Goal: Task Accomplishment & Management: Complete application form

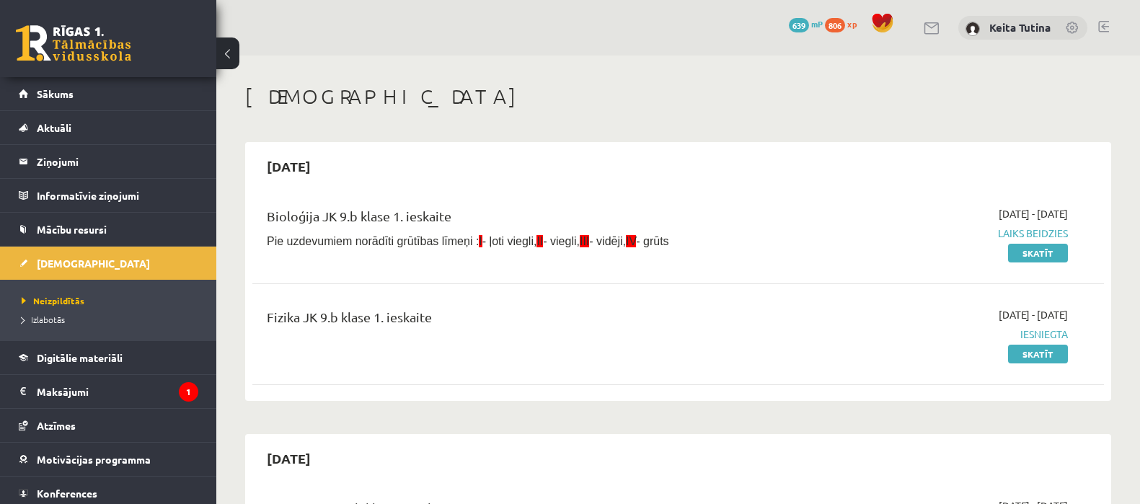
scroll to position [900, 0]
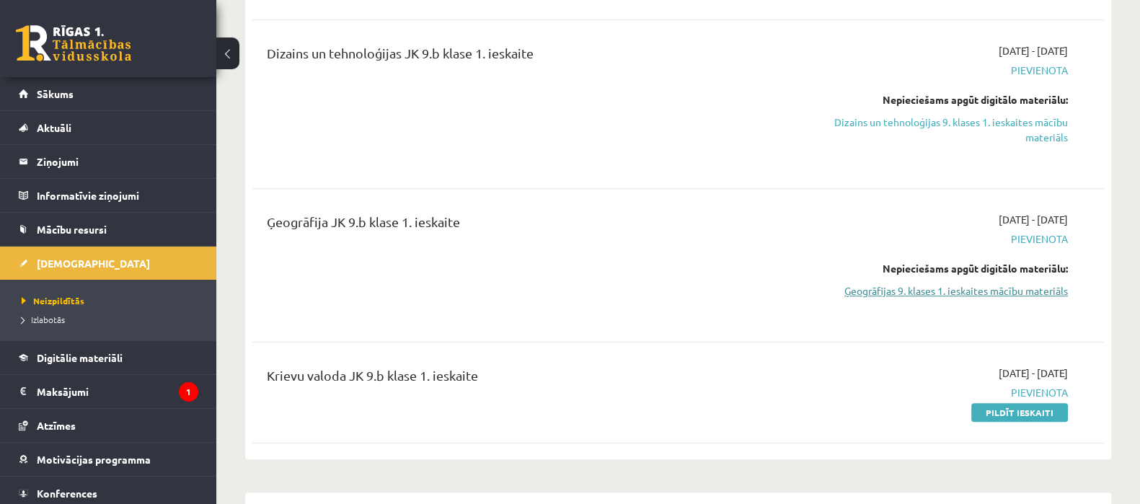
click at [1020, 291] on link "Ģeogrāfijas 9. klases 1. ieskaites mācību materiāls" at bounding box center [941, 290] width 252 height 15
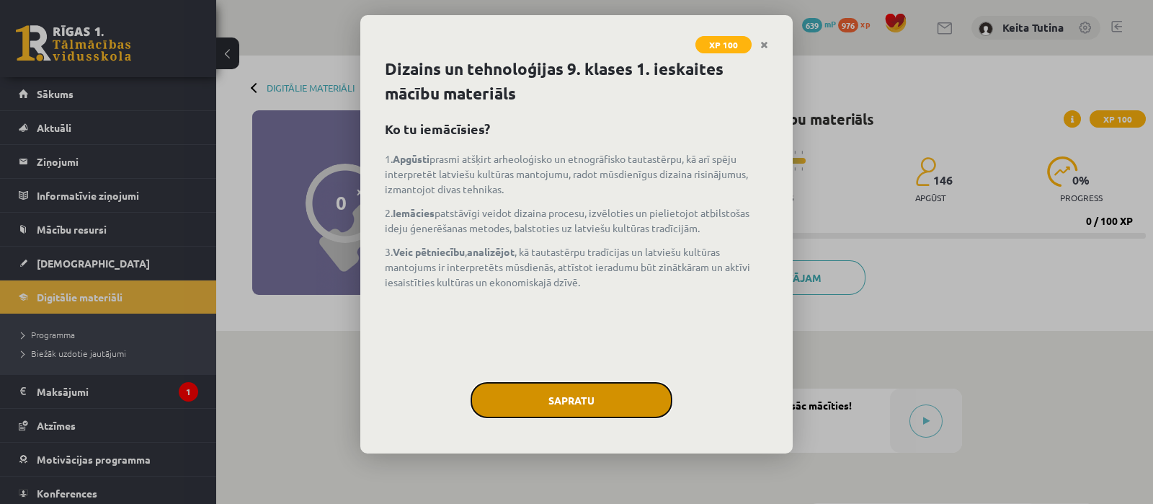
click at [554, 388] on button "Sapratu" at bounding box center [572, 400] width 202 height 36
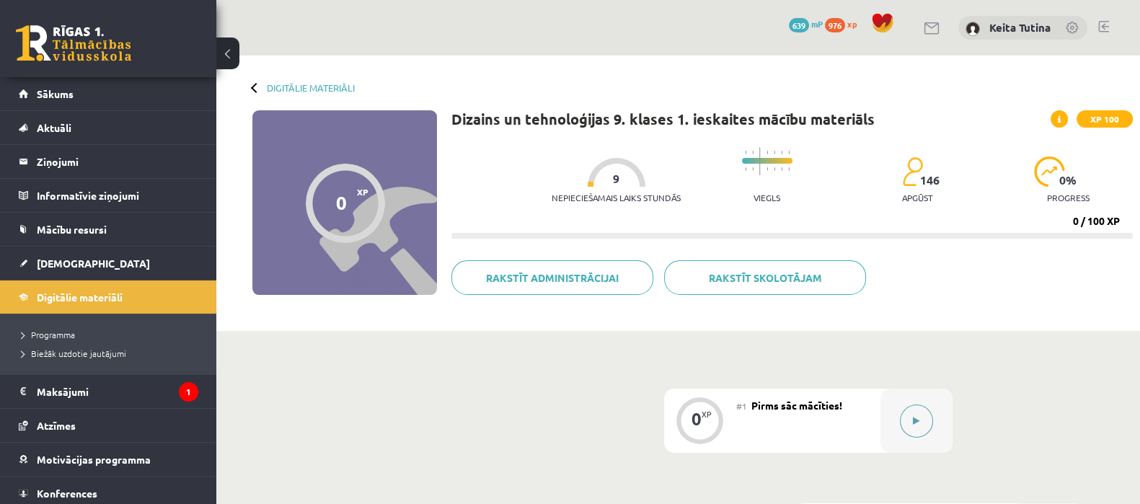
click at [912, 412] on button at bounding box center [916, 420] width 33 height 33
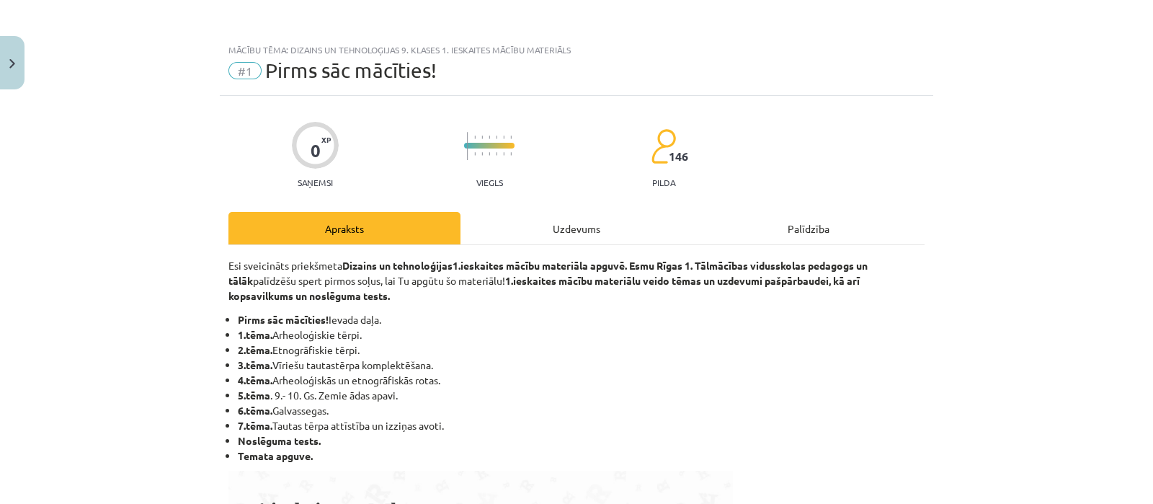
click at [582, 215] on div "Uzdevums" at bounding box center [577, 228] width 232 height 32
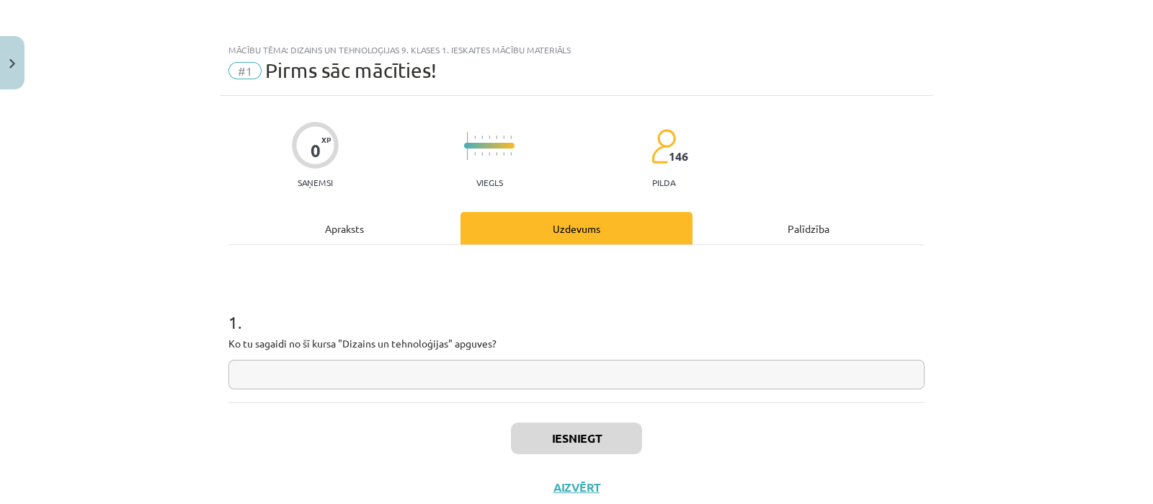
scroll to position [35, 0]
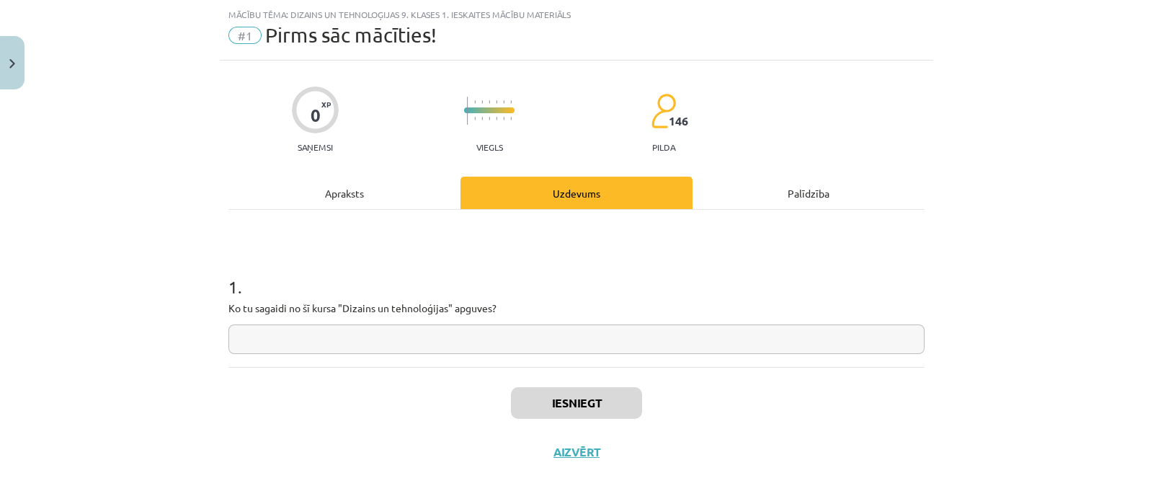
click at [524, 329] on input "text" at bounding box center [577, 339] width 696 height 30
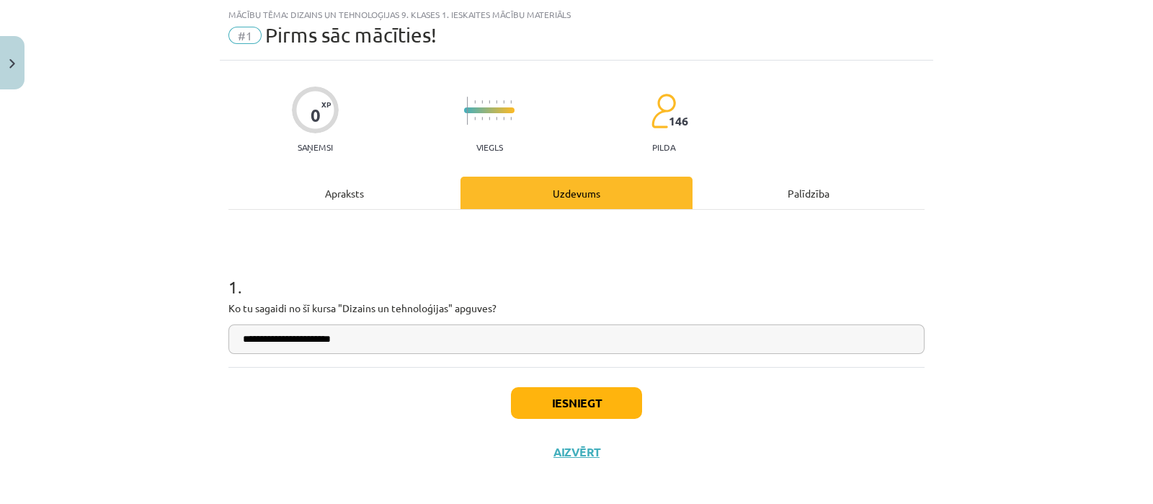
type input "**********"
click at [540, 395] on button "Iesniegt" at bounding box center [576, 403] width 131 height 32
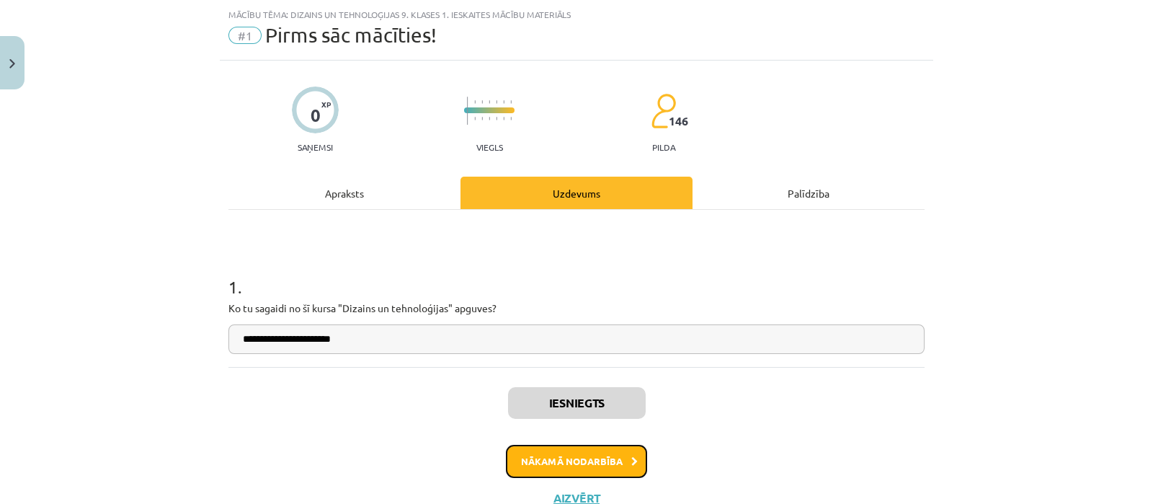
click at [531, 461] on button "Nākamā nodarbība" at bounding box center [576, 461] width 141 height 33
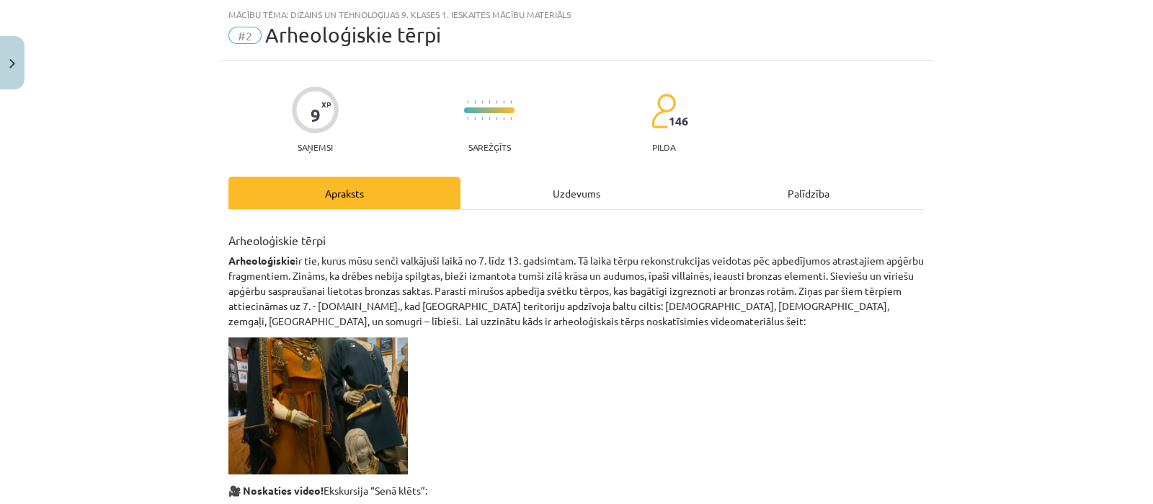
click at [548, 185] on div "Uzdevums" at bounding box center [577, 193] width 232 height 32
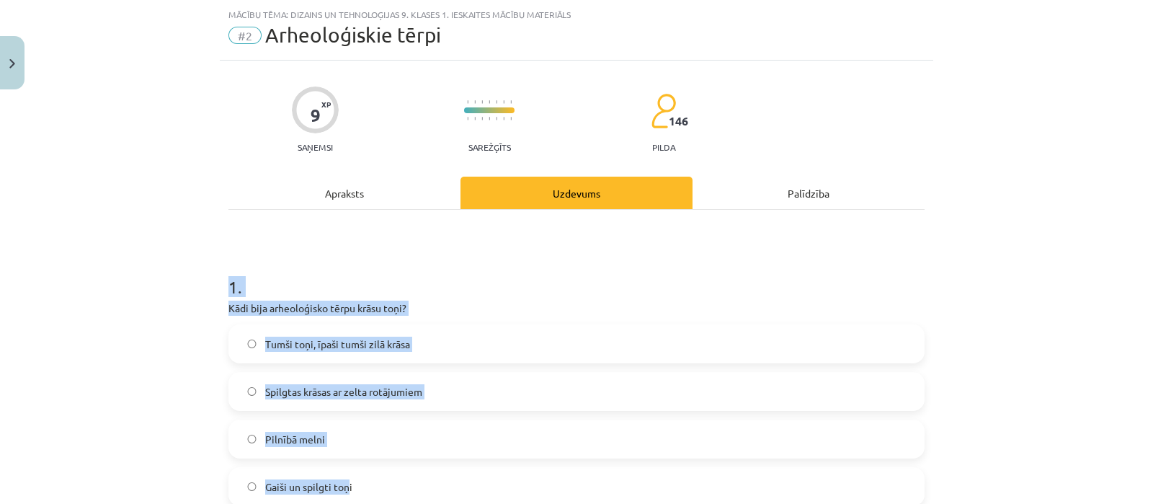
drag, startPoint x: 220, startPoint y: 285, endPoint x: 343, endPoint y: 501, distance: 248.3
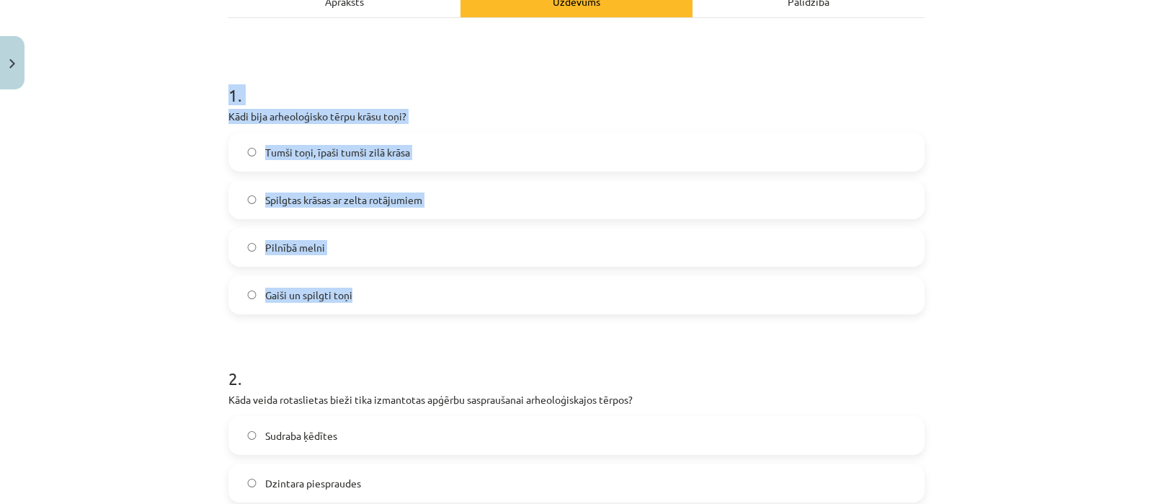
scroll to position [242, 0]
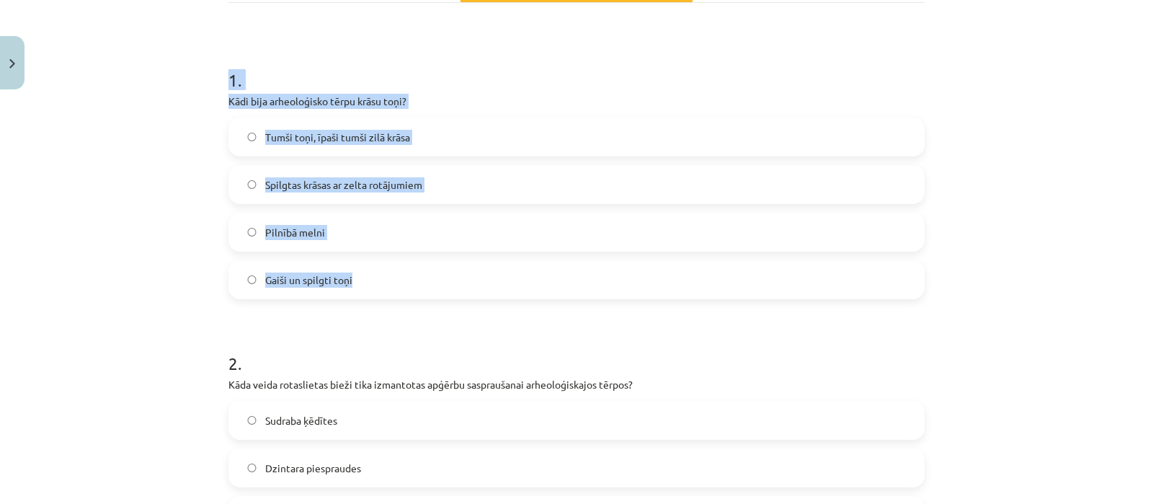
click at [189, 159] on div "Mācību tēma: Dizains un tehnoloģijas 9. klases 1. ieskaites mācību materiāls #2…" at bounding box center [576, 252] width 1153 height 504
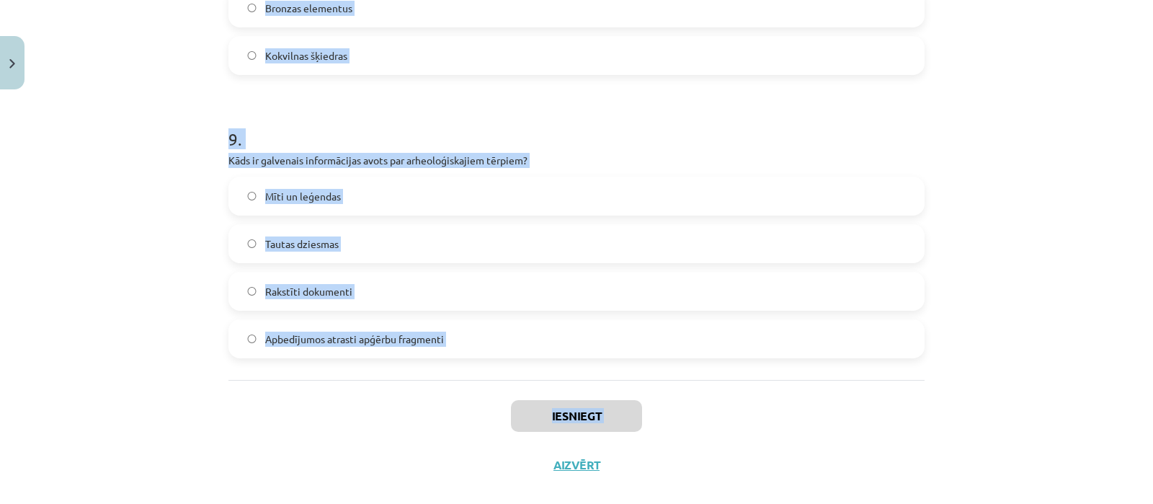
scroll to position [2470, 0]
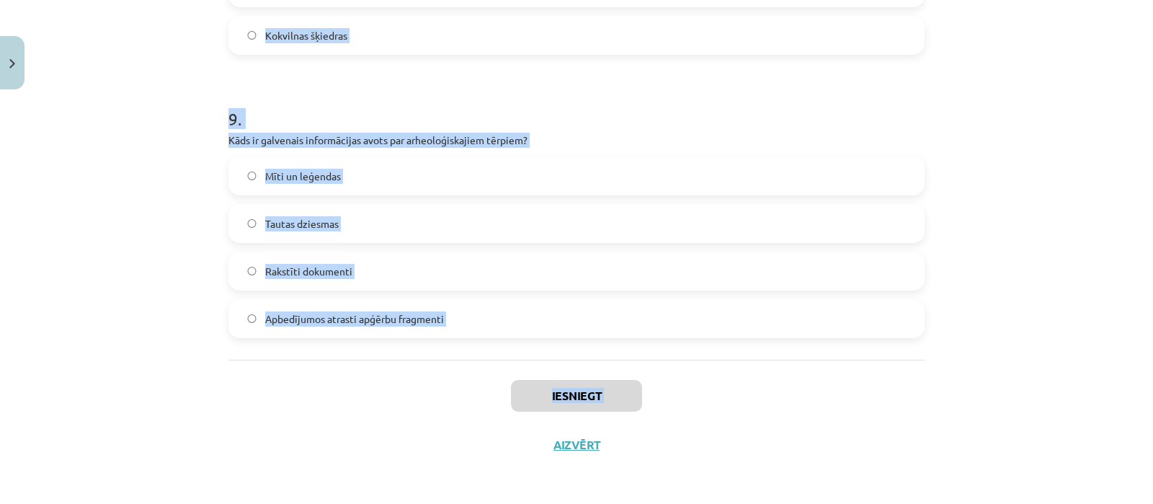
drag, startPoint x: 219, startPoint y: 69, endPoint x: 393, endPoint y: 492, distance: 456.8
click at [393, 492] on div "Mācību tēma: Dizains un tehnoloģijas 9. klases 1. ieskaites mācību materiāls #2…" at bounding box center [576, 252] width 1153 height 504
copy div "1 . Kādi bija arheoloģisko tērpu krāsu toņi? Tumši toņi, īpaši tumši zilā krāsa…"
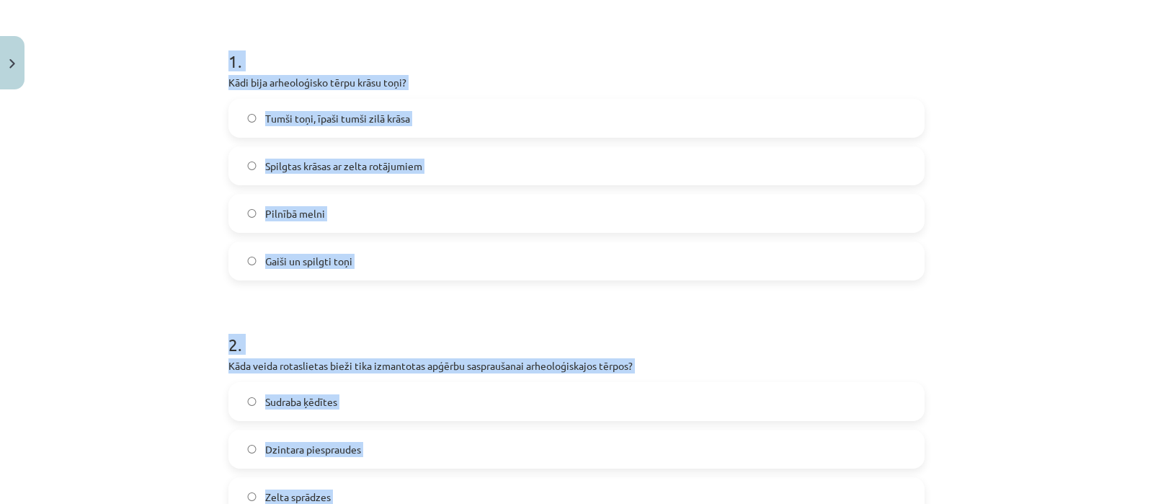
scroll to position [293, 0]
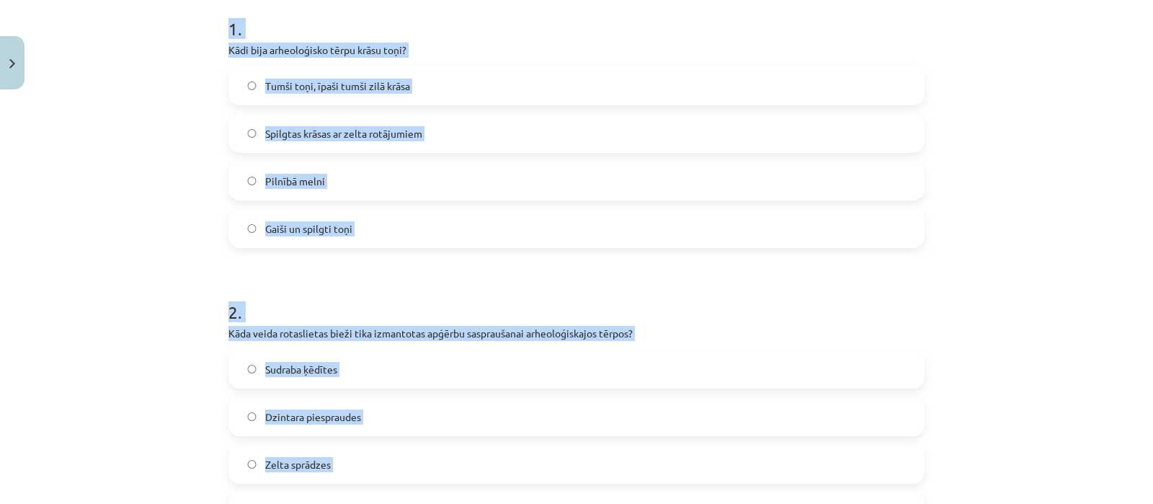
click at [830, 74] on label "Tumši toņi, īpaši tumši zilā krāsa" at bounding box center [576, 86] width 693 height 36
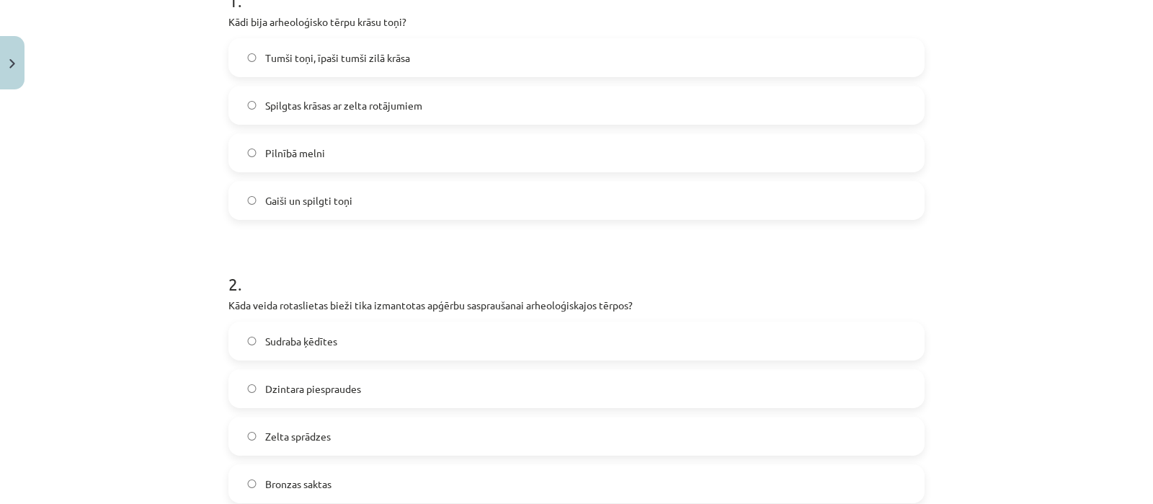
scroll to position [325, 0]
click at [382, 492] on label "Bronzas saktas" at bounding box center [576, 480] width 693 height 36
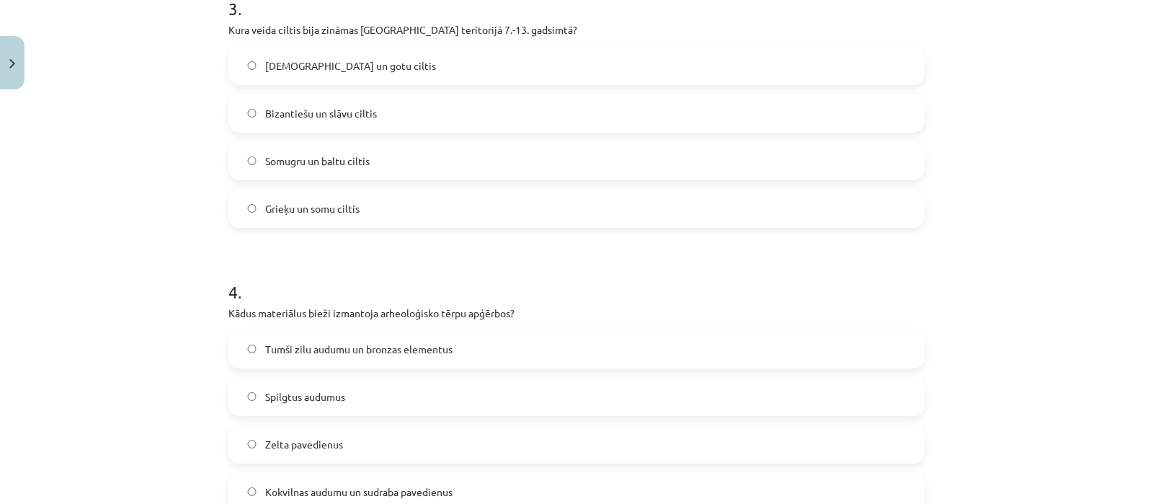
scroll to position [885, 0]
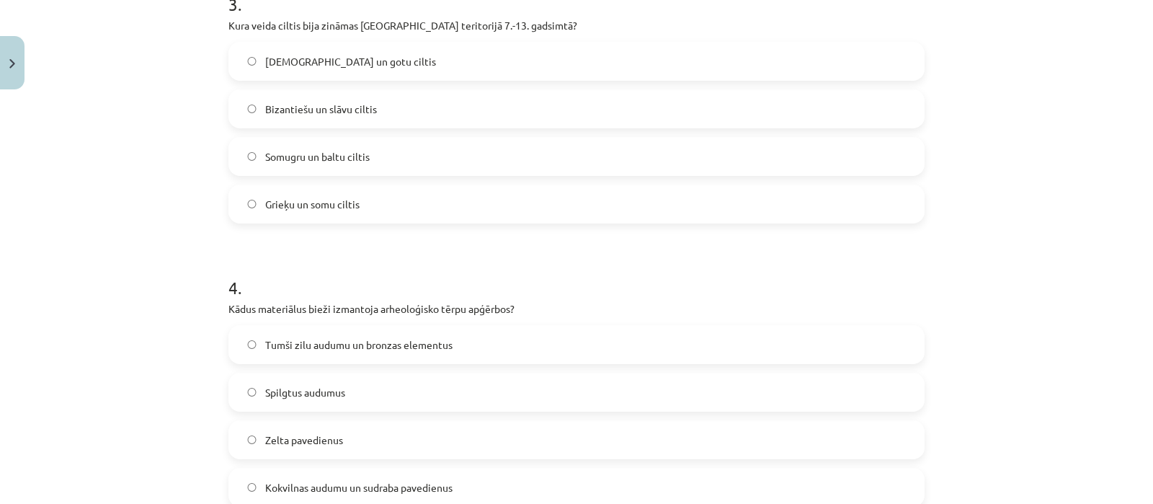
click at [391, 151] on label "Somugru un baltu ciltis" at bounding box center [576, 156] width 693 height 36
click at [436, 356] on label "Tumši zilu audumu un bronzas elementus" at bounding box center [576, 345] width 693 height 36
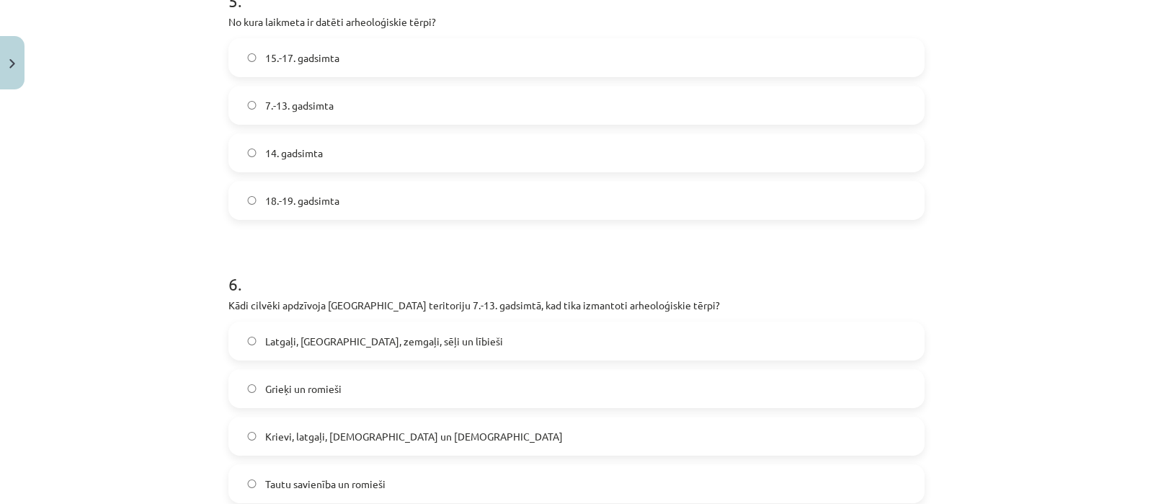
scroll to position [1462, 0]
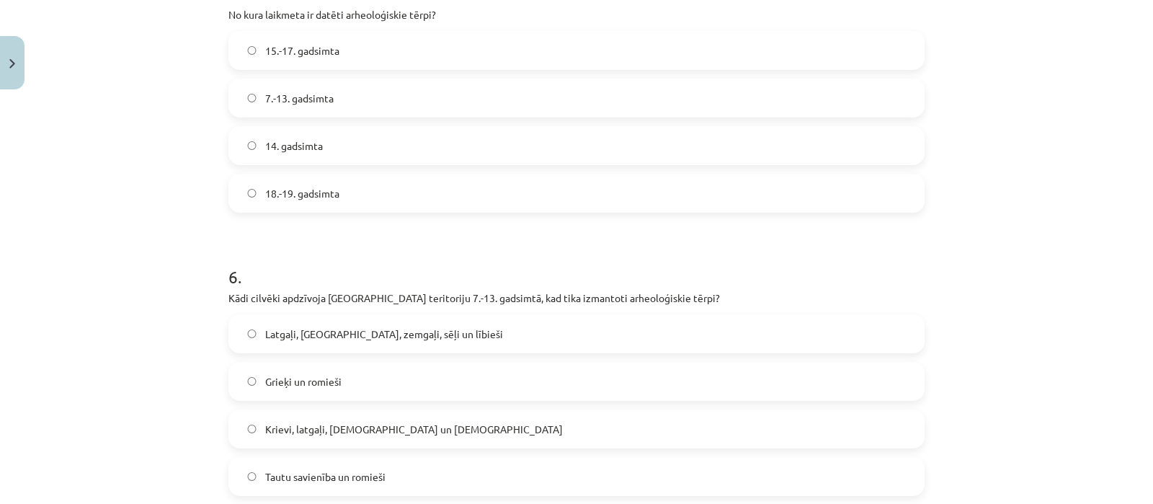
click at [365, 105] on label "7.-13. gadsimta" at bounding box center [576, 98] width 693 height 36
click at [302, 334] on span "Latgaļi, kurši, zemgaļi, sēļi un lībieši" at bounding box center [384, 334] width 238 height 15
click at [600, 329] on label "Latgaļi, kurši, zemgaļi, sēļi un lībieši" at bounding box center [576, 334] width 693 height 36
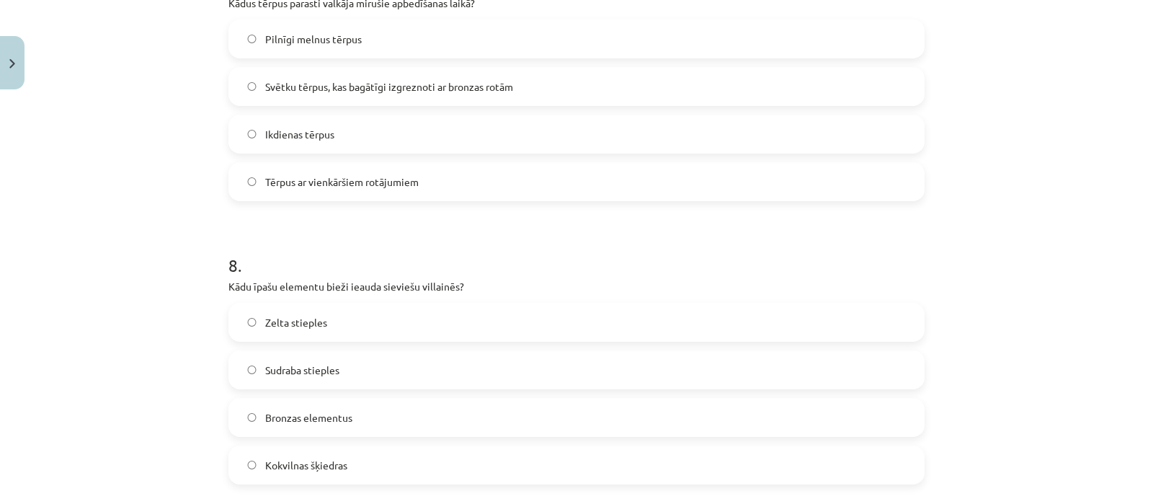
scroll to position [2033, 0]
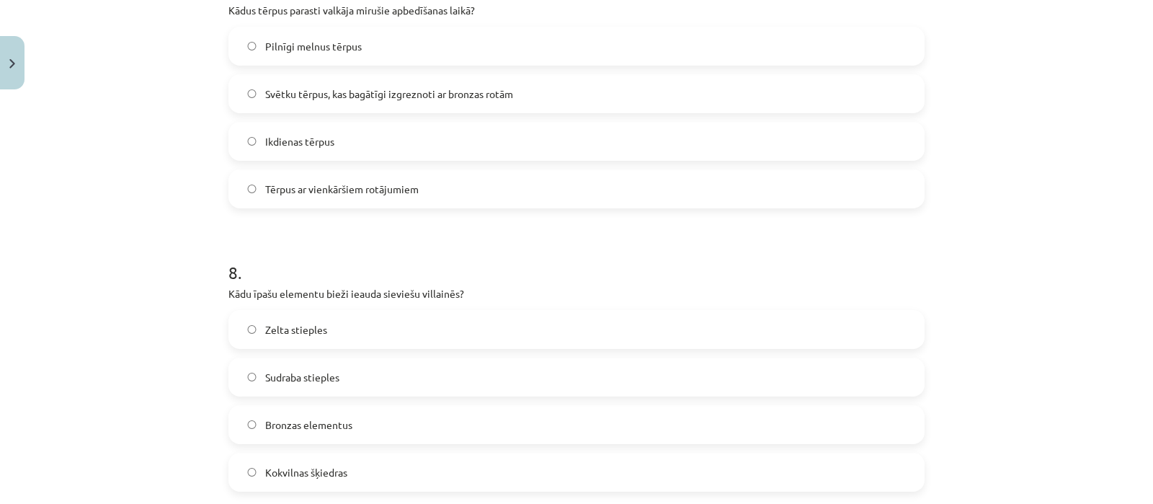
click at [427, 102] on label "Svētku tērpus, kas bagātīgi izgreznoti ar bronzas rotām" at bounding box center [576, 94] width 693 height 36
click at [350, 433] on label "Bronzas elementus" at bounding box center [576, 425] width 693 height 36
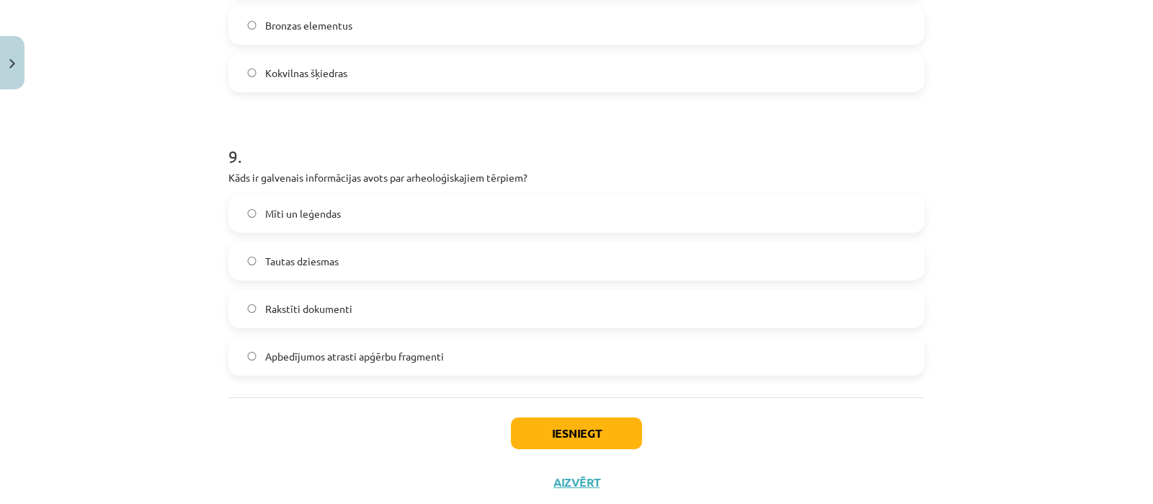
scroll to position [2470, 0]
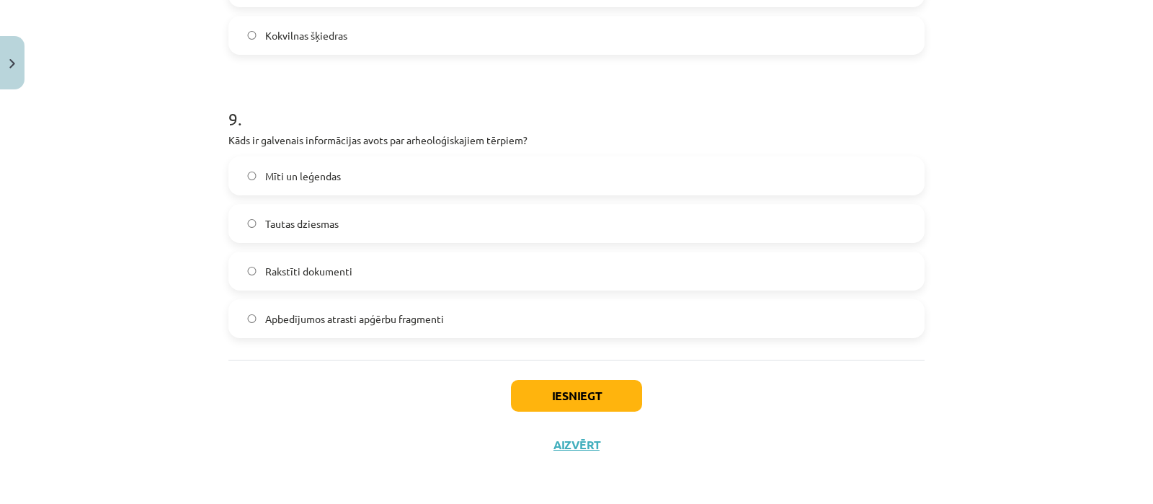
click at [376, 315] on span "Apbedījumos atrasti apģērbu fragmenti" at bounding box center [354, 318] width 179 height 15
click at [541, 389] on button "Iesniegt" at bounding box center [576, 396] width 131 height 32
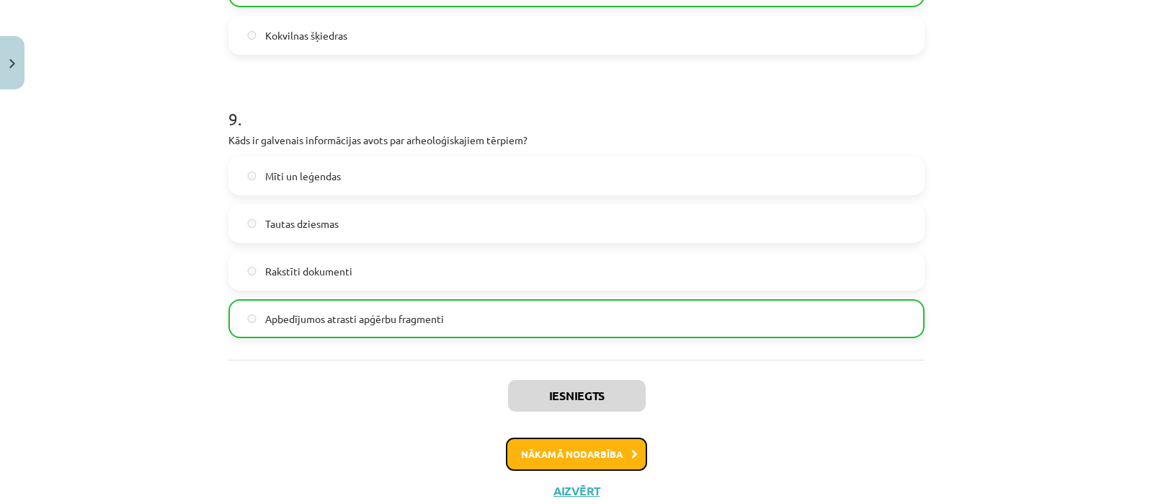
click at [561, 447] on button "Nākamā nodarbība" at bounding box center [576, 454] width 141 height 33
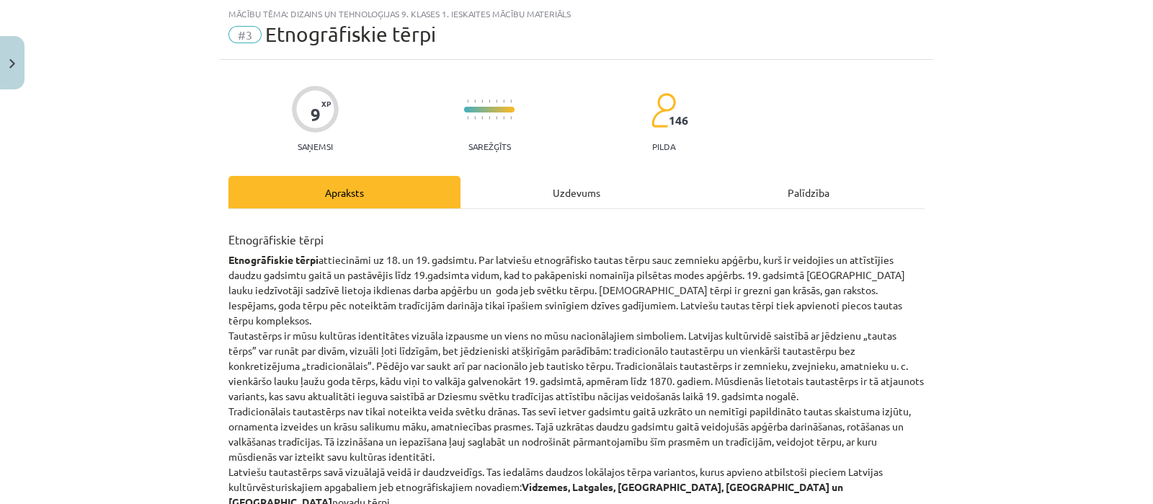
scroll to position [35, 0]
click at [559, 185] on div "Uzdevums" at bounding box center [577, 193] width 232 height 32
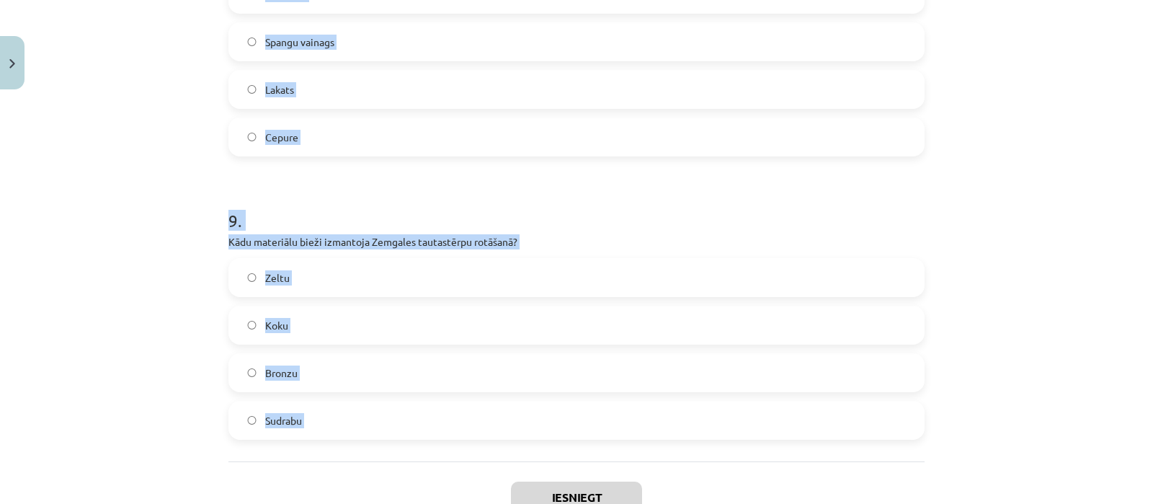
scroll to position [2416, 0]
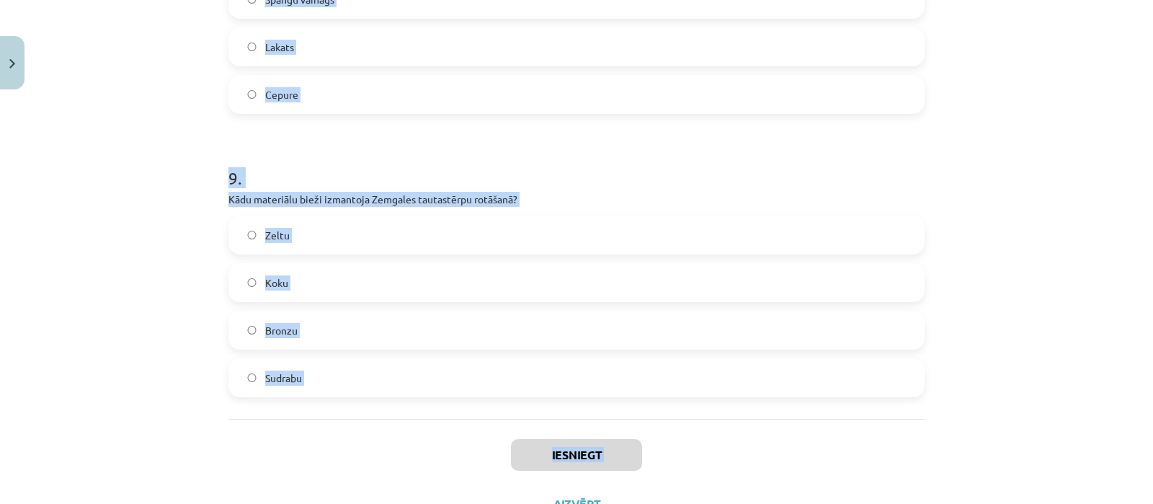
drag, startPoint x: 216, startPoint y: 288, endPoint x: 367, endPoint y: 495, distance: 256.4
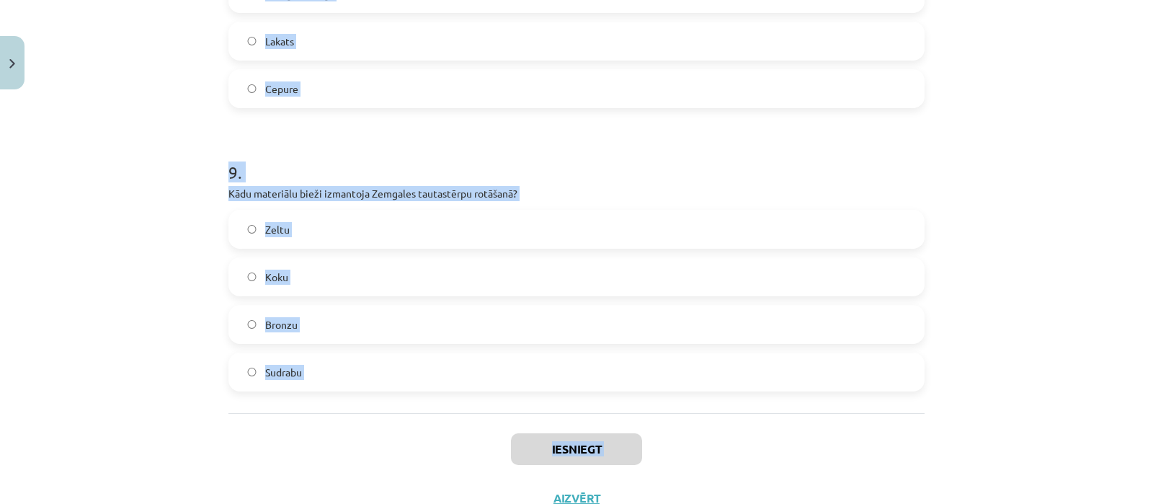
copy div "1 . Kādu lomu spēlēja latviešu tautastērps 19. gadsimta beigās? Tas bija tikai …"
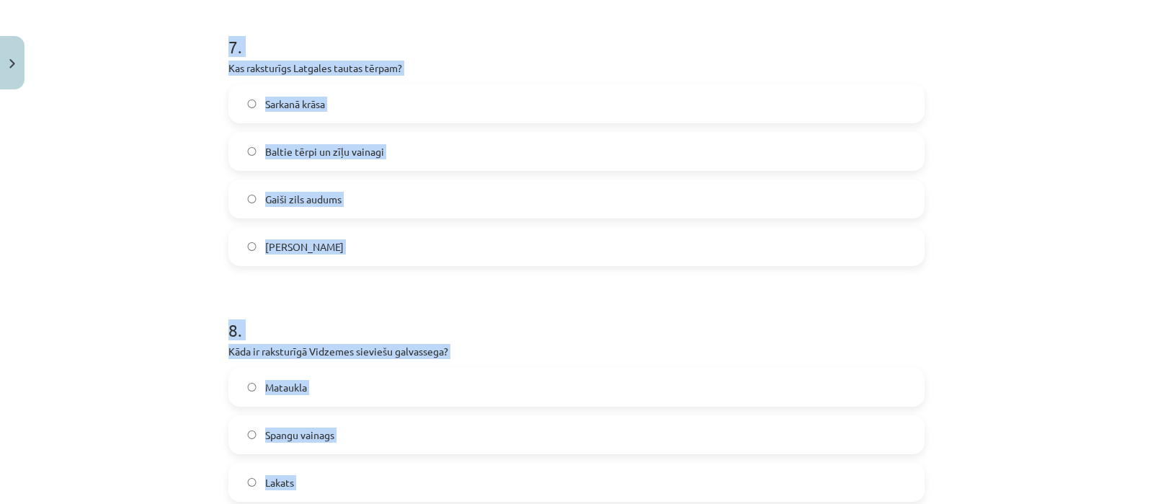
scroll to position [213, 0]
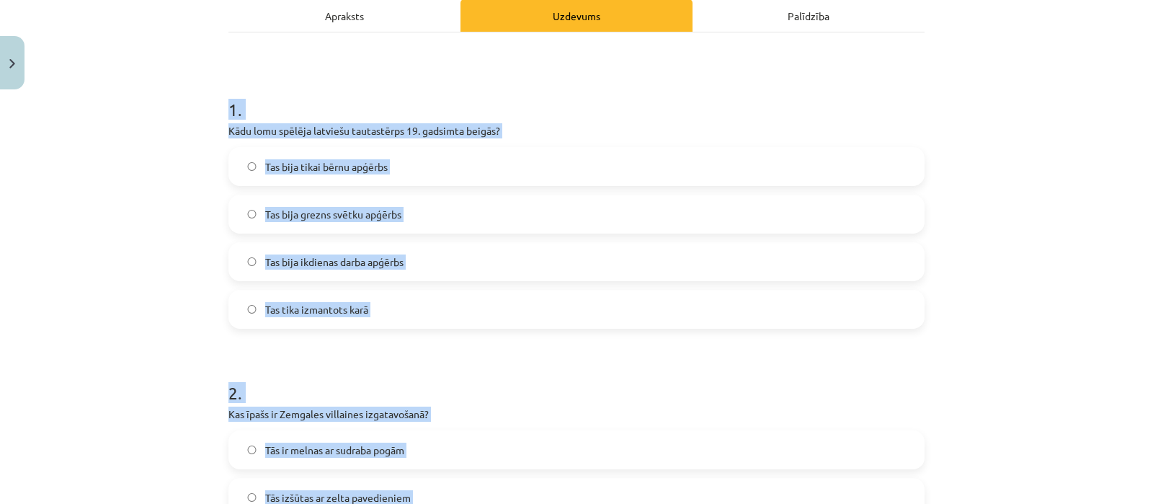
click at [378, 216] on span "Tas bija grezns svētku apģērbs" at bounding box center [333, 214] width 136 height 15
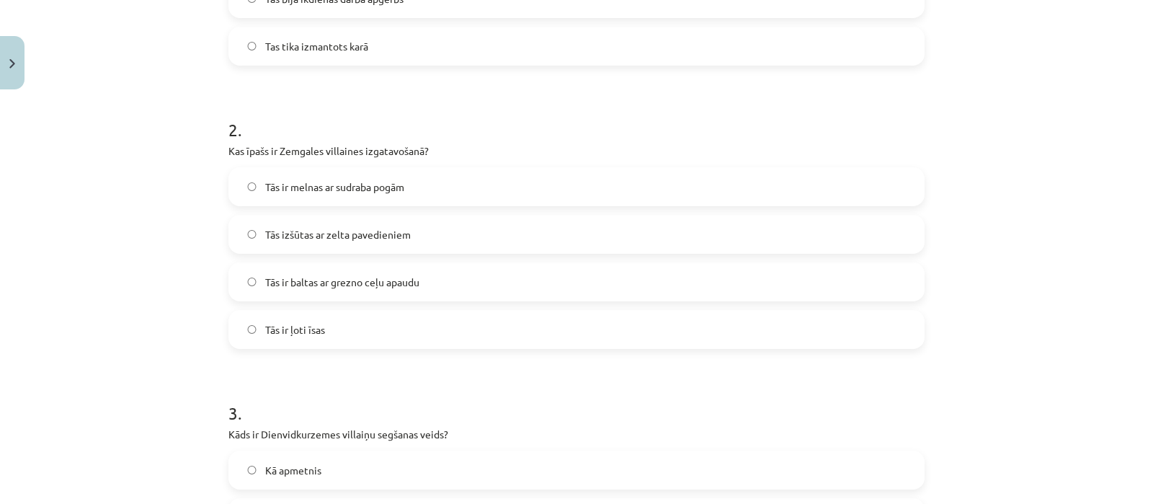
scroll to position [479, 0]
click at [399, 284] on span "Tās ir baltas ar grezno ceļu apaudu" at bounding box center [342, 278] width 154 height 15
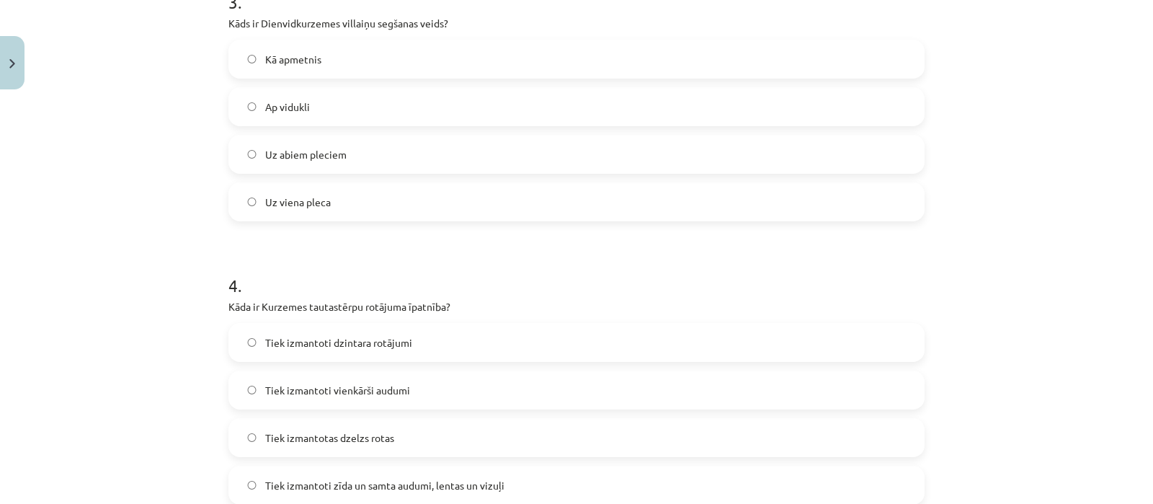
scroll to position [890, 0]
click at [342, 200] on label "Uz viena pleca" at bounding box center [576, 198] width 693 height 36
click at [411, 474] on span "Tiek izmantoti zīda un samta audumi, lentas un vizuļi" at bounding box center [384, 481] width 239 height 15
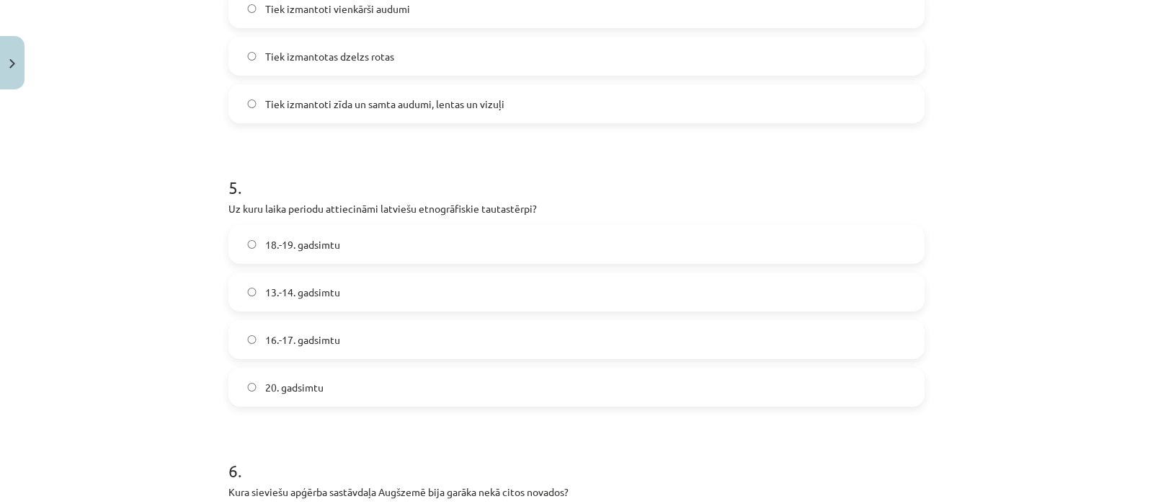
scroll to position [1298, 0]
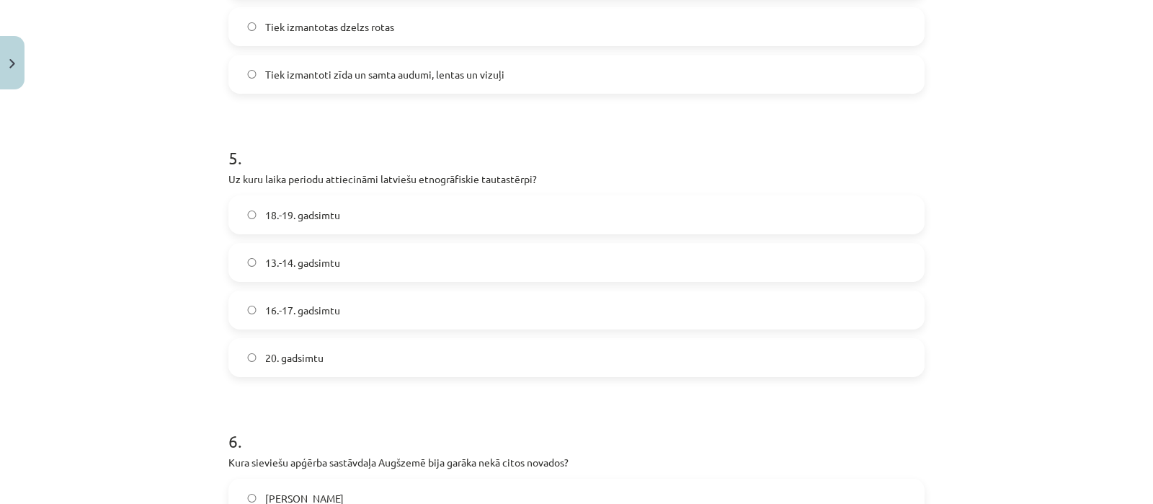
click at [863, 197] on label "18.-19. gadsimtu" at bounding box center [576, 215] width 693 height 36
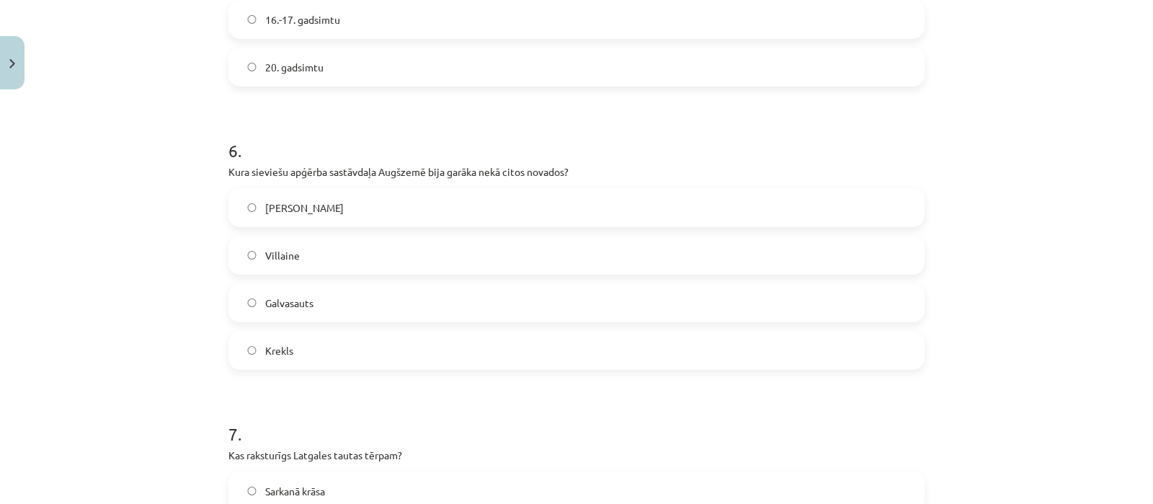
scroll to position [1592, 0]
click at [835, 342] on label "Krekls" at bounding box center [576, 347] width 693 height 36
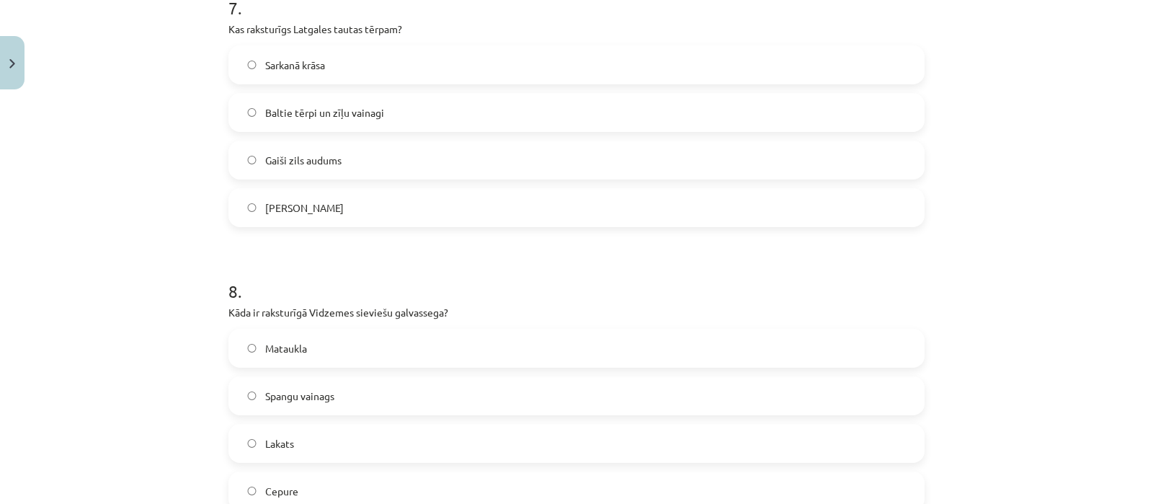
scroll to position [2018, 0]
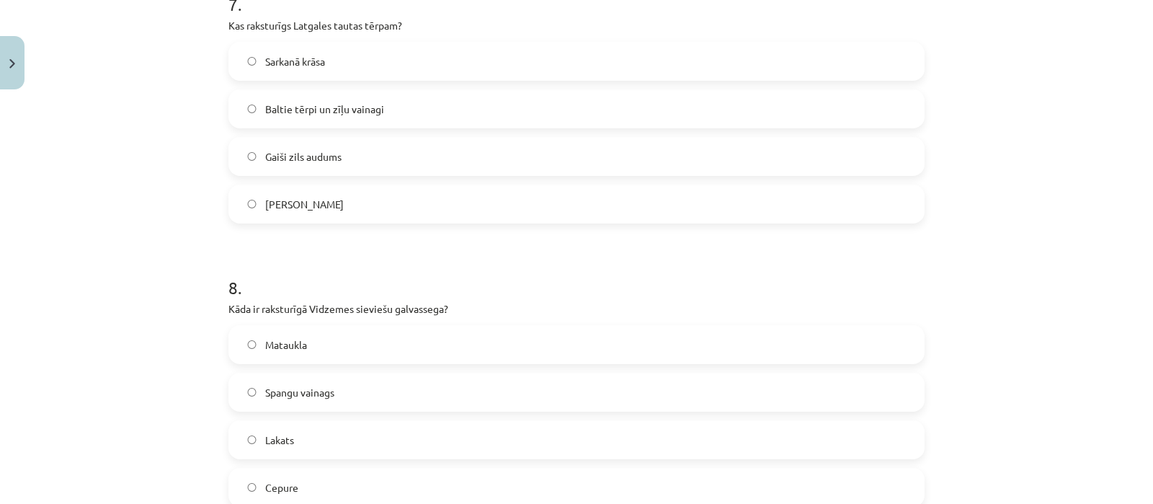
click at [308, 99] on label "Baltie tērpi un zīļu vainagi" at bounding box center [576, 109] width 693 height 36
click at [345, 391] on label "Spangu vainags" at bounding box center [576, 392] width 693 height 36
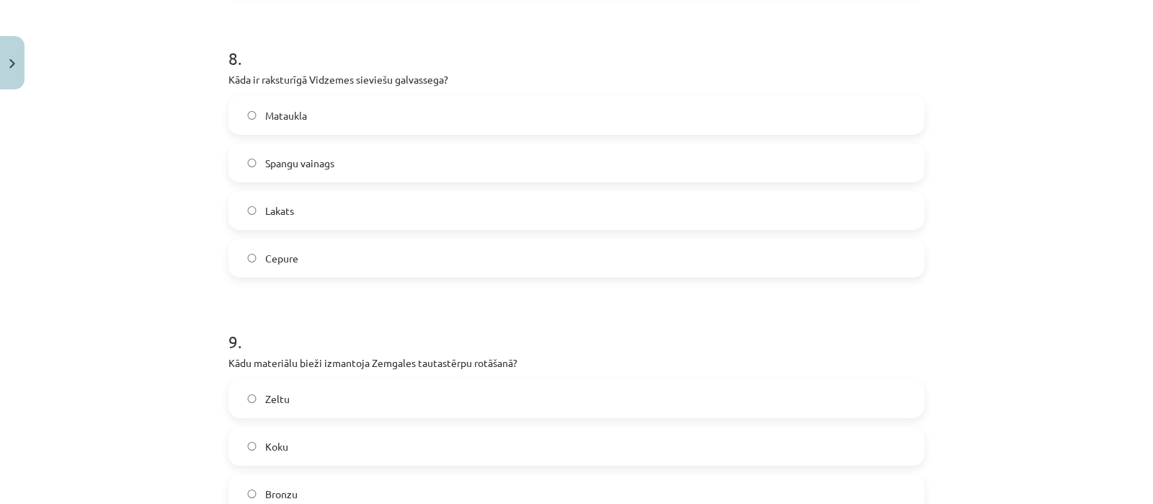
scroll to position [2470, 0]
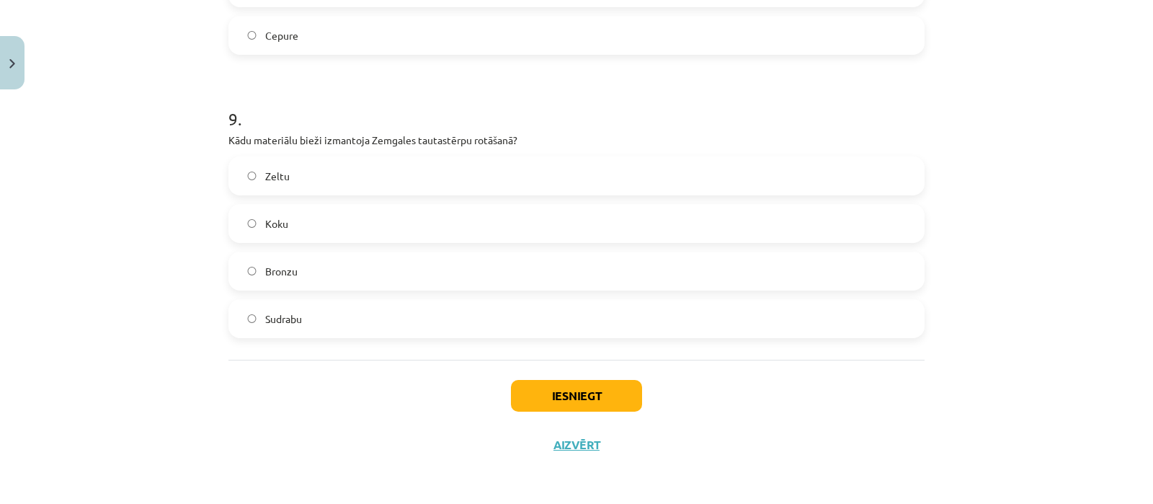
click at [358, 310] on label "Sudrabu" at bounding box center [576, 319] width 693 height 36
click at [511, 405] on button "Iesniegt" at bounding box center [576, 396] width 131 height 32
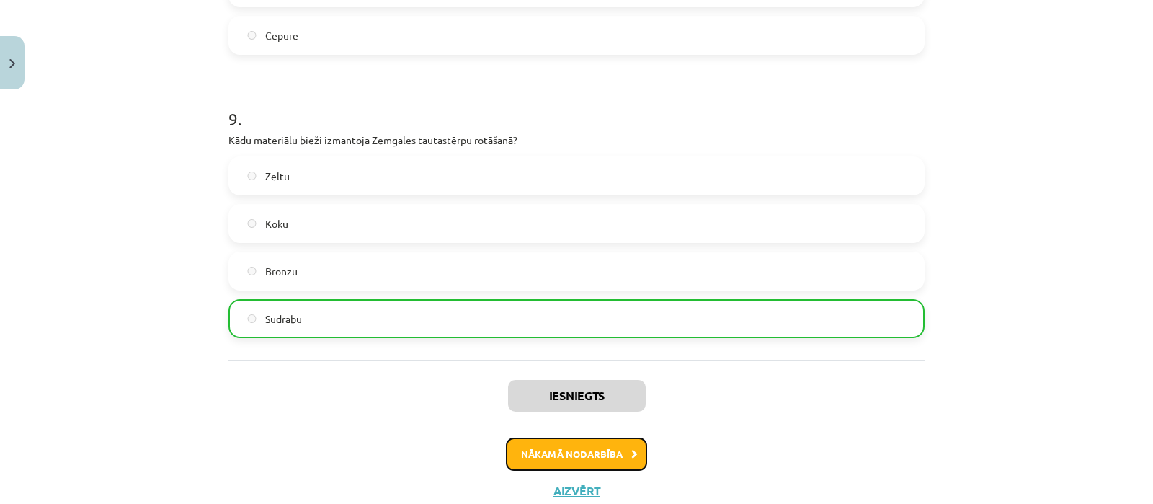
click at [537, 446] on button "Nākamā nodarbība" at bounding box center [576, 454] width 141 height 33
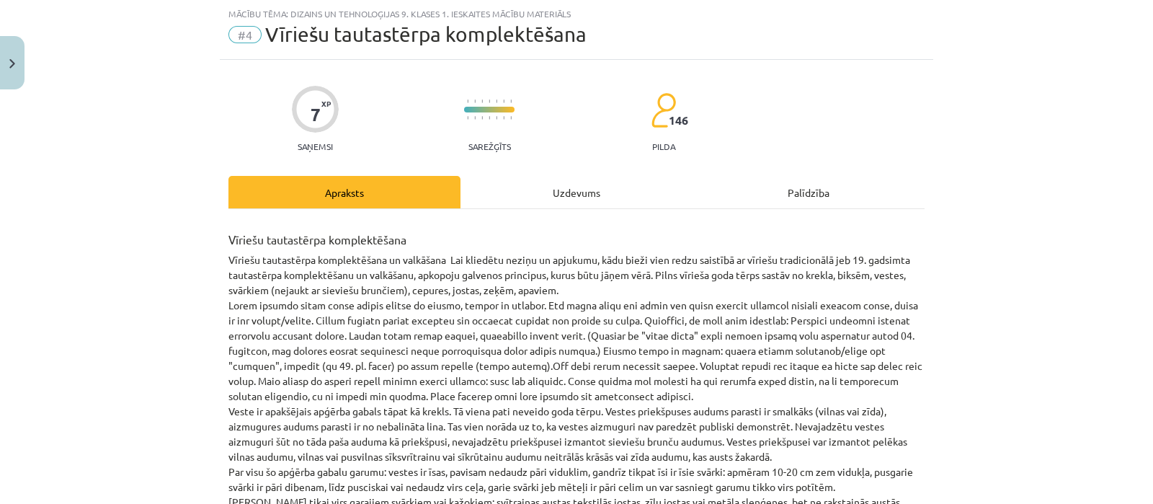
scroll to position [35, 0]
click at [541, 192] on div "Uzdevums" at bounding box center [577, 193] width 232 height 32
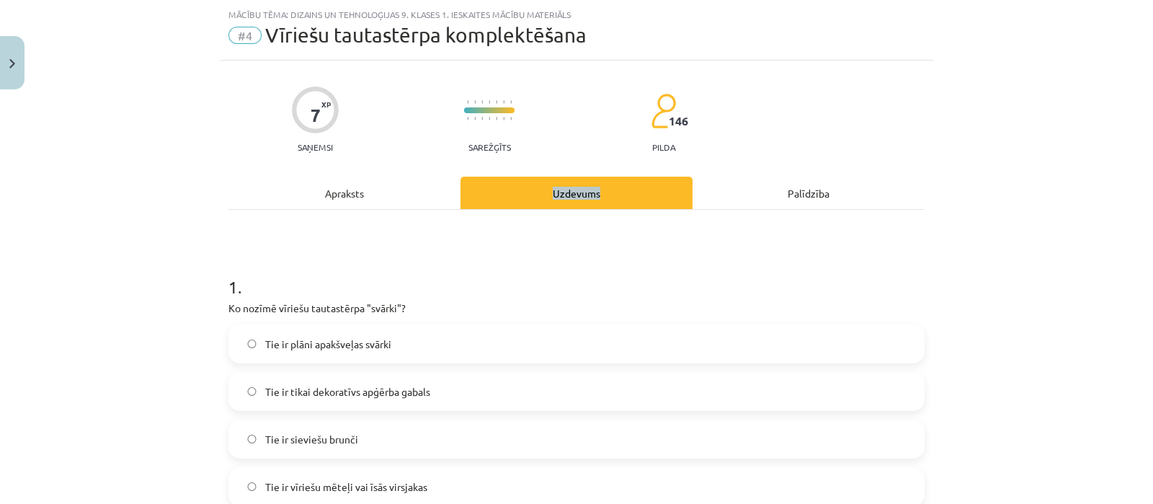
click at [541, 192] on div "Uzdevums" at bounding box center [577, 193] width 232 height 32
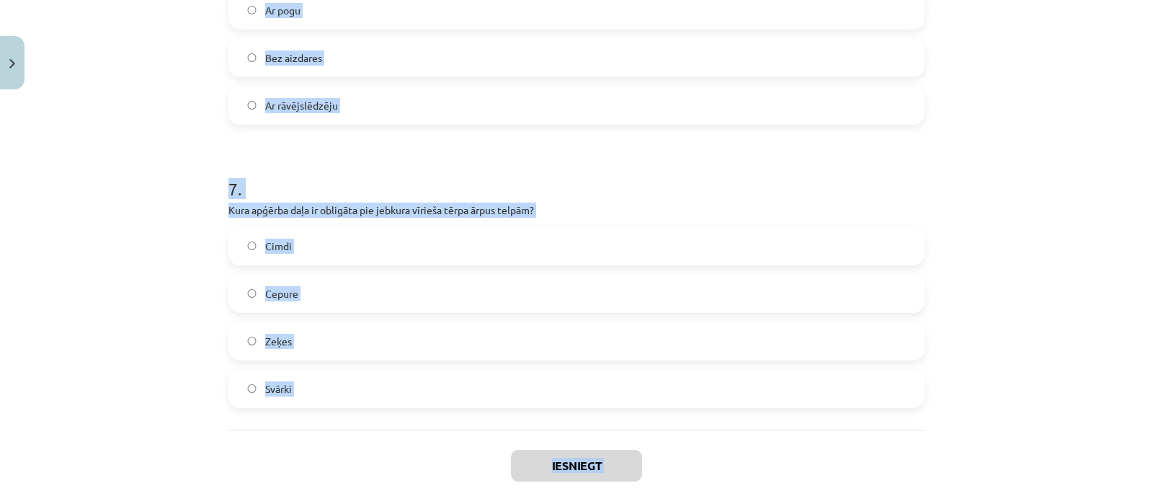
scroll to position [1903, 0]
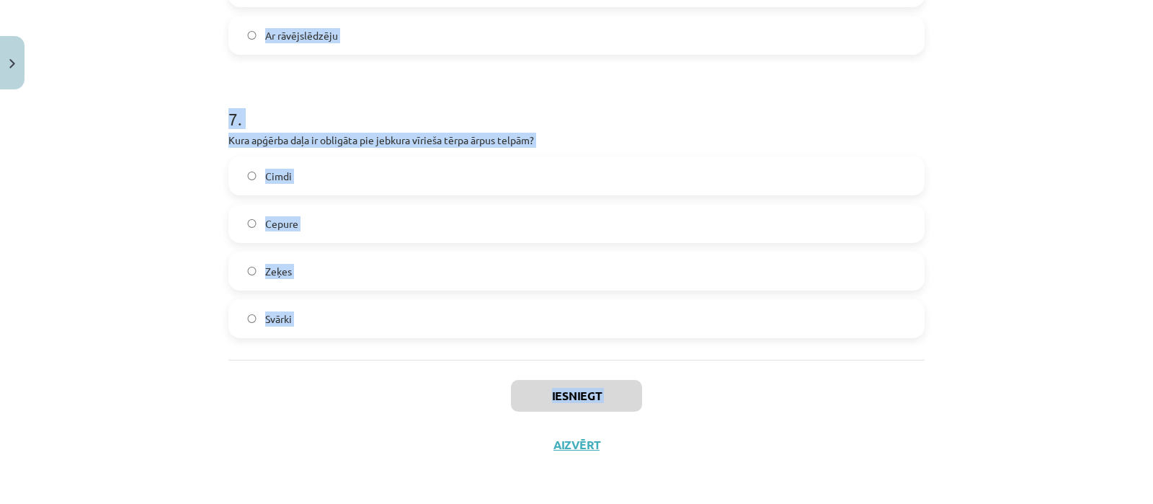
drag, startPoint x: 217, startPoint y: 270, endPoint x: 430, endPoint y: 503, distance: 315.3
click at [430, 503] on div "Mācību tēma: Dizains un tehnoloģijas 9. klases 1. ieskaites mācību materiāls #4…" at bounding box center [576, 252] width 1153 height 504
copy div "1 . Ko nozīmē vīriešu tautastērpa "svārki"? Tie ir plāni apakšveļas svārki Tie …"
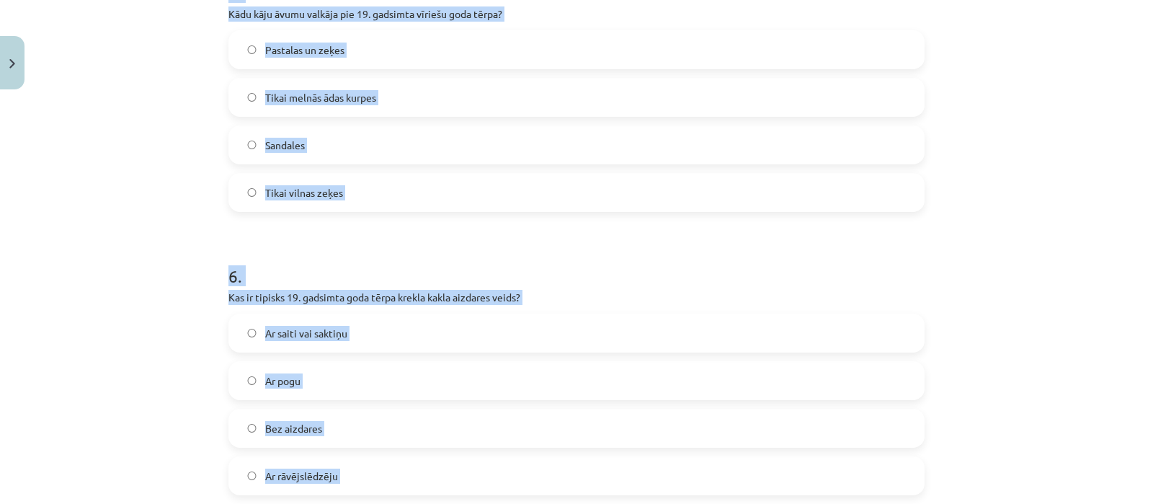
scroll to position [288, 0]
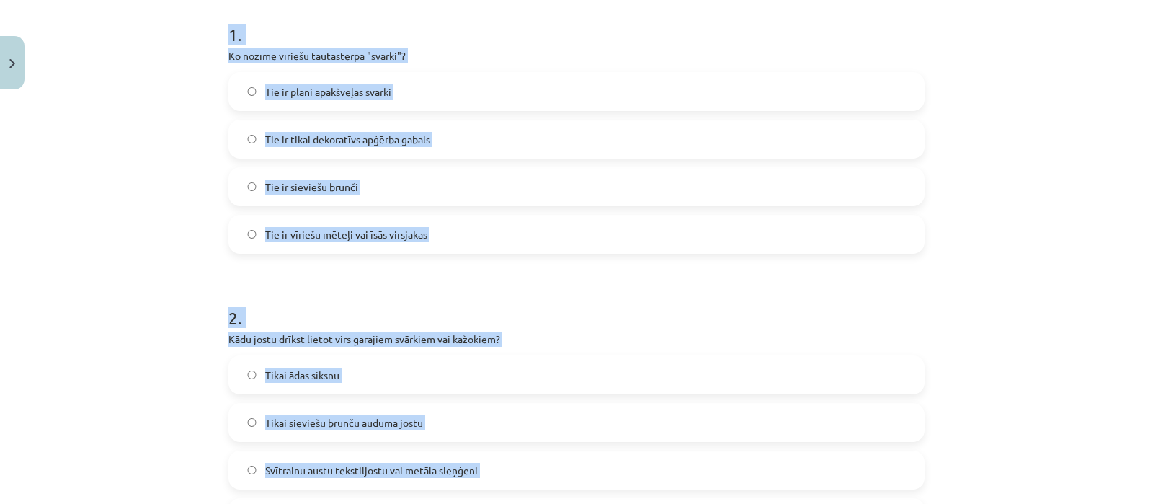
click at [462, 229] on label "Tie ir vīriešu mēteļi vai īsās virsjakas" at bounding box center [576, 234] width 693 height 36
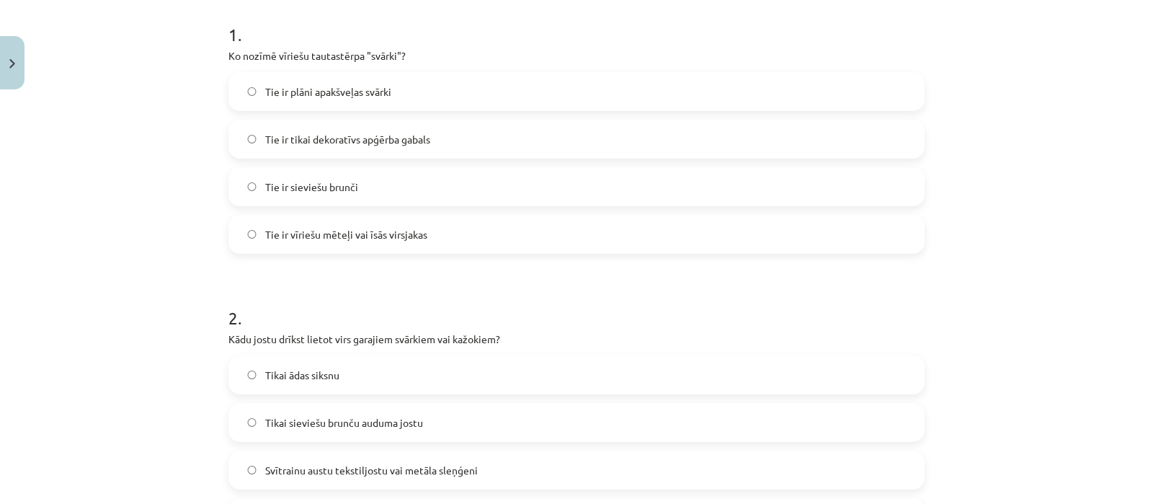
click at [487, 474] on label "Svītrainu austu tekstiljostu vai metāla sleņģeni" at bounding box center [576, 470] width 693 height 36
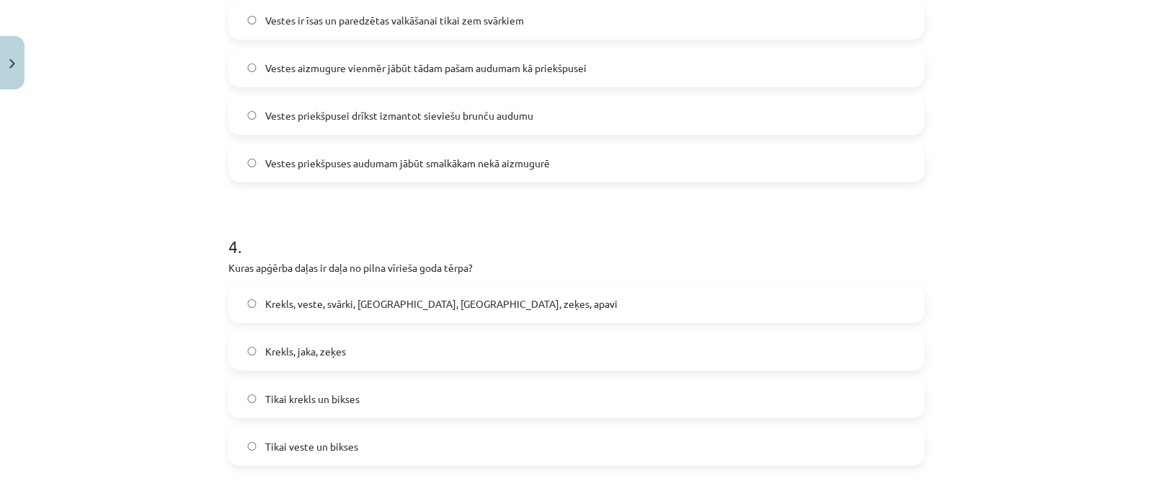
scroll to position [901, 0]
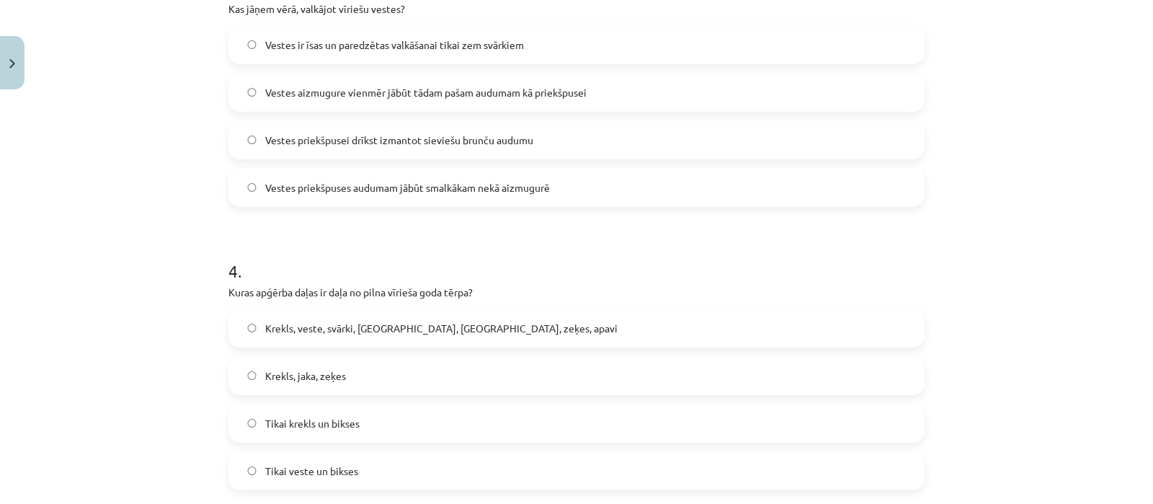
click at [575, 185] on label "Vestes priekšpuses audumam jābūt smalkākam nekā aizmugurē" at bounding box center [576, 187] width 693 height 36
click at [363, 330] on span "Krekls, veste, svārki, cepure, josta, zeķes, apavi" at bounding box center [441, 328] width 353 height 15
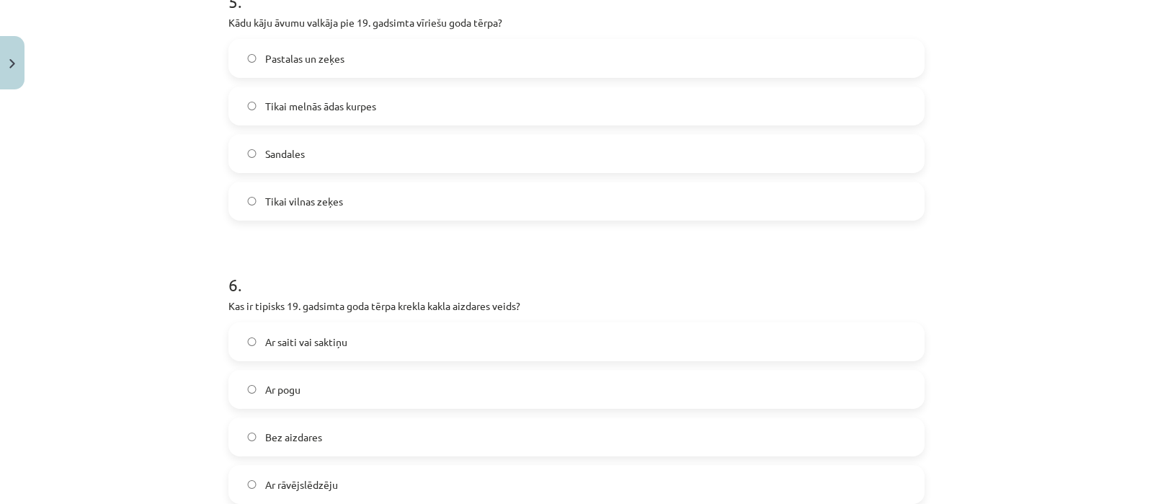
scroll to position [1460, 0]
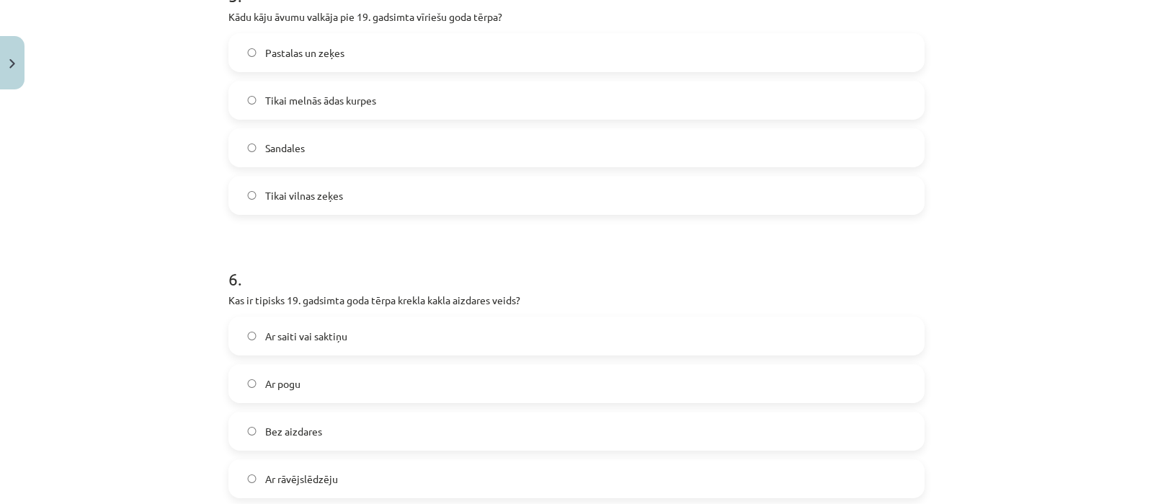
click at [374, 329] on label "Ar saiti vai saktiņu" at bounding box center [576, 336] width 693 height 36
click at [437, 42] on label "Pastalas un zeķes" at bounding box center [576, 53] width 693 height 36
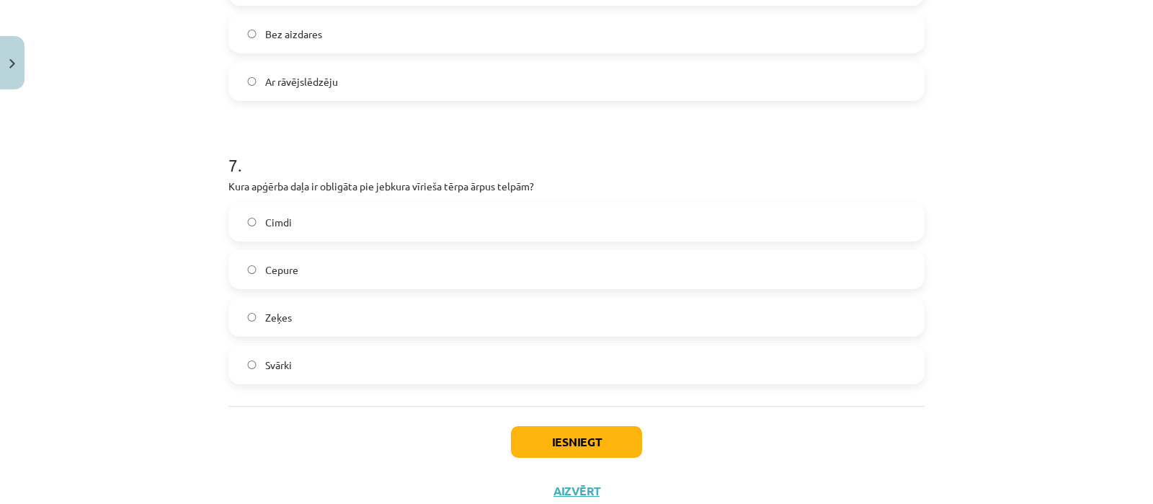
scroll to position [1903, 0]
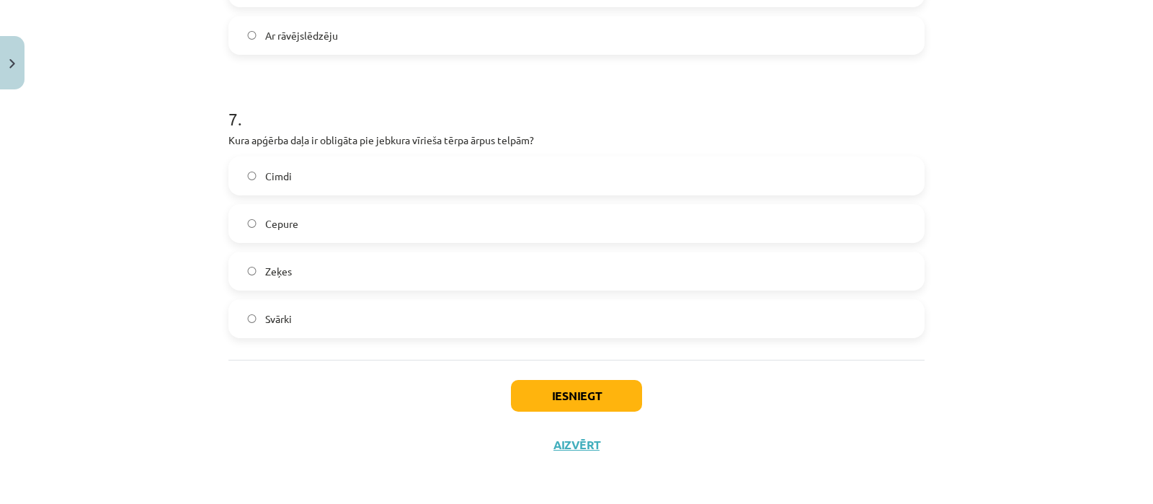
click at [272, 223] on span "Cepure" at bounding box center [281, 223] width 33 height 15
click at [526, 402] on button "Iesniegt" at bounding box center [576, 396] width 131 height 32
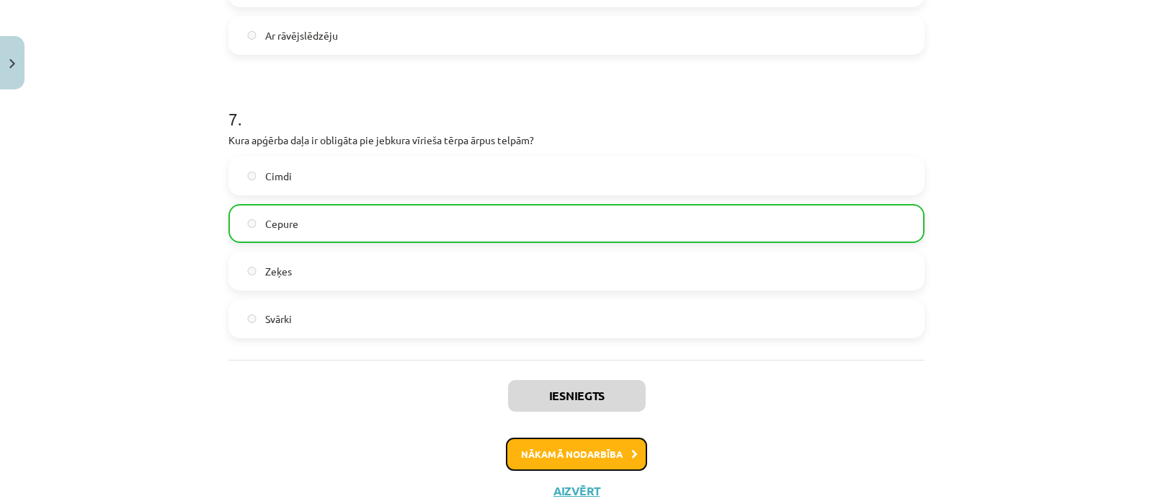
click at [532, 442] on button "Nākamā nodarbība" at bounding box center [576, 454] width 141 height 33
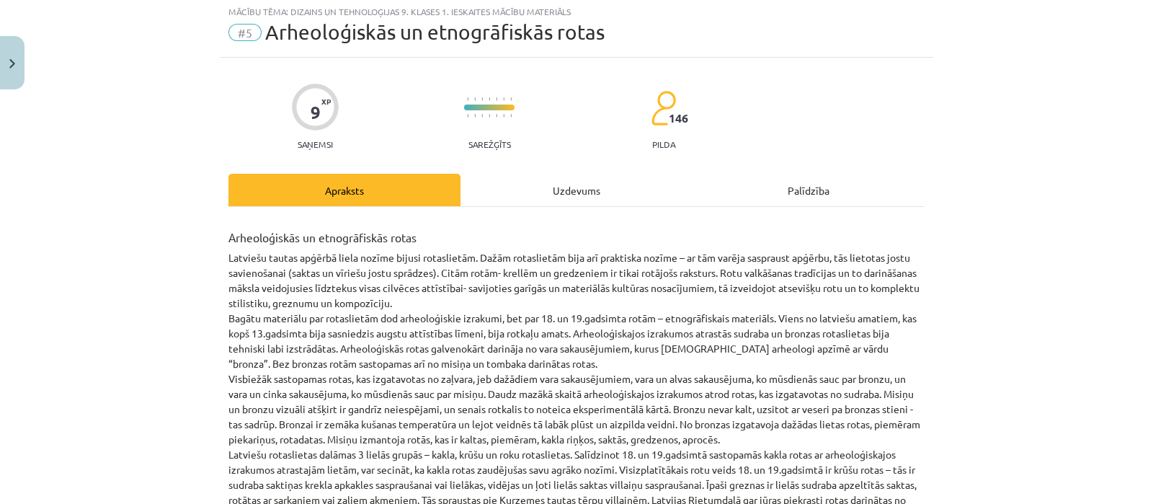
scroll to position [35, 0]
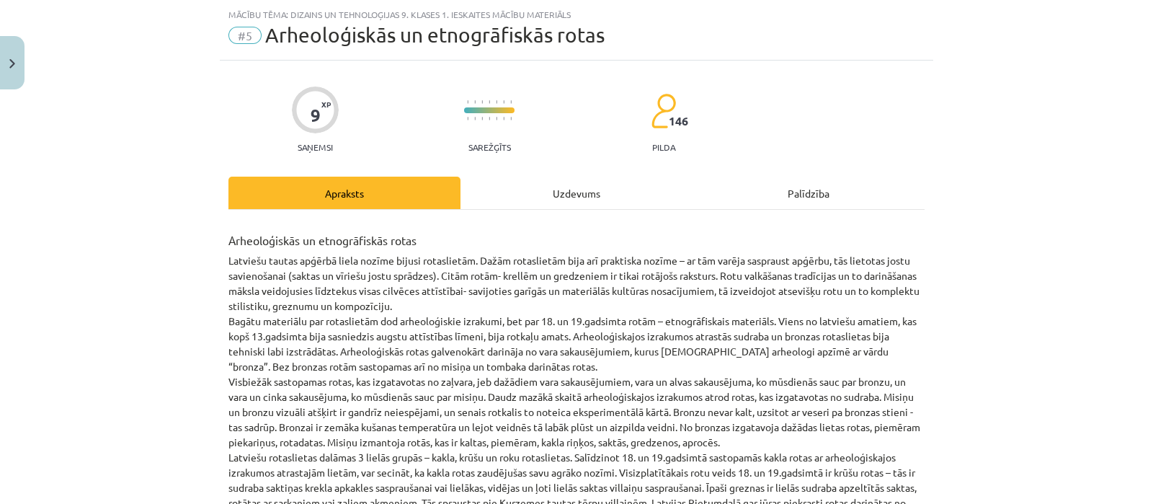
click at [541, 196] on div "Uzdevums" at bounding box center [577, 193] width 232 height 32
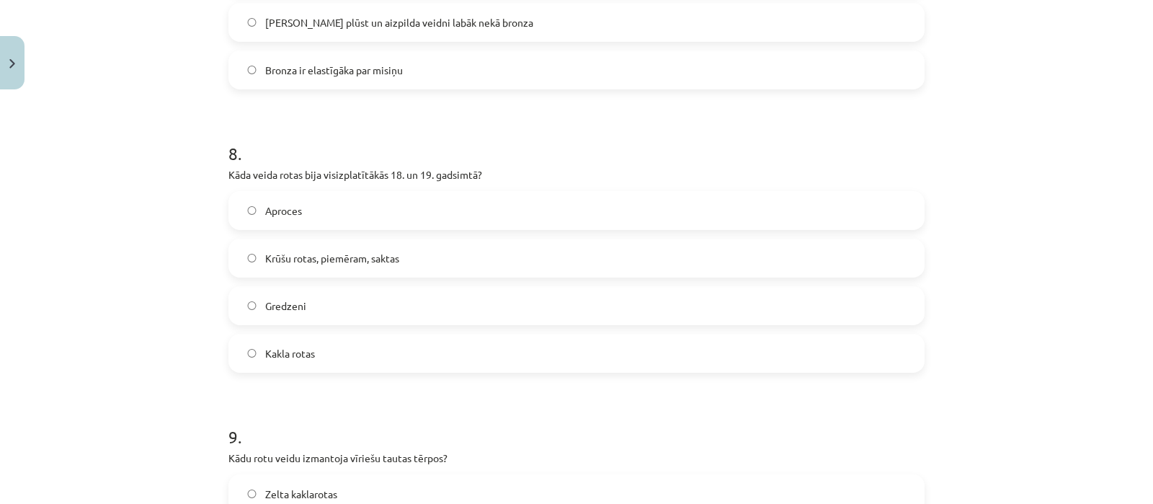
scroll to position [2470, 0]
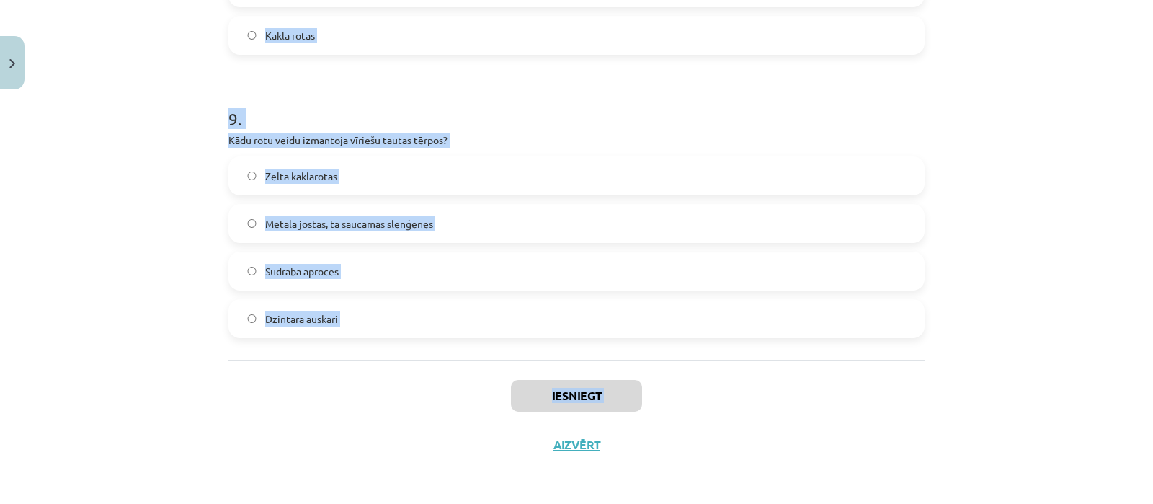
drag, startPoint x: 220, startPoint y: 283, endPoint x: 417, endPoint y: 441, distance: 253.3
copy div "1 . Kas raksturīgs Kurzemes tautas tērpu rotām? Tās sastāvēja tikai no zelta ro…"
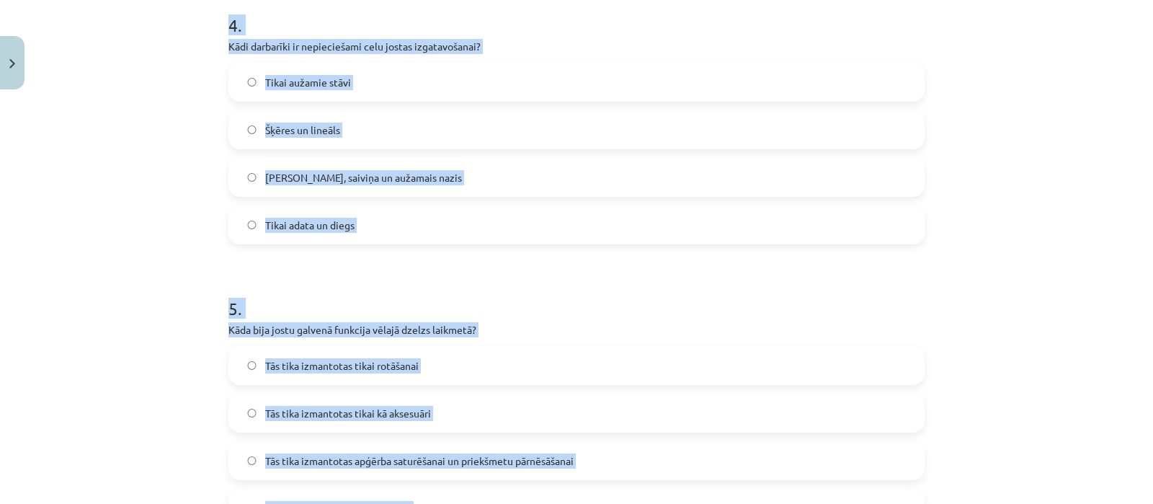
scroll to position [267, 0]
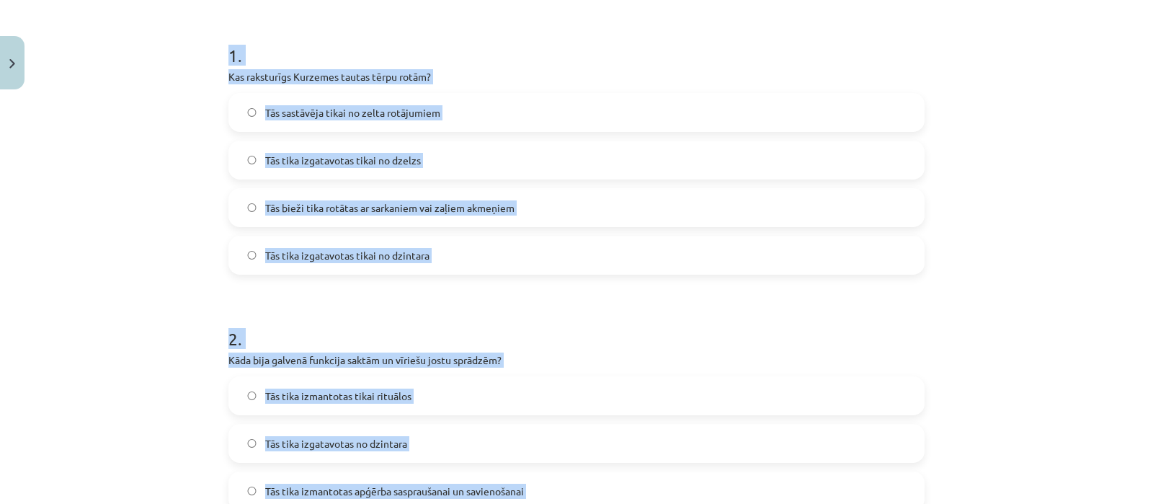
click at [409, 207] on span "Tās bieži tika rotātas ar sarkaniem vai zaļiem akmeņiem" at bounding box center [389, 207] width 249 height 15
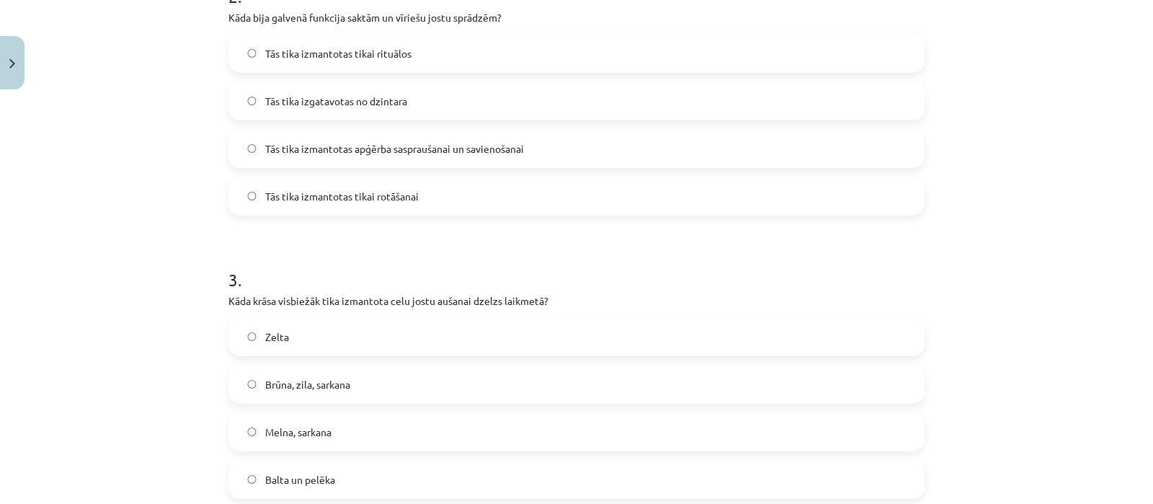
scroll to position [606, 0]
click at [335, 396] on label "Brūna, zila, sarkana" at bounding box center [576, 388] width 693 height 36
click at [442, 156] on span "Tās tika izmantotas apģērba saspraušanai un savienošanai" at bounding box center [394, 152] width 259 height 15
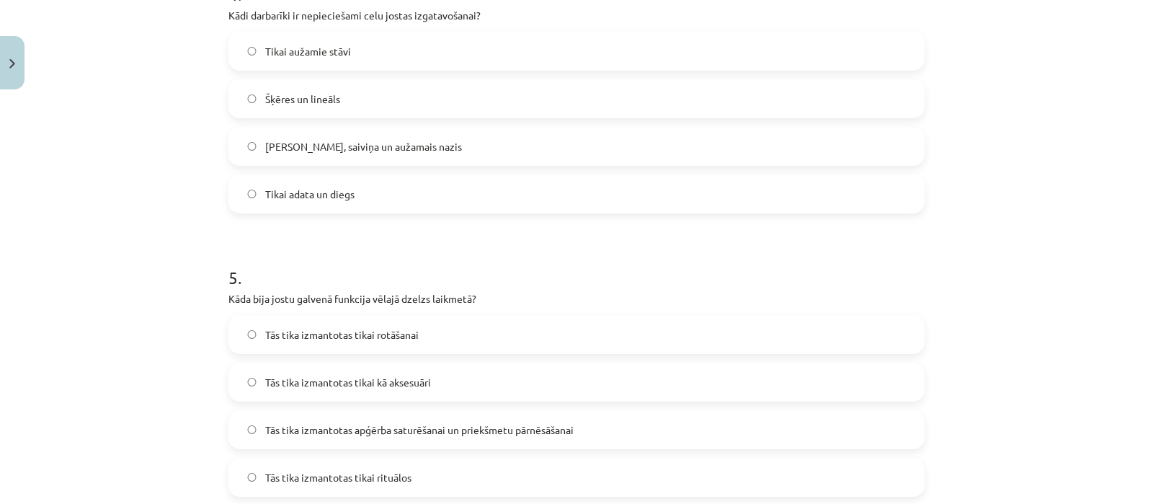
scroll to position [1182, 0]
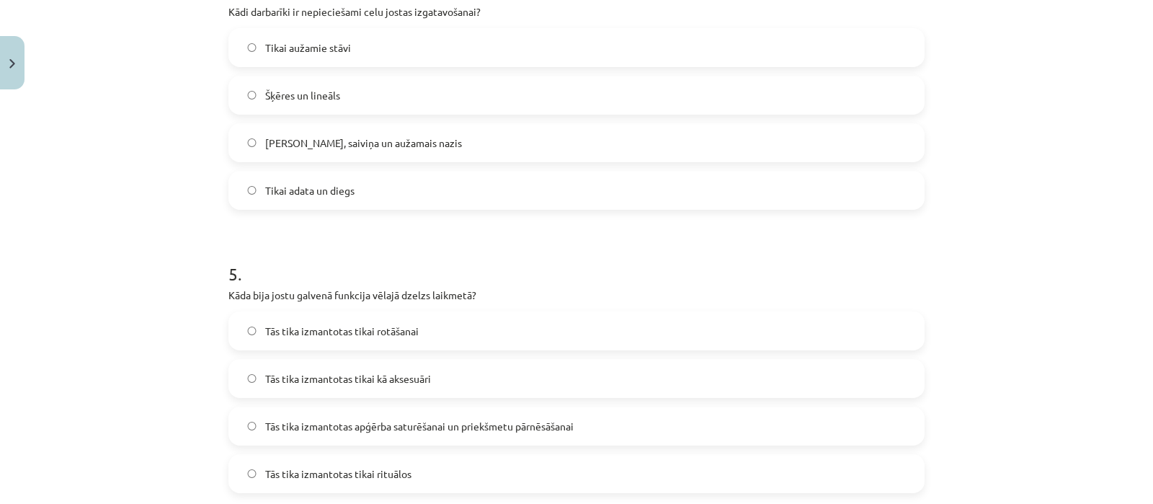
click at [347, 136] on span "Celu galdiņi, saiviņa un aužamais nazis" at bounding box center [363, 143] width 197 height 15
click at [441, 422] on span "Tās tika izmantotas apģērba saturēšanai un priekšmetu pārnēsāšanai" at bounding box center [419, 426] width 309 height 15
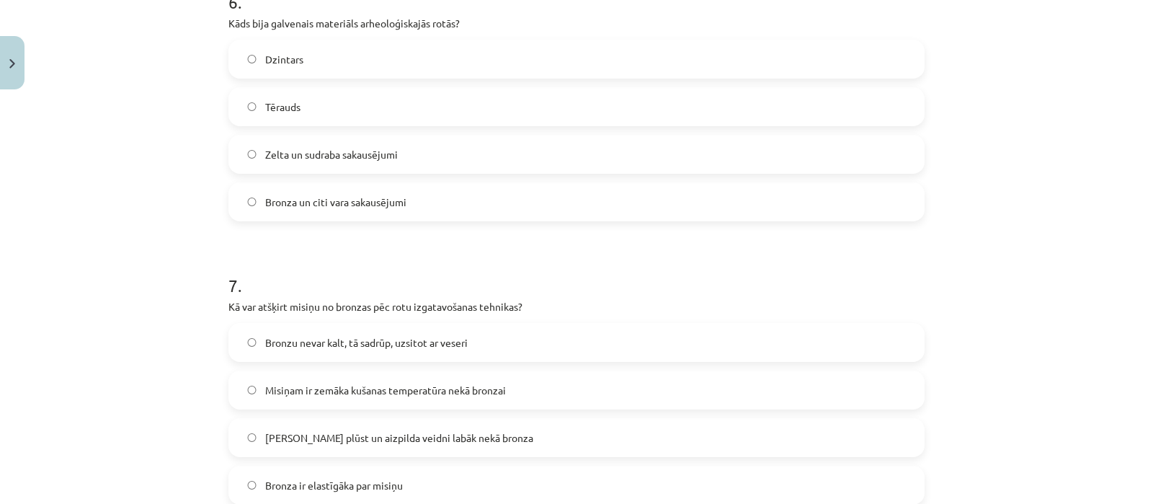
scroll to position [1741, 0]
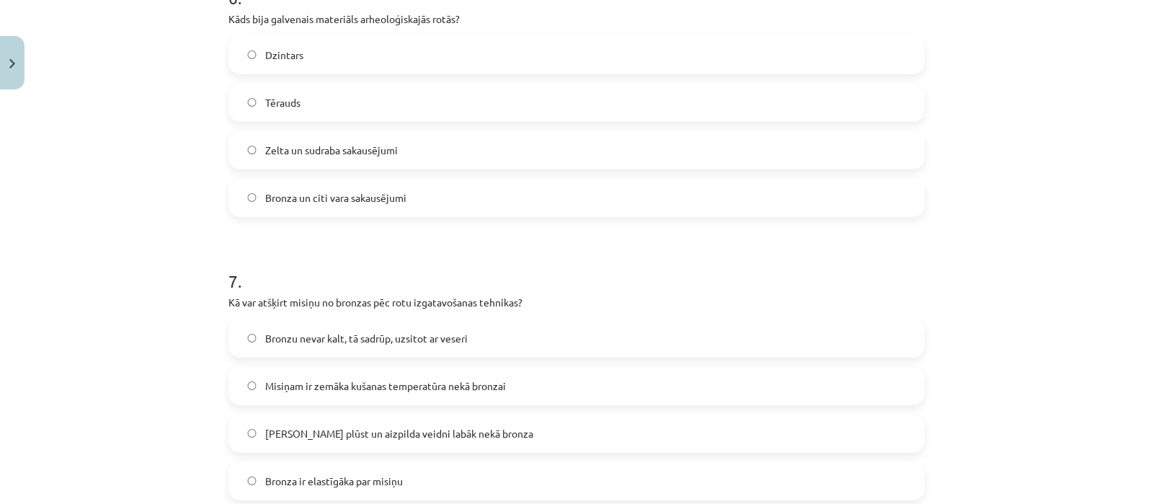
click at [340, 431] on span "Misiņš plūst un aizpilda veidni labāk nekā bronza" at bounding box center [399, 433] width 268 height 15
click at [355, 194] on span "Bronza un citi vara sakausējumi" at bounding box center [335, 197] width 141 height 15
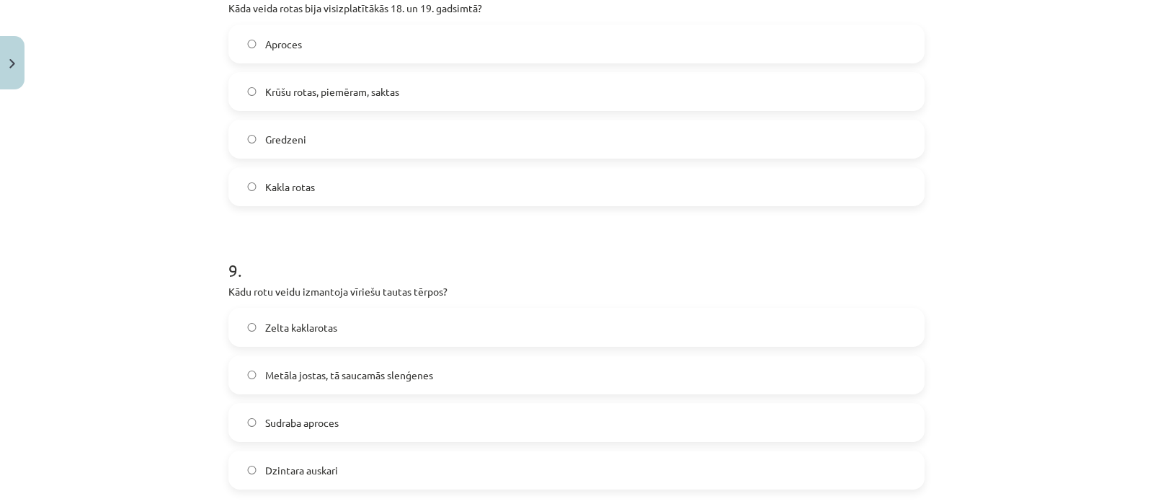
scroll to position [2341, 0]
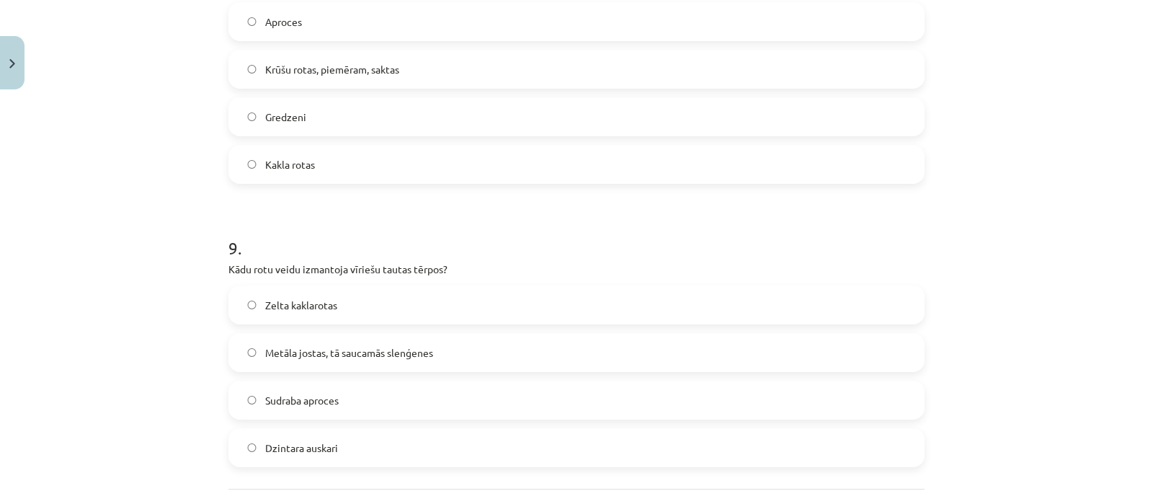
click at [311, 79] on label "Krūšu rotas, piemēram, saktas" at bounding box center [576, 69] width 693 height 36
click at [374, 357] on span "Metāla jostas, tā saucamās slenģenes" at bounding box center [349, 352] width 168 height 15
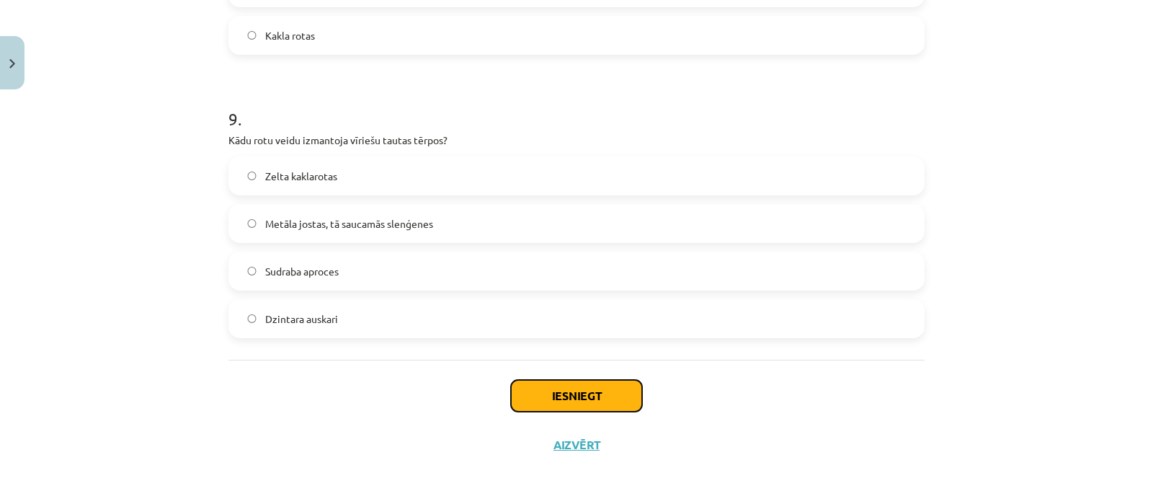
click at [558, 394] on button "Iesniegt" at bounding box center [576, 396] width 131 height 32
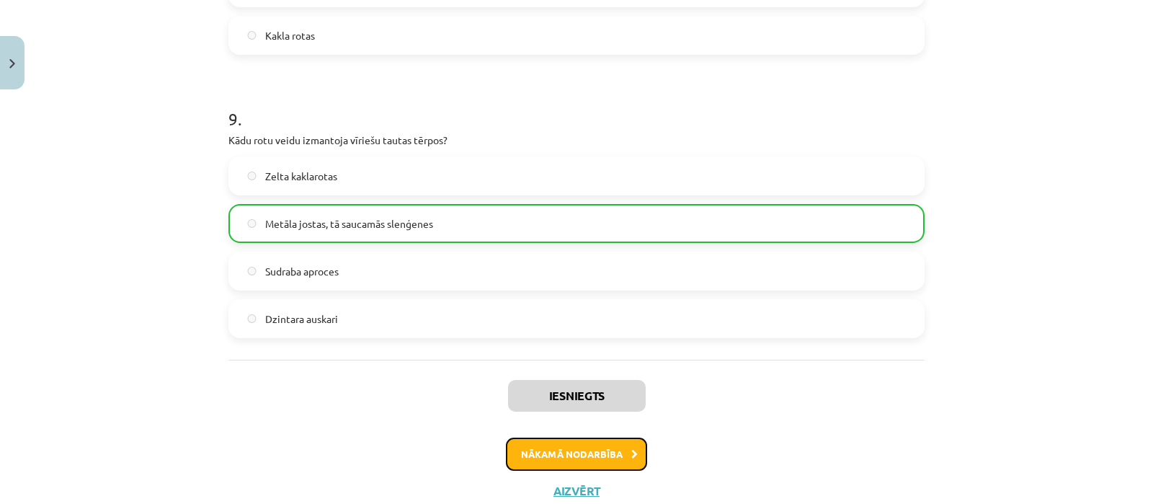
click at [591, 459] on button "Nākamā nodarbība" at bounding box center [576, 454] width 141 height 33
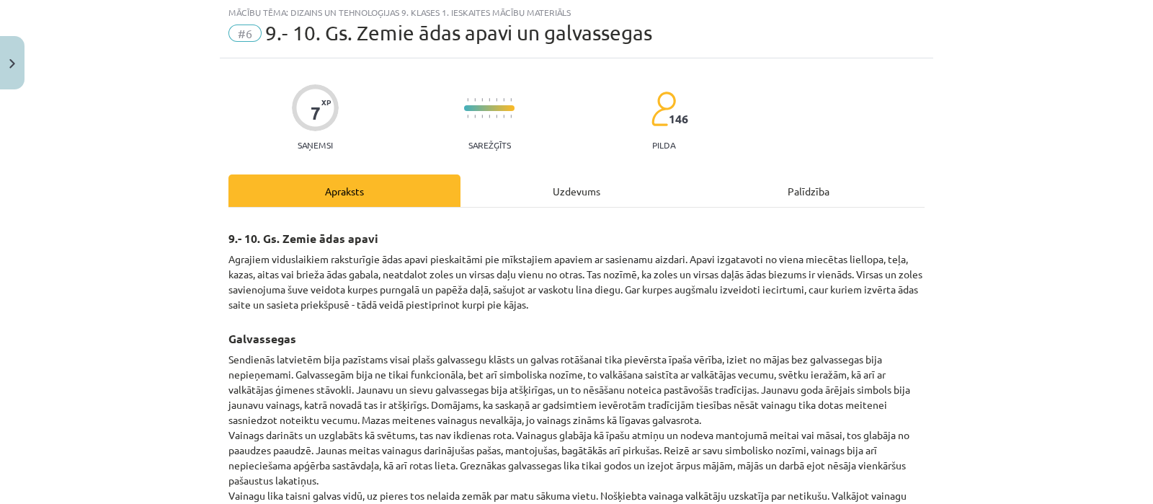
scroll to position [35, 0]
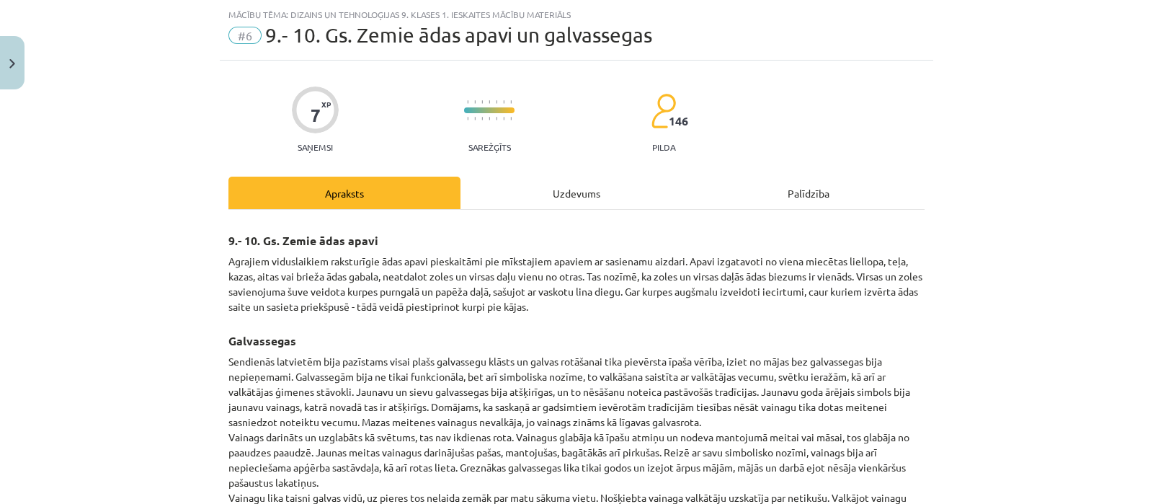
click at [559, 193] on div "Uzdevums" at bounding box center [577, 193] width 232 height 32
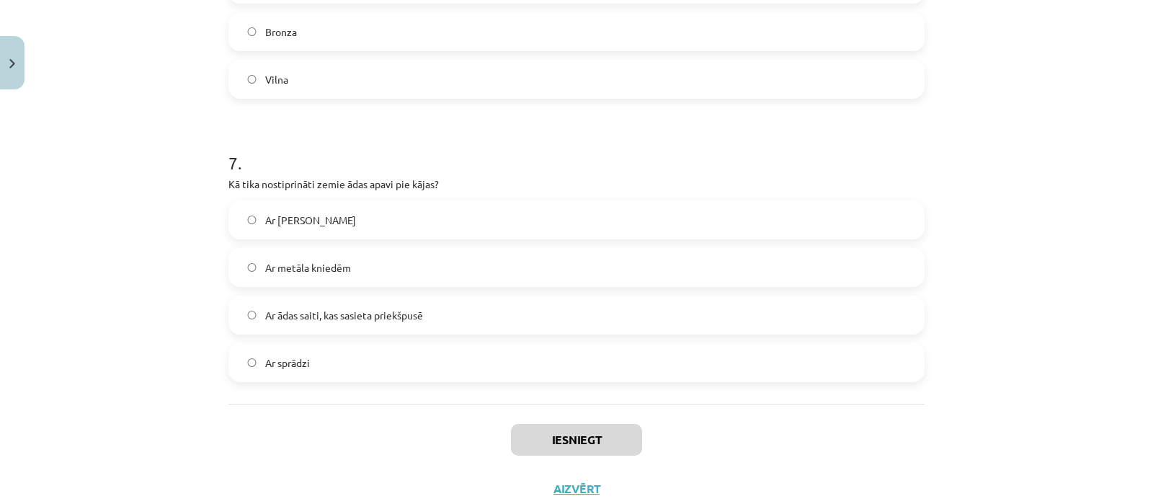
scroll to position [1903, 0]
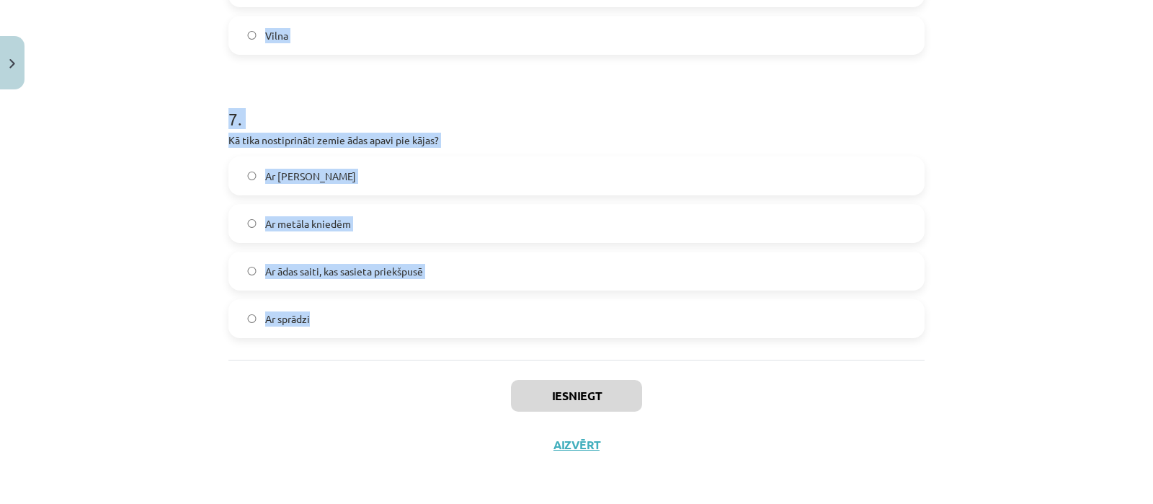
drag, startPoint x: 205, startPoint y: 288, endPoint x: 390, endPoint y: 355, distance: 196.1
click at [390, 355] on div "Mācību tēma: Dizains un tehnoloģijas 9. klases 1. ieskaites mācību materiāls #6…" at bounding box center [576, 252] width 1153 height 504
copy form "1 . Kādus materiālus izmantoja zemajiem ādas apaviem? Miecētu liellopa, teļa, k…"
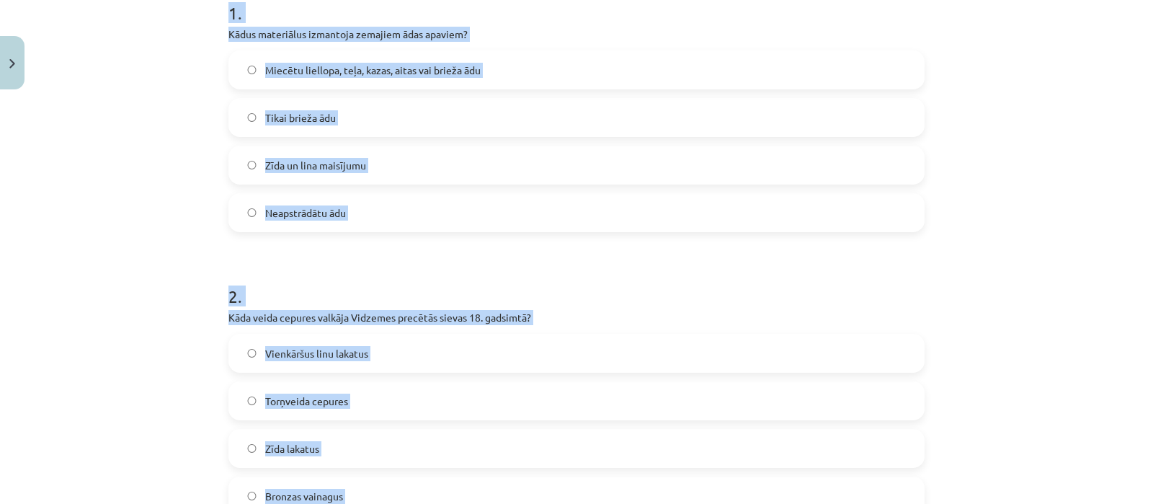
scroll to position [316, 0]
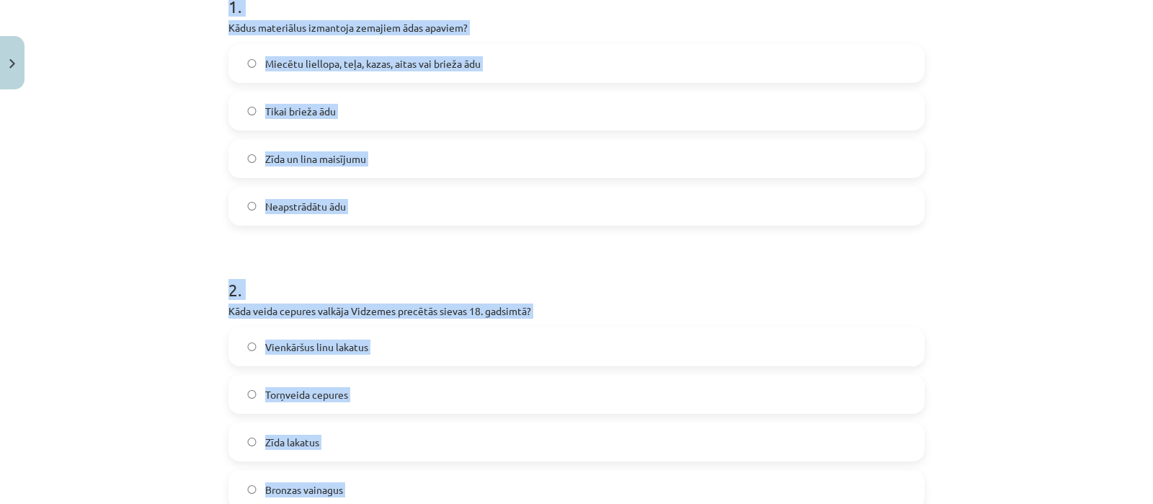
click at [766, 56] on label "Miecētu liellopa, teļa, kazas, aitas vai brieža ādu" at bounding box center [576, 63] width 693 height 36
click at [538, 402] on label "Torņveida cepures" at bounding box center [576, 394] width 693 height 36
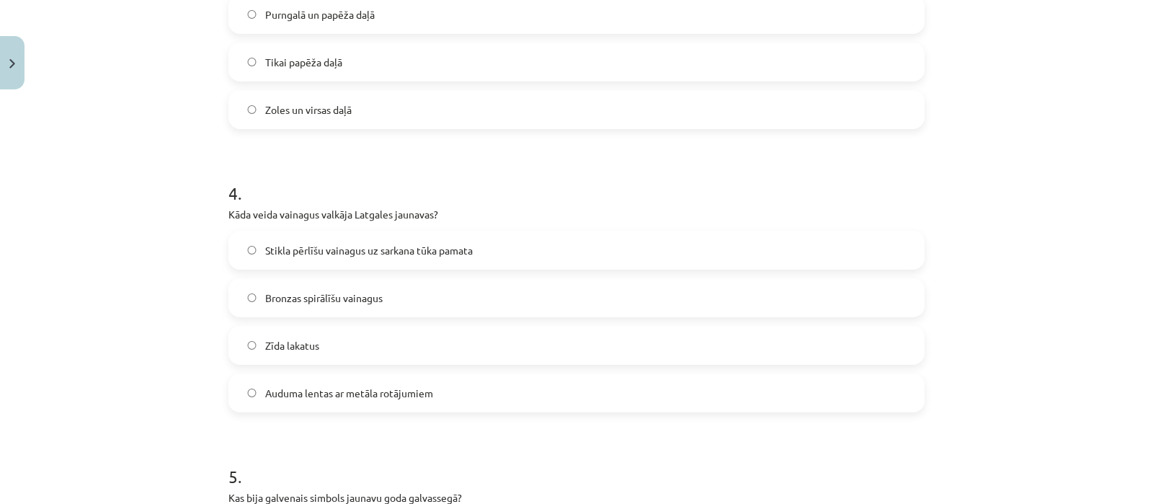
scroll to position [872, 0]
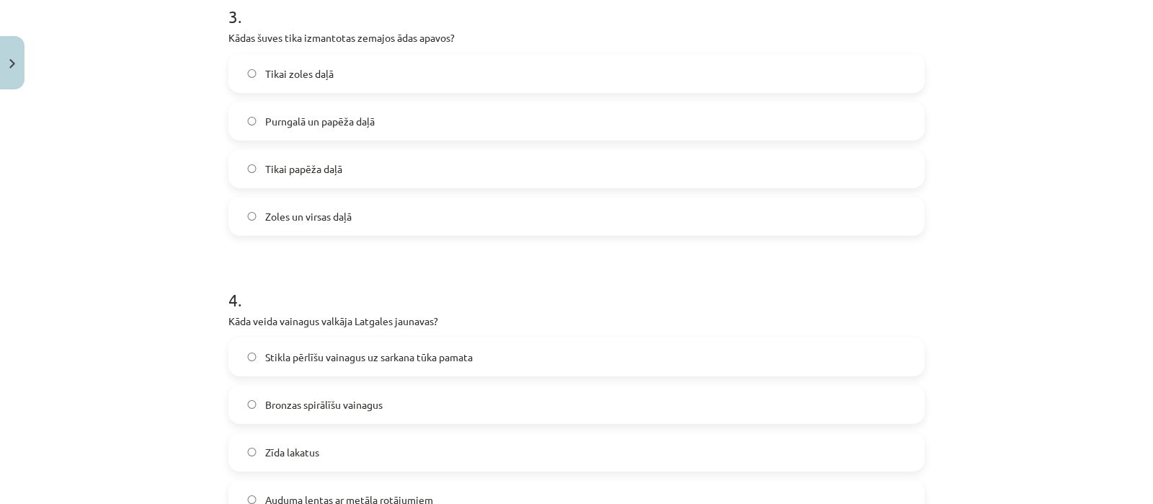
click at [382, 223] on label "Zoles un virsas daļā" at bounding box center [576, 216] width 693 height 36
click at [372, 367] on label "Stikla pērlīšu vainagus uz sarkana tūka pamata" at bounding box center [576, 357] width 693 height 36
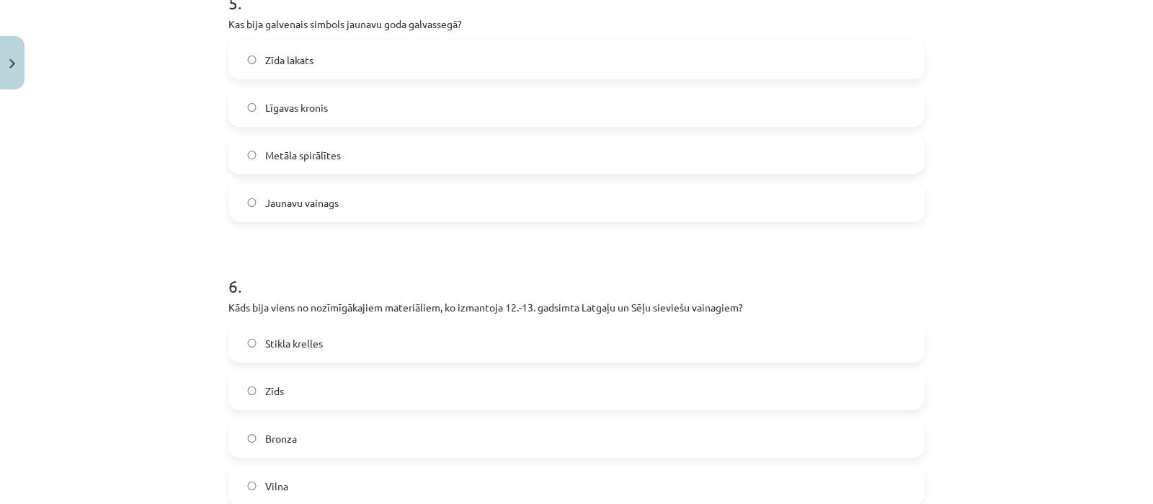
scroll to position [1455, 0]
click at [381, 198] on label "Jaunavu vainags" at bounding box center [576, 200] width 693 height 36
click at [360, 429] on label "Bronza" at bounding box center [576, 435] width 693 height 36
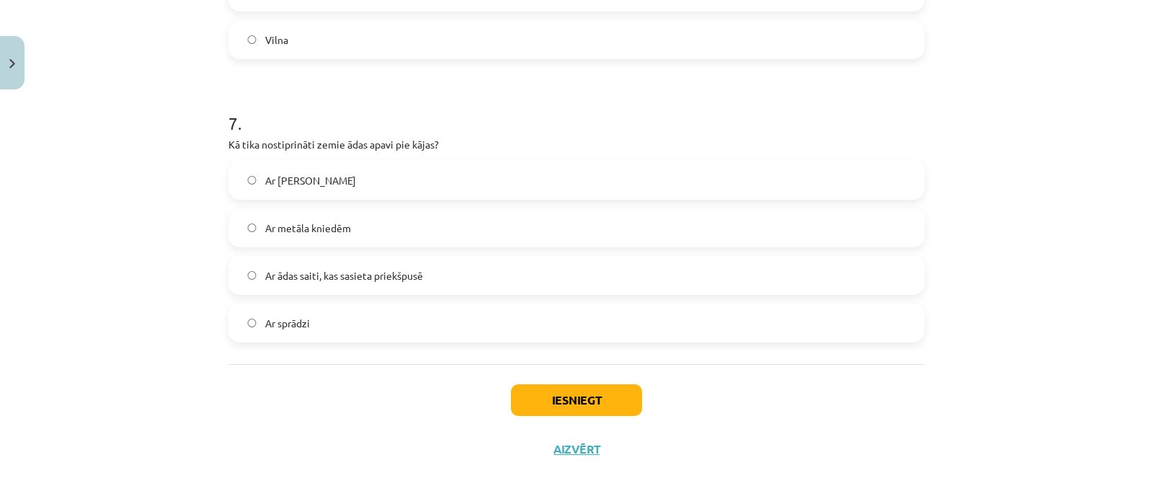
scroll to position [1903, 0]
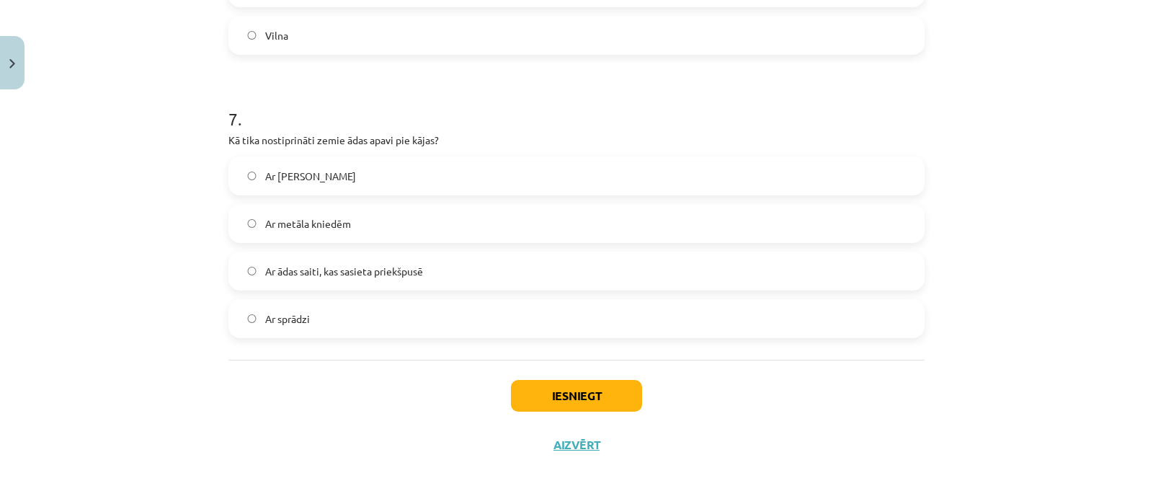
click at [284, 282] on label "Ar ādas saiti, kas sasieta priekšpusē" at bounding box center [576, 271] width 693 height 36
click at [548, 396] on button "Iesniegt" at bounding box center [576, 396] width 131 height 32
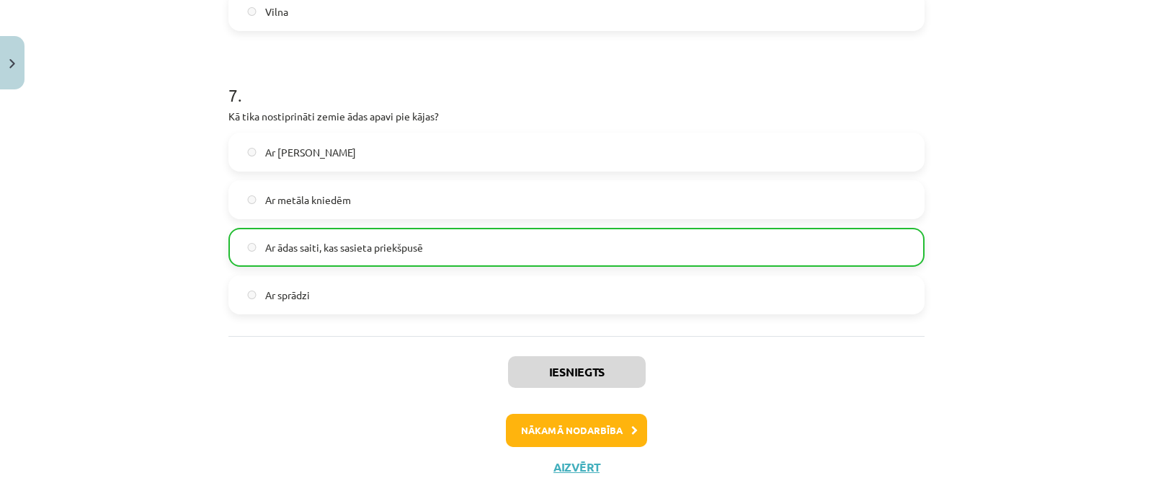
scroll to position [1930, 0]
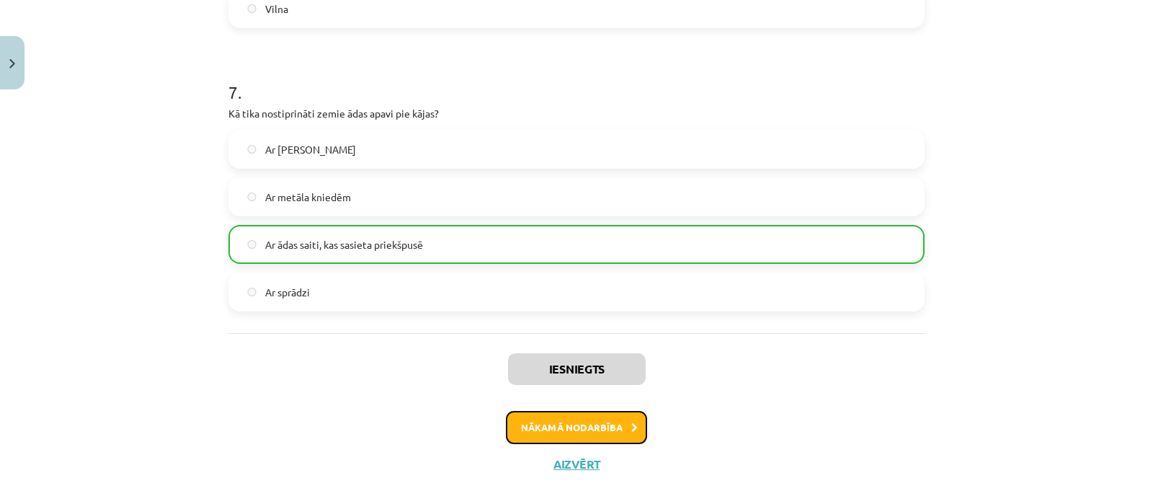
click at [622, 431] on button "Nākamā nodarbība" at bounding box center [576, 427] width 141 height 33
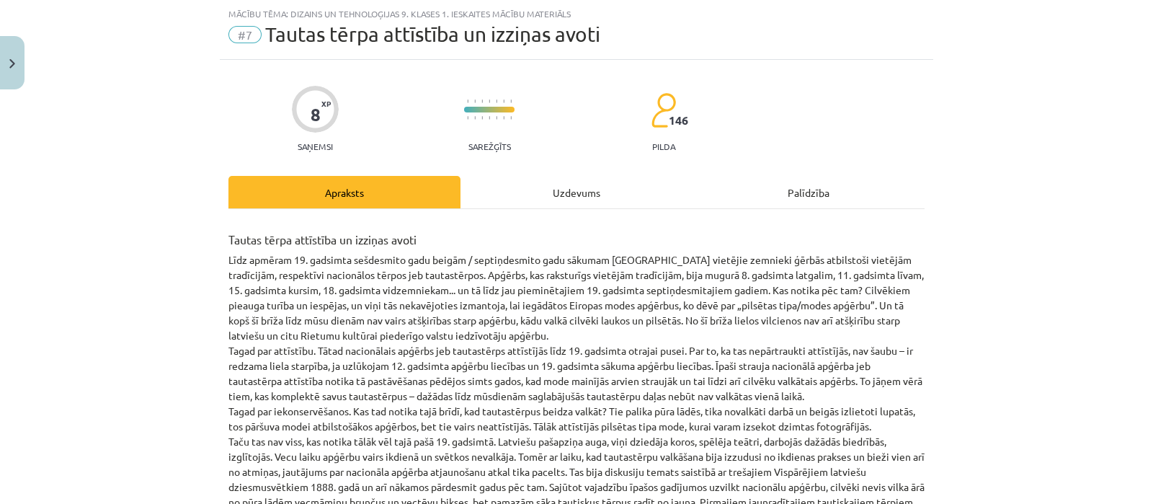
scroll to position [35, 0]
click at [576, 182] on div "Uzdevums" at bounding box center [577, 193] width 232 height 32
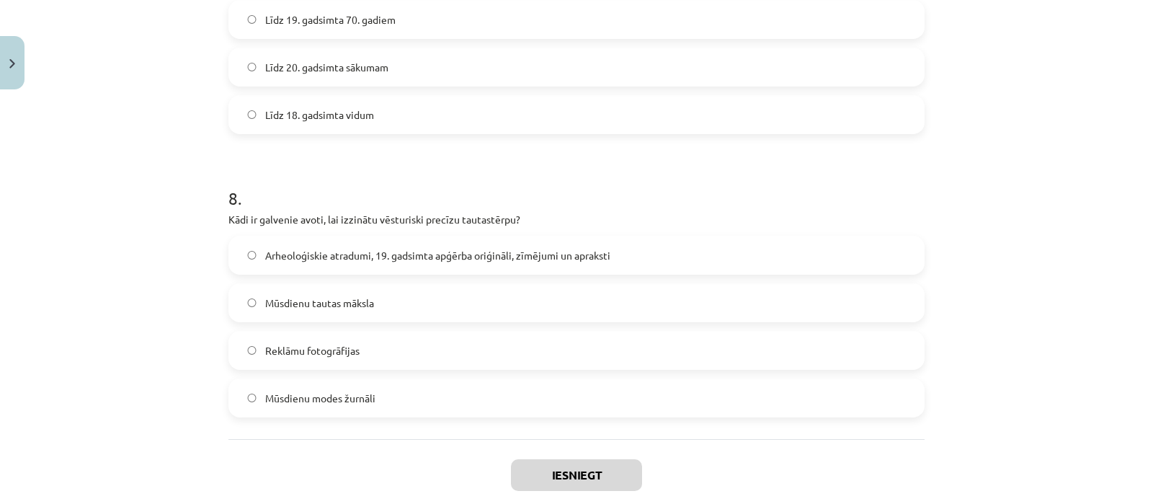
scroll to position [2186, 0]
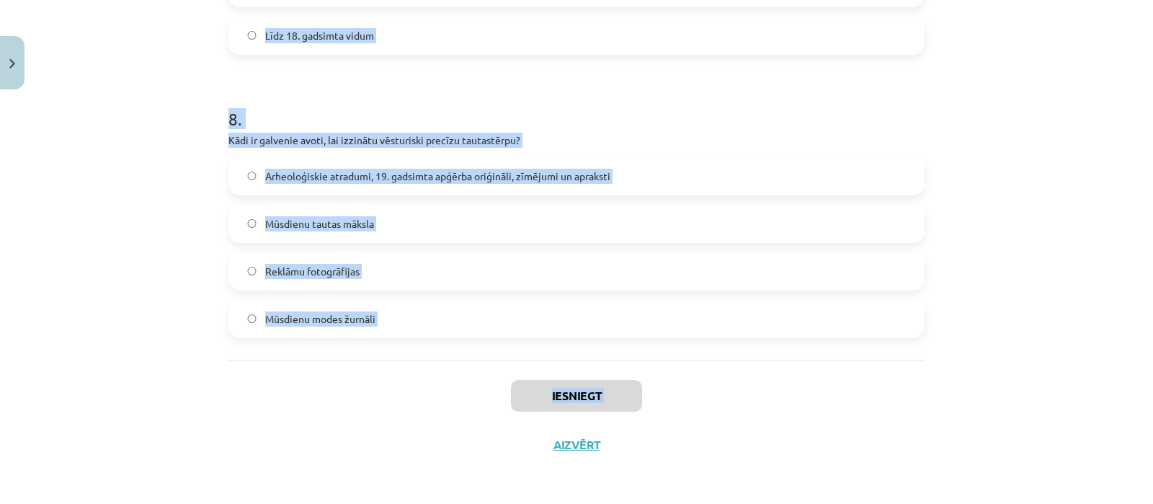
drag, startPoint x: 217, startPoint y: 283, endPoint x: 426, endPoint y: 423, distance: 251.5
copy div "1 . Kādi ir apģērba vēstures izziņas avoti? Modernie apģērba modeļi Vienīgi arh…"
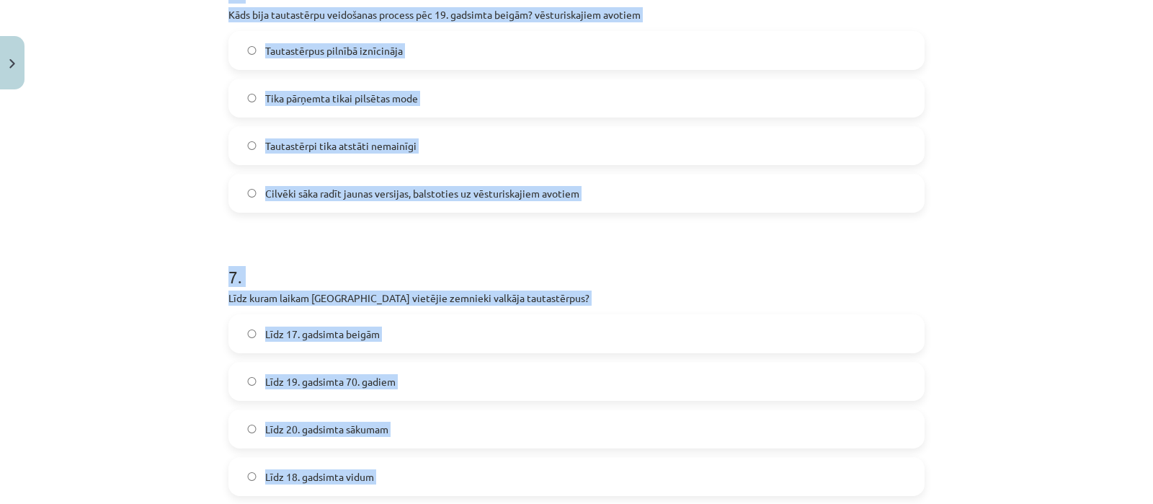
scroll to position [277, 0]
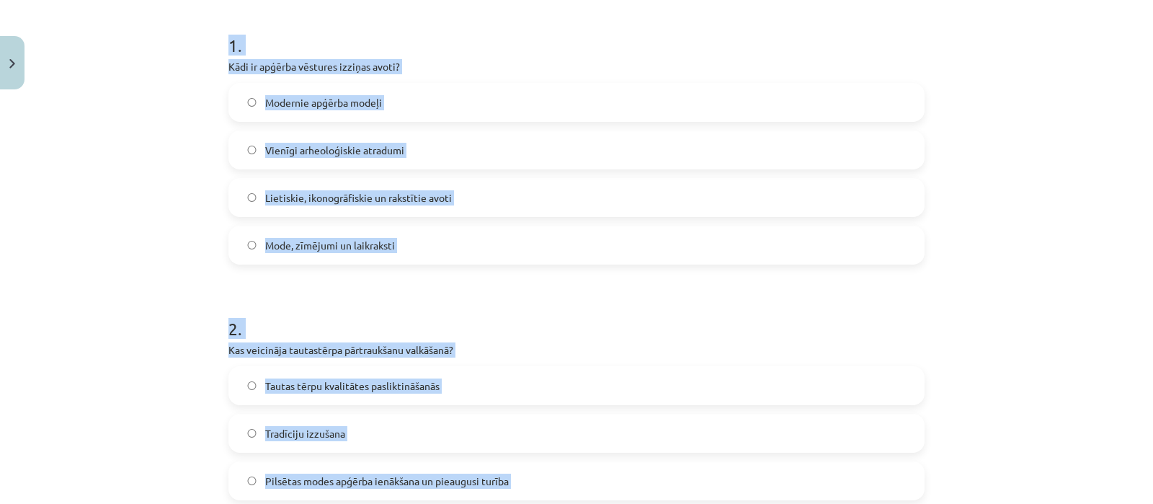
click at [635, 194] on label "Lietiskie, ikonogrāfiskie un rakstītie avoti" at bounding box center [576, 197] width 693 height 36
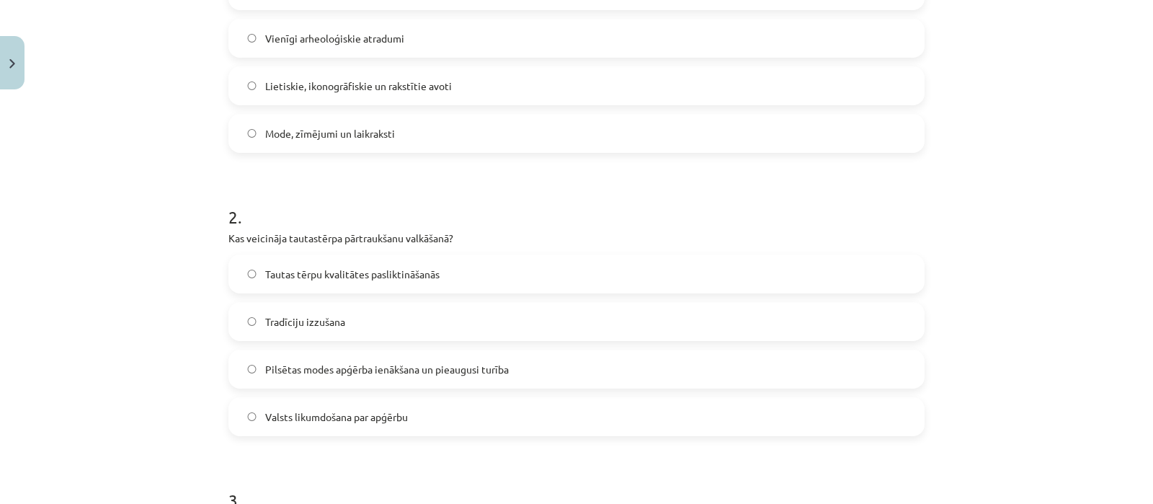
scroll to position [391, 0]
click at [767, 358] on label "Pilsētas modes apģērba ienākšana un pieaugusi turība" at bounding box center [576, 366] width 693 height 36
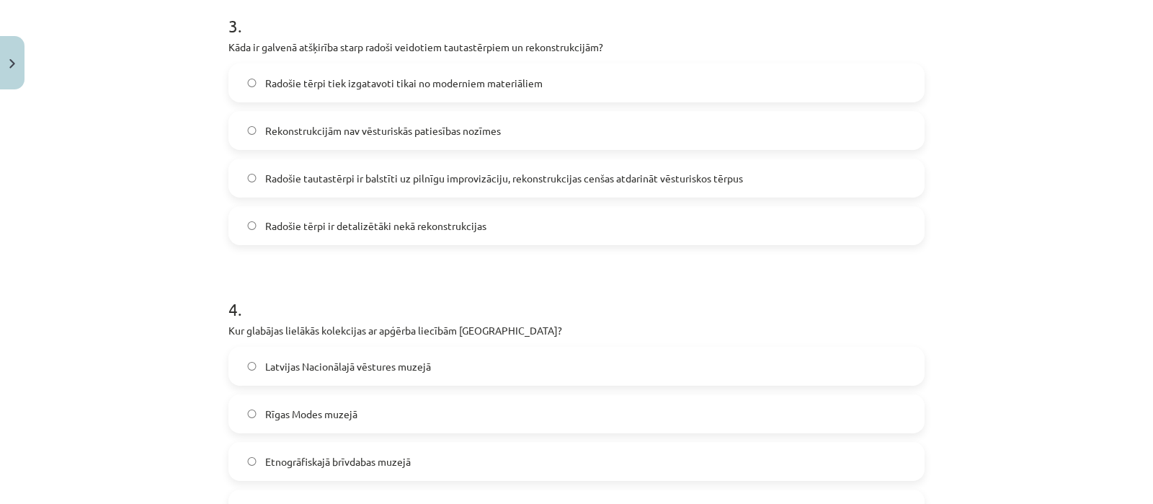
scroll to position [869, 0]
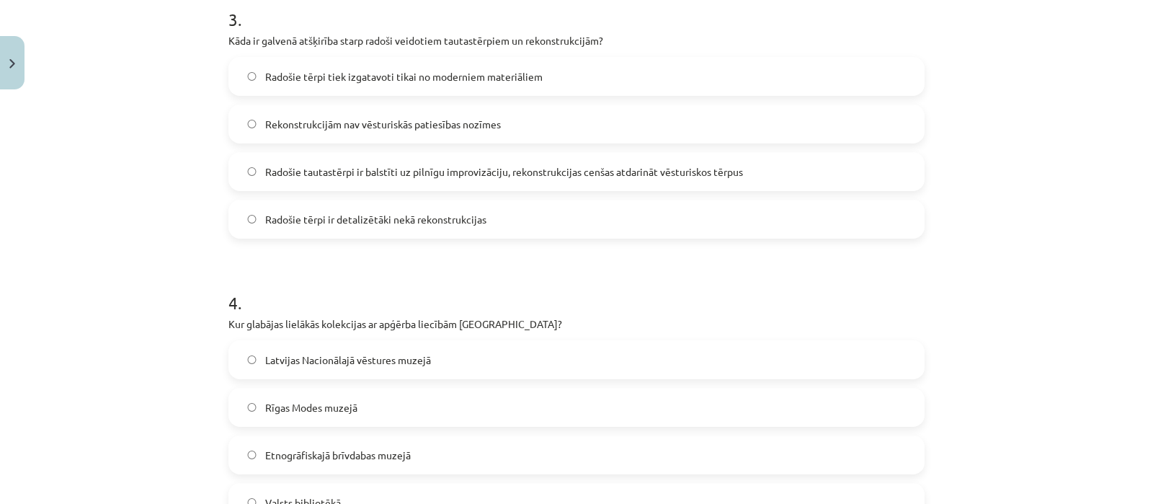
click at [411, 447] on label "Etnogrāfiskajā brīvdabas muzejā" at bounding box center [576, 455] width 693 height 36
click at [385, 169] on span "Radošie tautastērpi ir balstīti uz pilnīgu improvizāciju, rekonstrukcijas cenša…" at bounding box center [504, 171] width 478 height 15
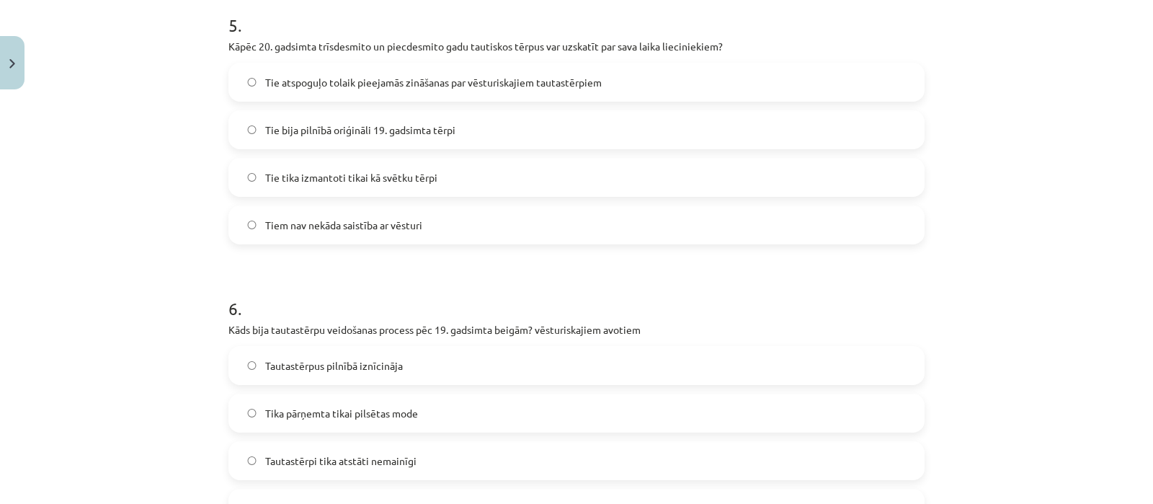
scroll to position [1460, 0]
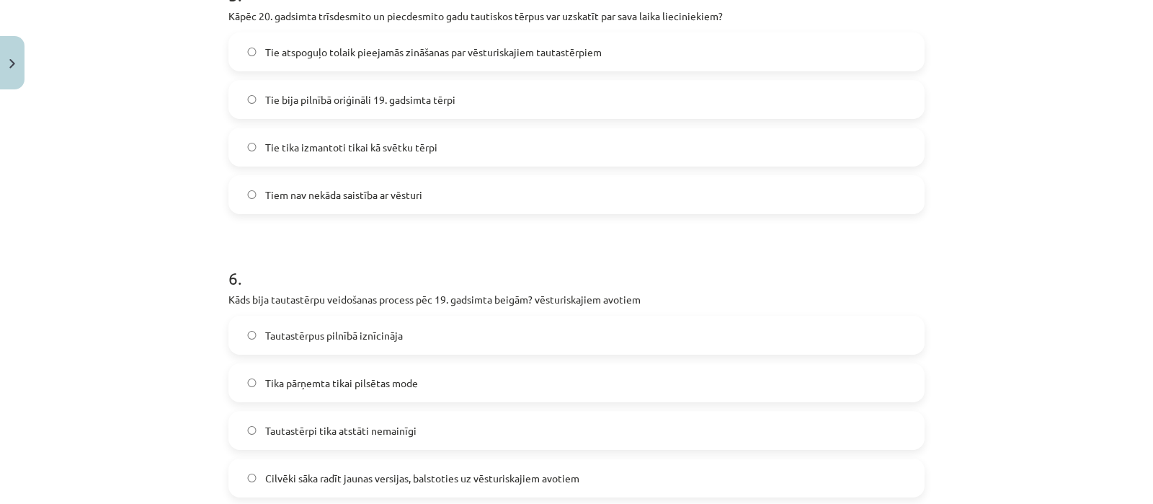
click at [404, 471] on span "Cilvēki sāka radīt jaunas versijas, balstoties uz vēsturiskajiem avotiem" at bounding box center [422, 478] width 314 height 15
drag, startPoint x: 1135, startPoint y: 306, endPoint x: 1139, endPoint y: 297, distance: 10.3
click at [1139, 297] on div "Mācību tēma: Dizains un tehnoloģijas 9. klases 1. ieskaites mācību materiāls #7…" at bounding box center [576, 252] width 1153 height 504
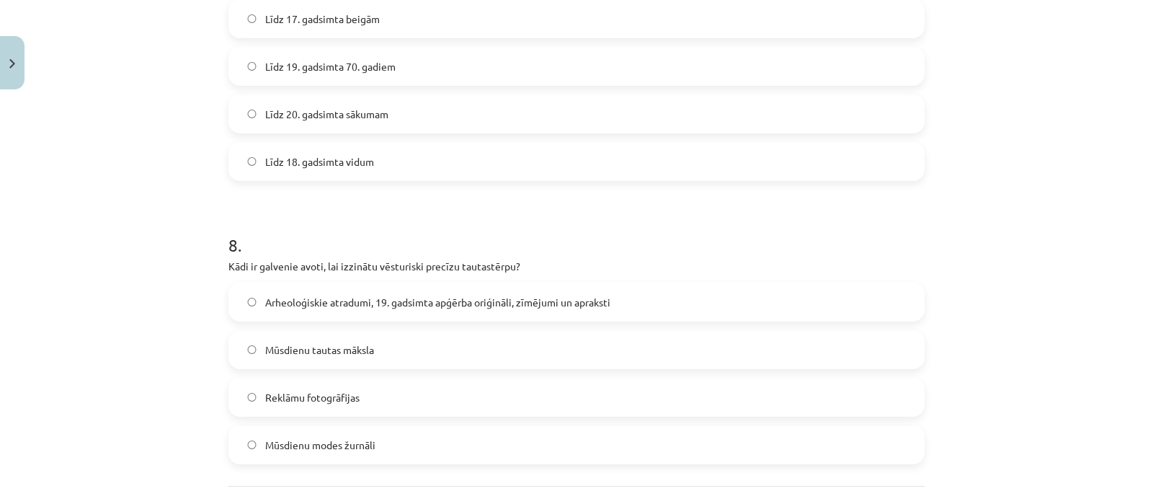
scroll to position [2054, 0]
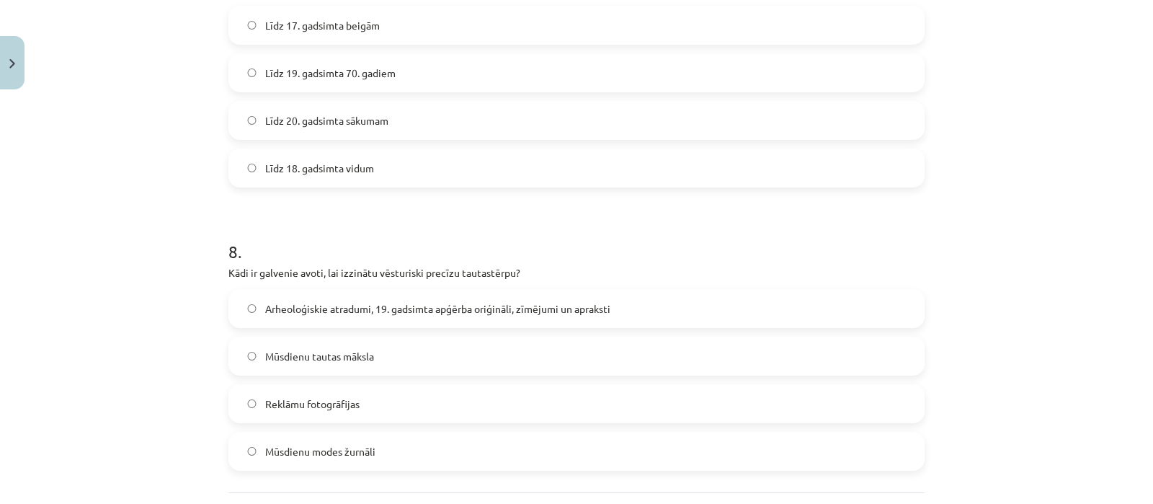
click at [310, 296] on label "Arheoloģiskie atradumi, 19. gadsimta apģērba oriģināli, zīmējumi un apraksti" at bounding box center [576, 309] width 693 height 36
click at [319, 59] on label "Līdz 19. gadsimta 70. gadiem" at bounding box center [576, 73] width 693 height 36
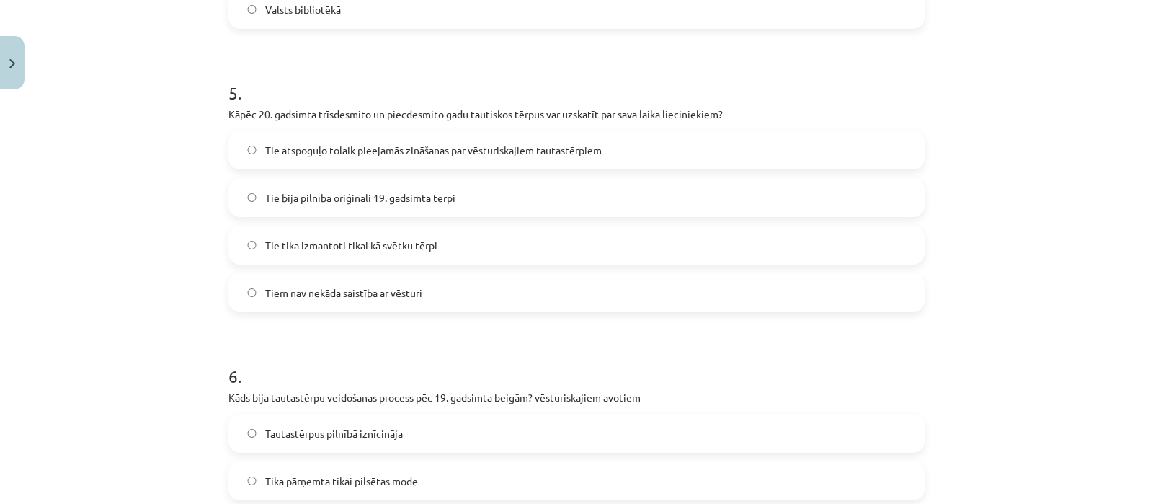
scroll to position [1339, 0]
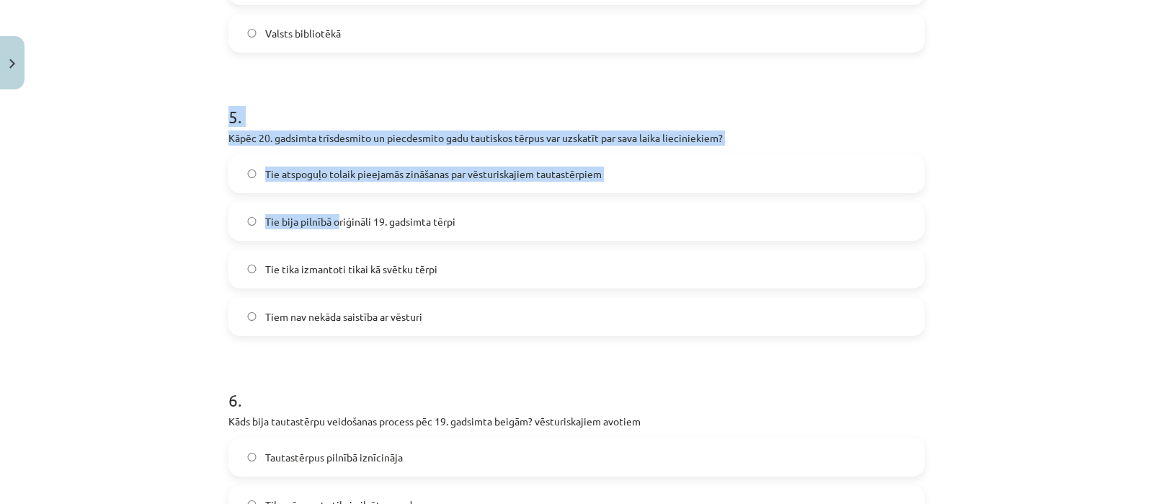
drag, startPoint x: 223, startPoint y: 102, endPoint x: 332, endPoint y: 209, distance: 151.9
click at [332, 209] on div "5 . Kāpēc 20. gadsimta trīsdesmito un piecdesmito gadu tautiskos tērpus var uzs…" at bounding box center [577, 208] width 696 height 254
click at [161, 160] on div "Mācību tēma: Dizains un tehnoloģijas 9. klases 1. ieskaites mācību materiāls #7…" at bounding box center [576, 252] width 1153 height 504
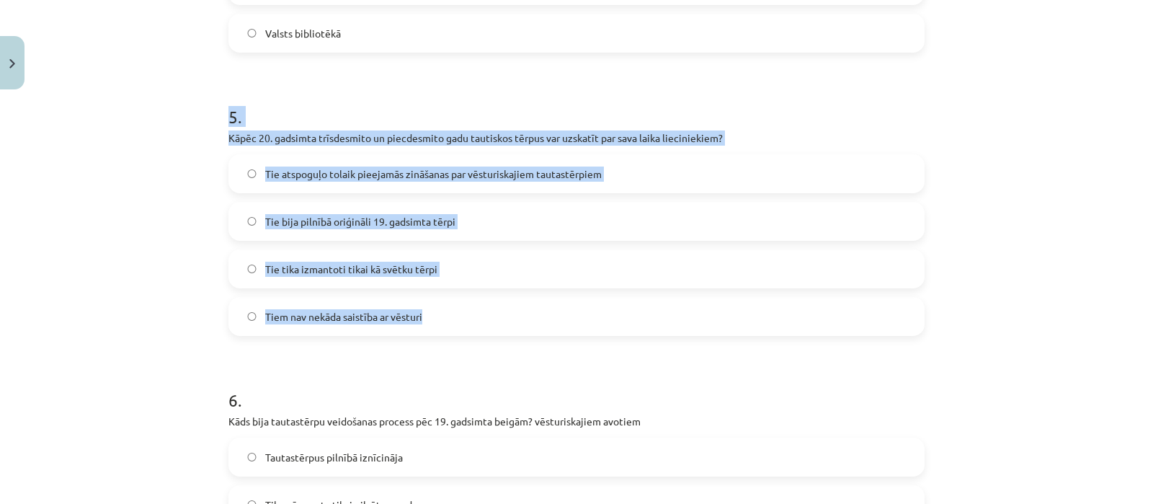
drag, startPoint x: 214, startPoint y: 107, endPoint x: 430, endPoint y: 319, distance: 302.3
click at [430, 319] on div "8 XP Saņemsi Sarežģīts 146 pilda Apraksts Uzdevums Palīdzība 1 . Kādi ir apģērb…" at bounding box center [577, 37] width 714 height 2560
copy div "5 . Kāpēc 20. gadsimta trīsdesmito un piecdesmito gadu tautiskos tērpus var uzs…"
click at [459, 178] on span "Tie atspoguļo tolaik pieejamās zināšanas par vēsturiskajiem tautastērpiem" at bounding box center [433, 174] width 337 height 15
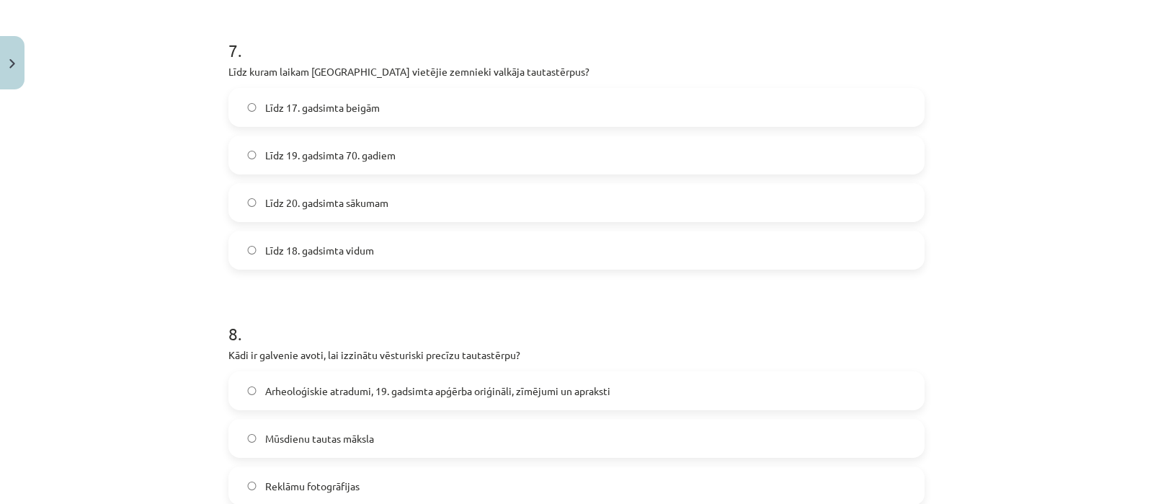
scroll to position [2186, 0]
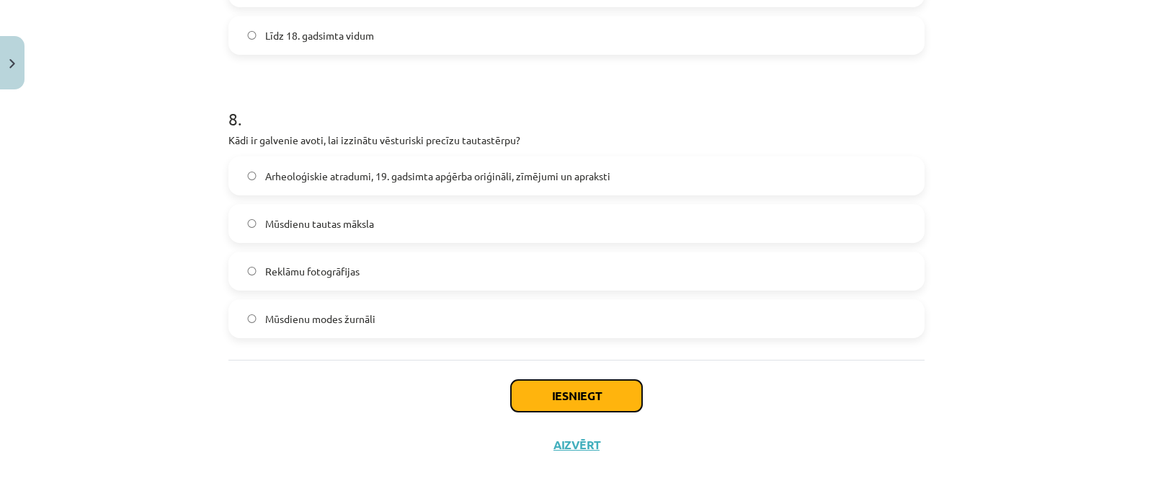
click at [626, 385] on button "Iesniegt" at bounding box center [576, 396] width 131 height 32
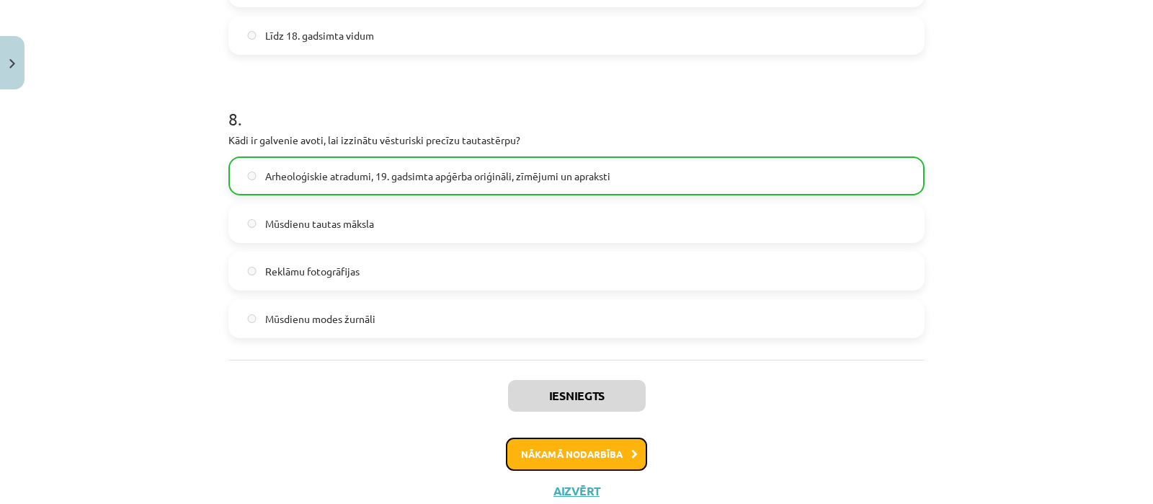
click at [604, 456] on button "Nākamā nodarbība" at bounding box center [576, 454] width 141 height 33
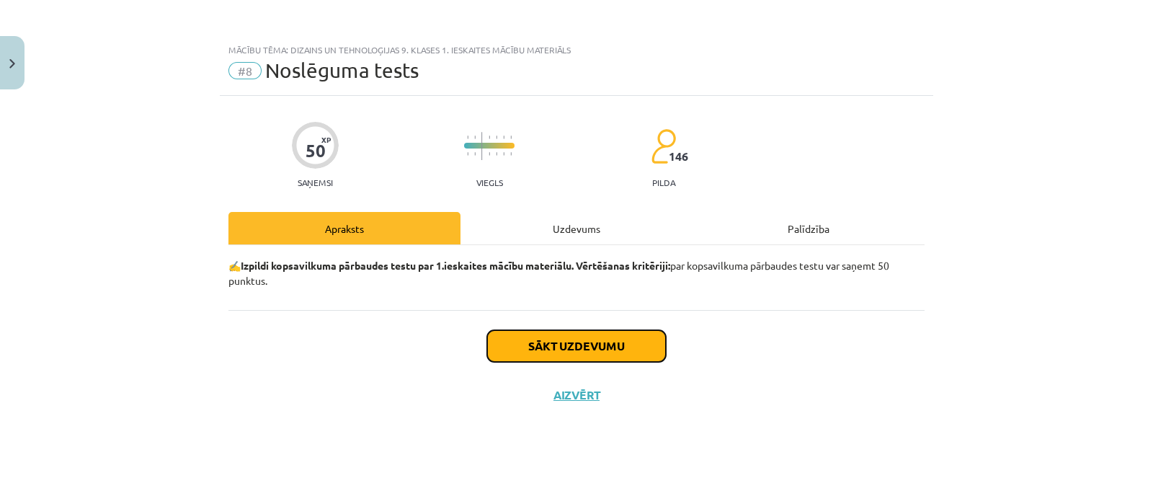
click at [606, 344] on button "Sākt uzdevumu" at bounding box center [576, 346] width 179 height 32
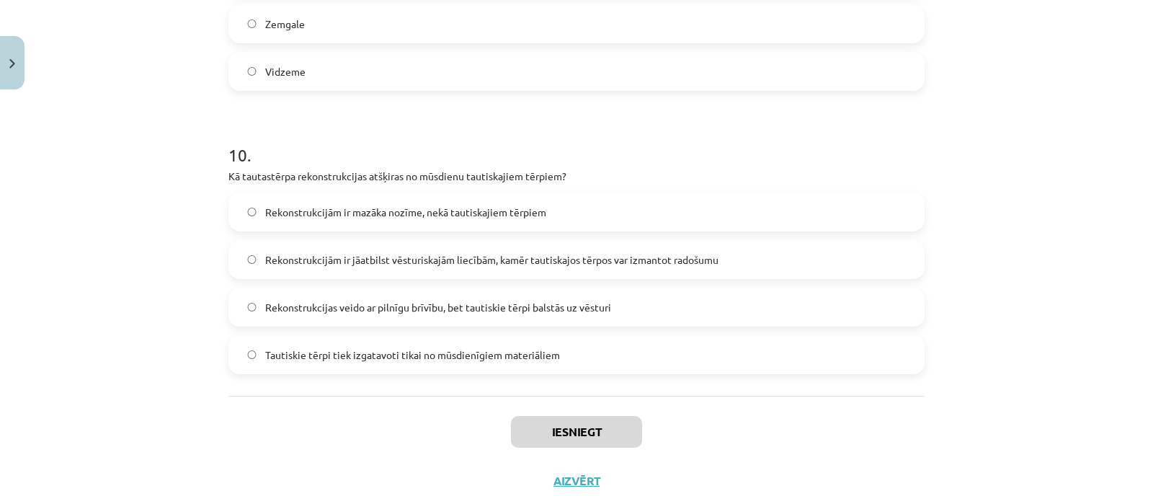
scroll to position [2753, 0]
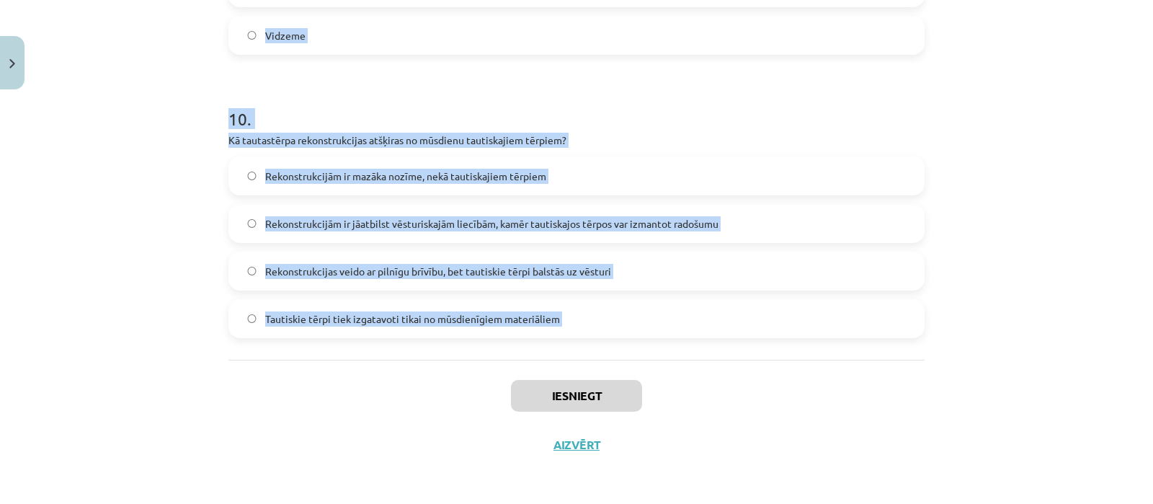
drag, startPoint x: 220, startPoint y: 322, endPoint x: 389, endPoint y: 382, distance: 179.7
copy form "1 . Kāds materiāls visbiežāk tika izmantots saktās arheoloģiskajos tērpos? Dzin…"
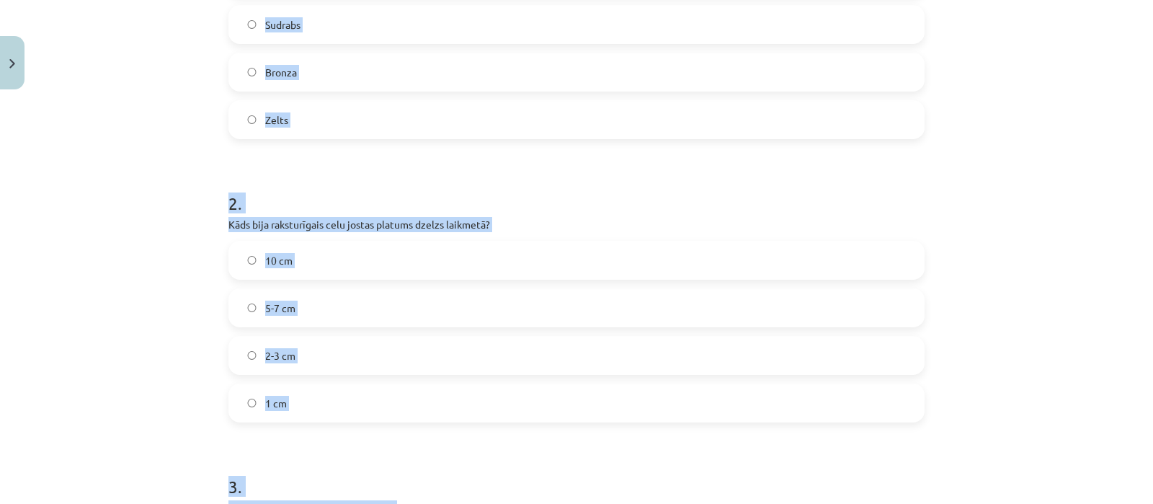
scroll to position [254, 0]
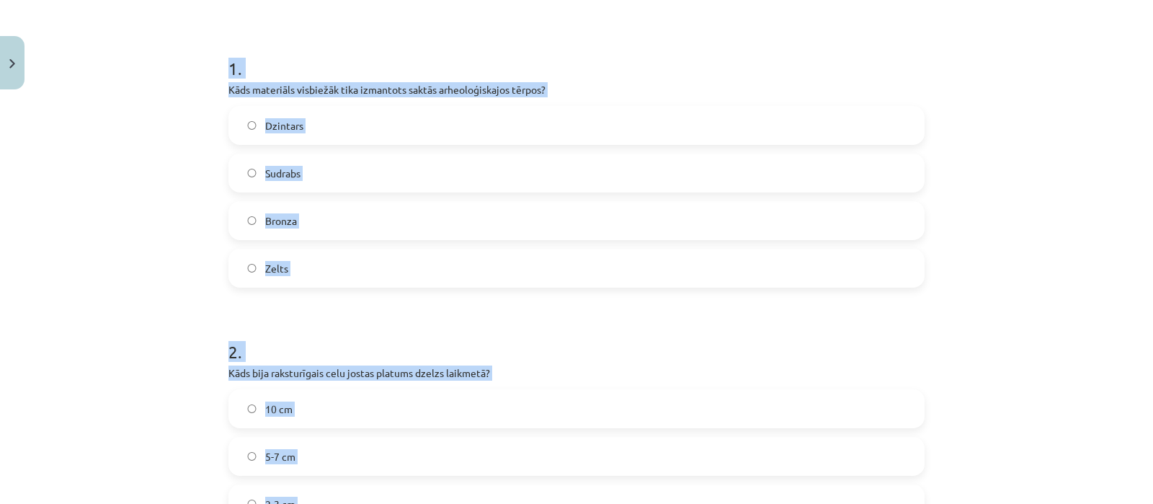
click at [561, 210] on label "Bronza" at bounding box center [576, 221] width 693 height 36
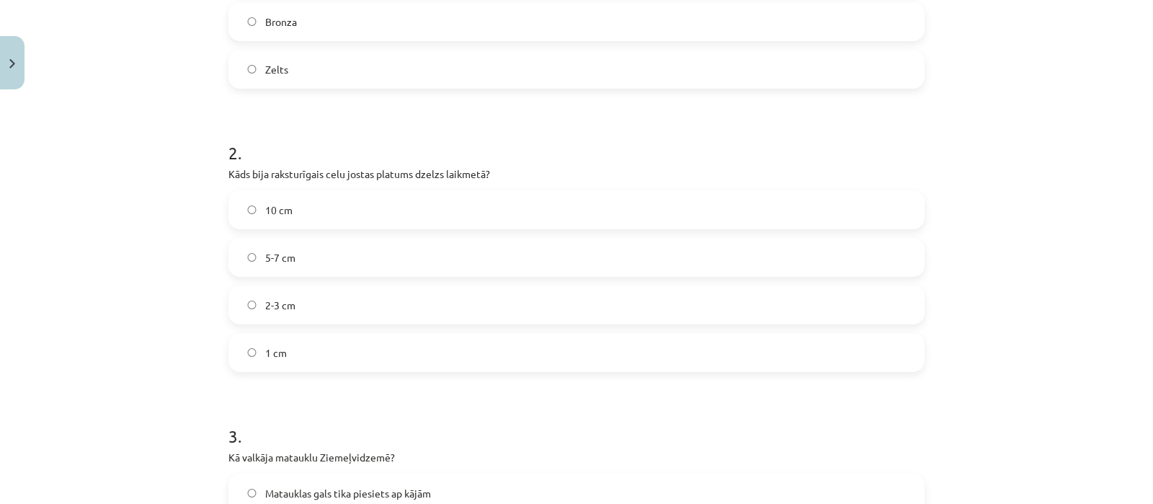
scroll to position [469, 0]
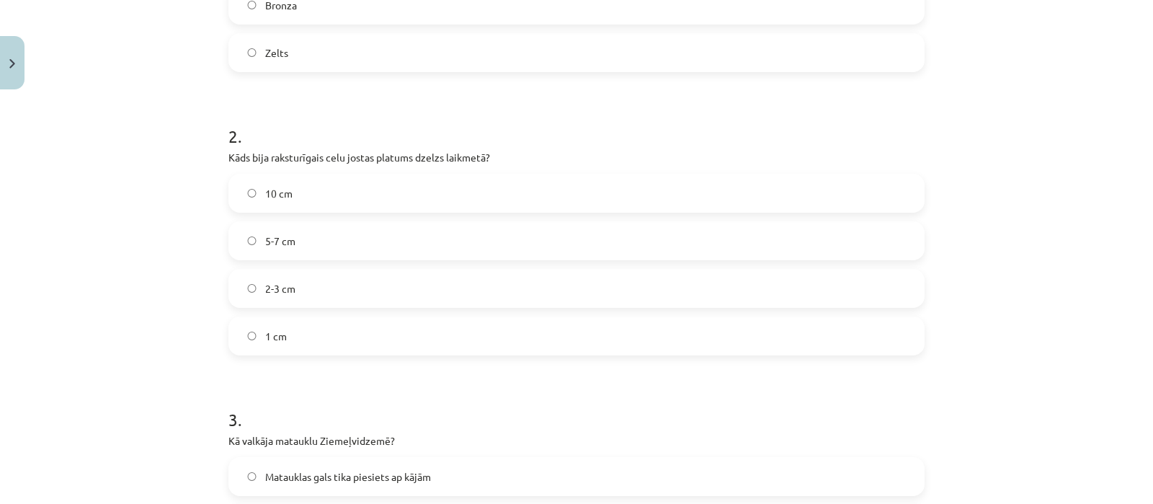
click at [887, 231] on label "5-7 cm" at bounding box center [576, 241] width 693 height 36
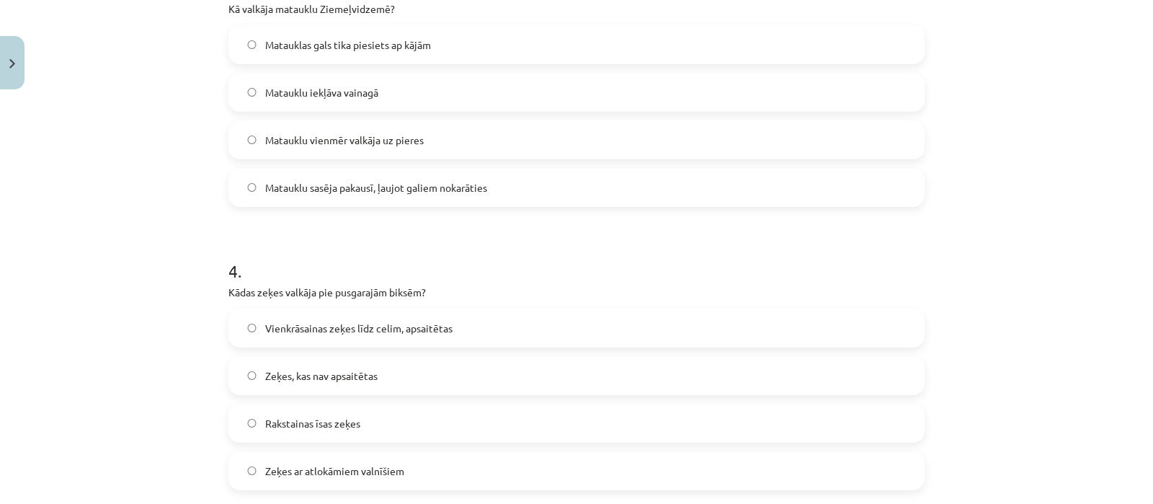
scroll to position [905, 0]
click at [422, 313] on label "Vienkrāsainas zeķes līdz celim, apsaitētas" at bounding box center [576, 324] width 693 height 36
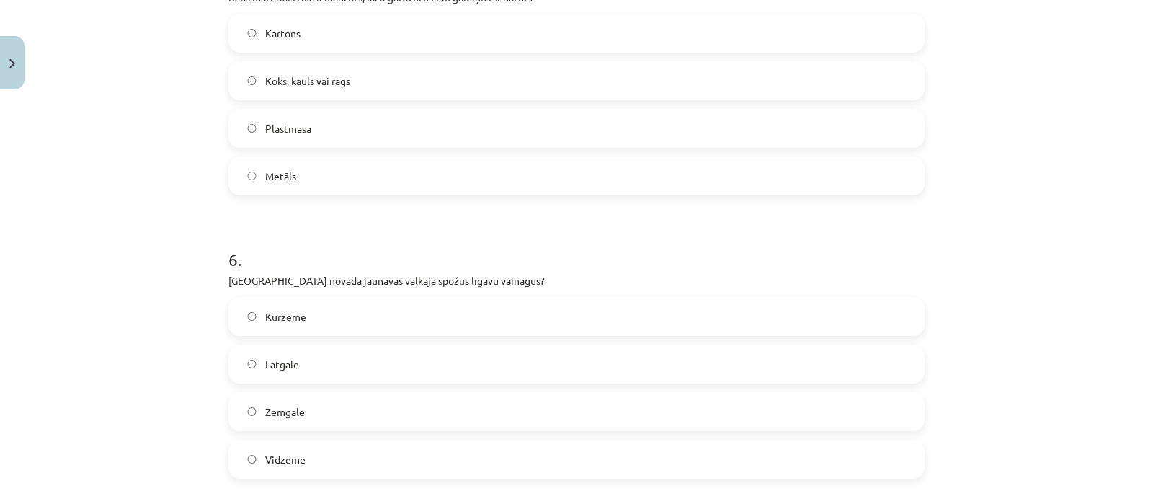
scroll to position [1458, 0]
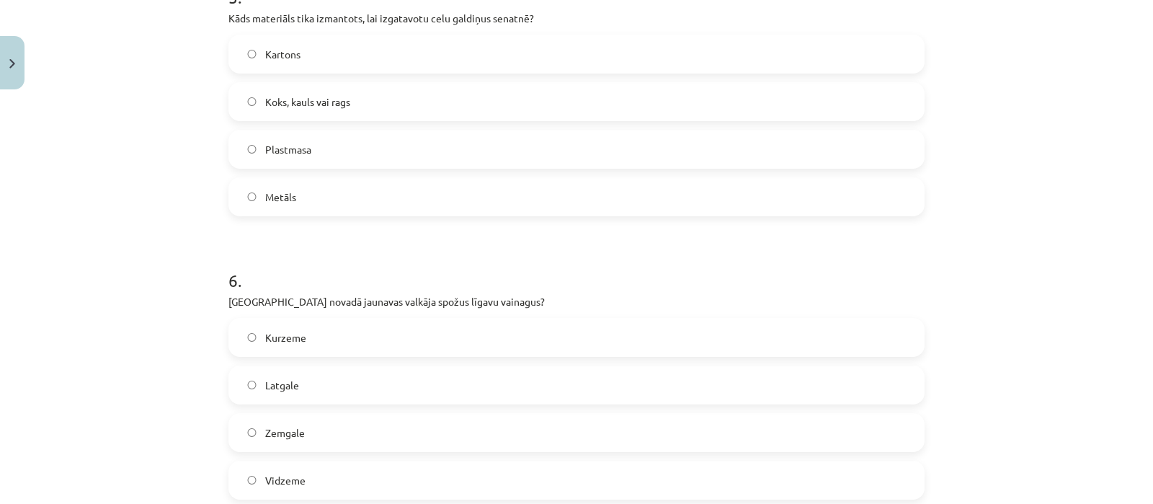
click at [314, 90] on label "Koks, kauls vai rags" at bounding box center [576, 102] width 693 height 36
click at [409, 386] on label "Latgale" at bounding box center [576, 385] width 693 height 36
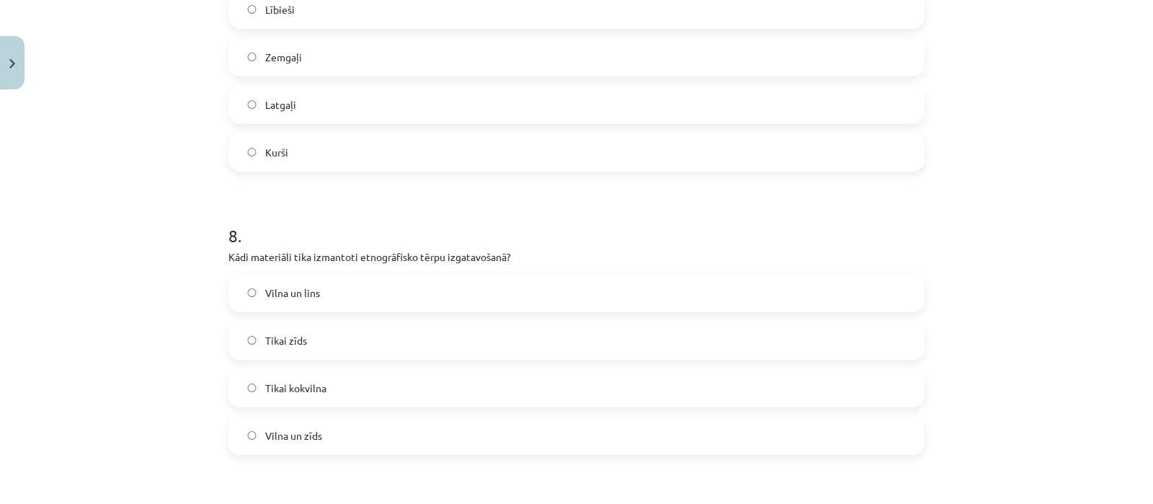
scroll to position [2051, 0]
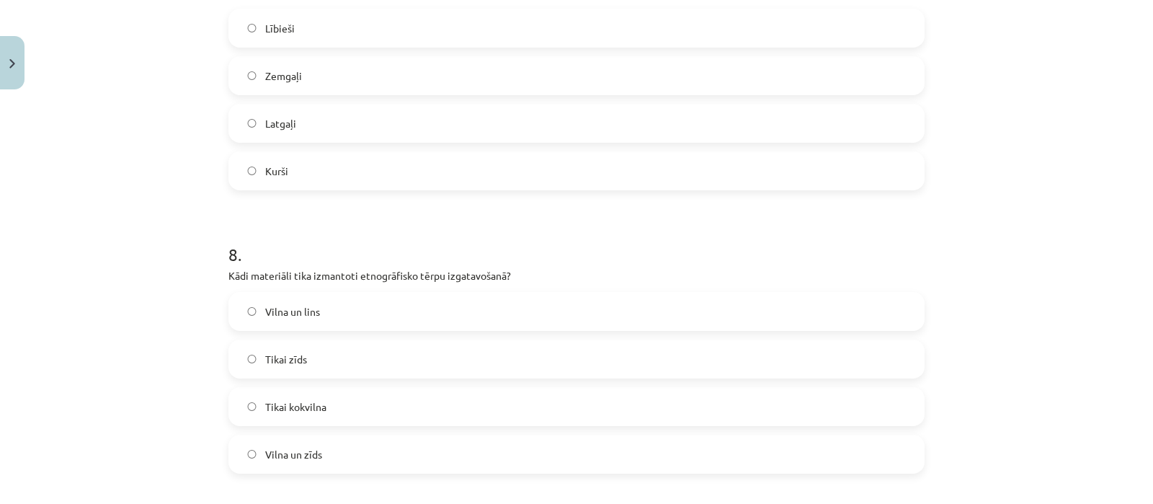
click at [379, 315] on label "Vilna un lins" at bounding box center [576, 311] width 693 height 36
click at [340, 184] on label "Kurši" at bounding box center [576, 171] width 693 height 36
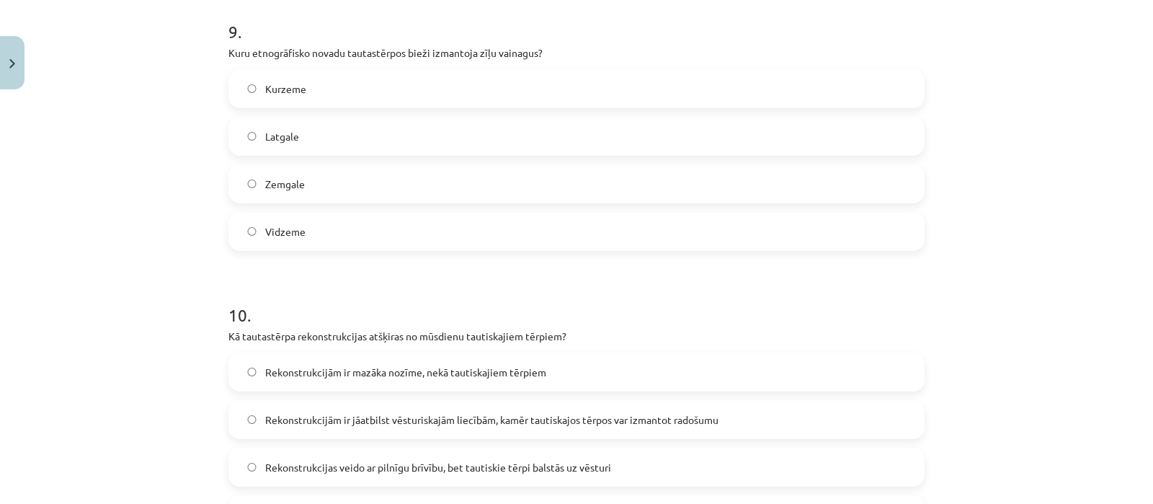
scroll to position [2578, 0]
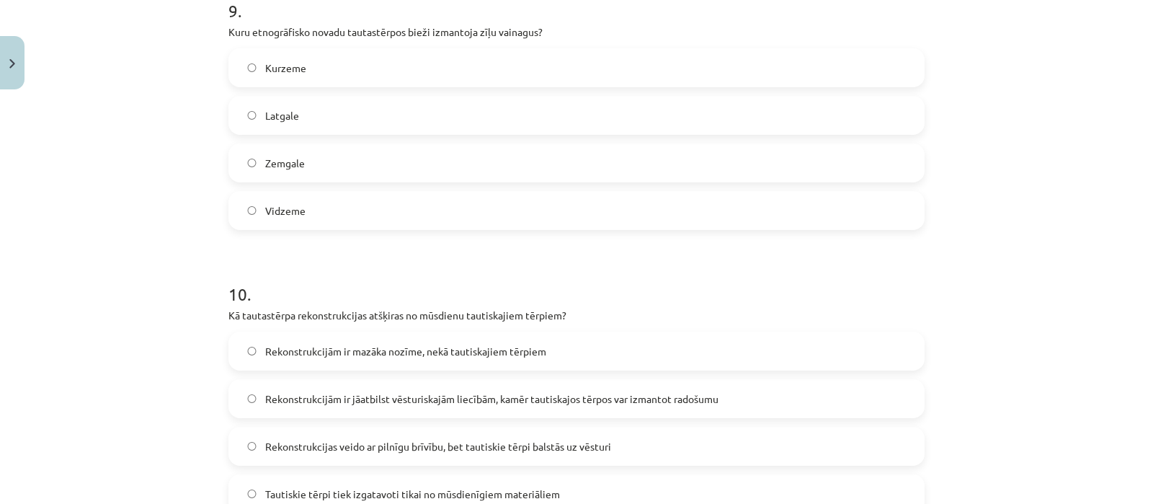
click at [416, 403] on span "Rekonstrukcijām ir jāatbilst vēsturiskajām liecībām, kamēr tautiskajos tērpos v…" at bounding box center [491, 398] width 453 height 15
click at [347, 110] on label "Latgale" at bounding box center [576, 115] width 693 height 36
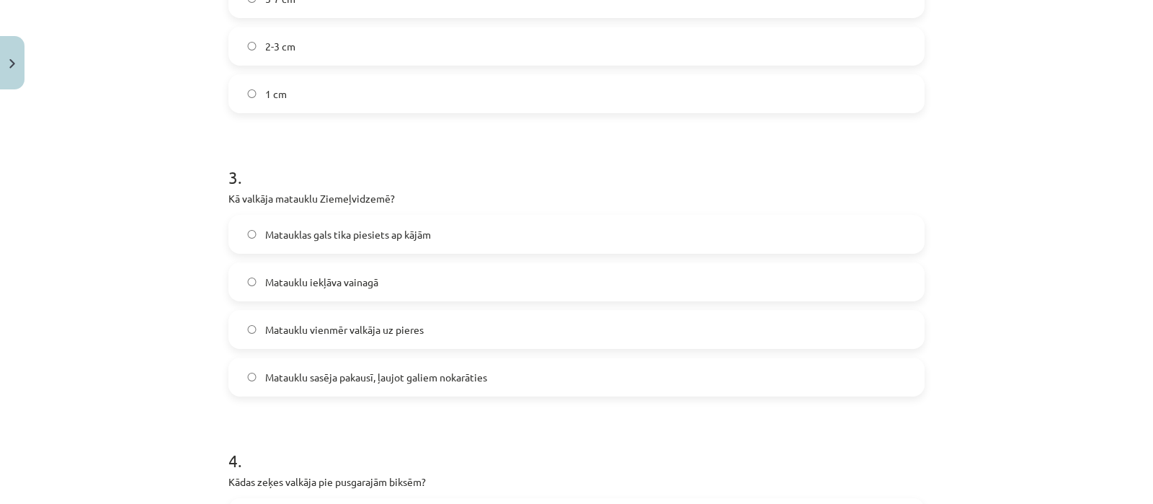
scroll to position [716, 0]
click at [334, 384] on label "Matauklu sasēja pakausī, ļaujot galiem nokarāties" at bounding box center [576, 373] width 693 height 36
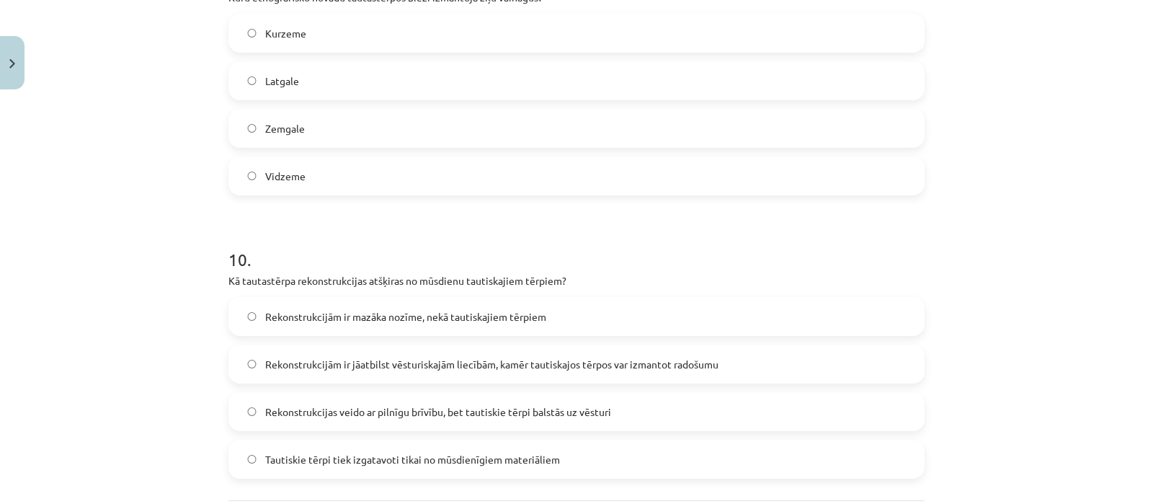
scroll to position [2753, 0]
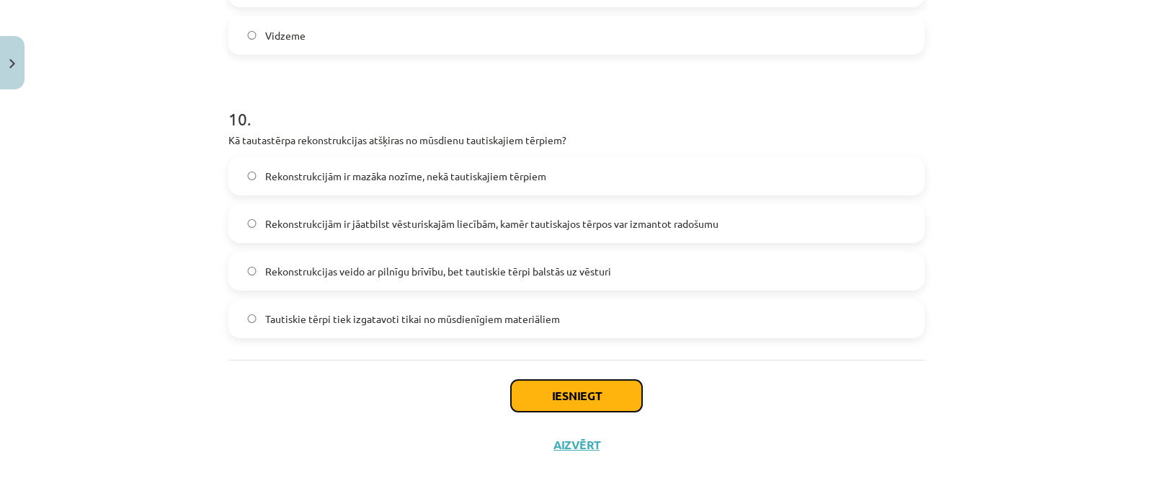
click at [583, 389] on button "Iesniegt" at bounding box center [576, 396] width 131 height 32
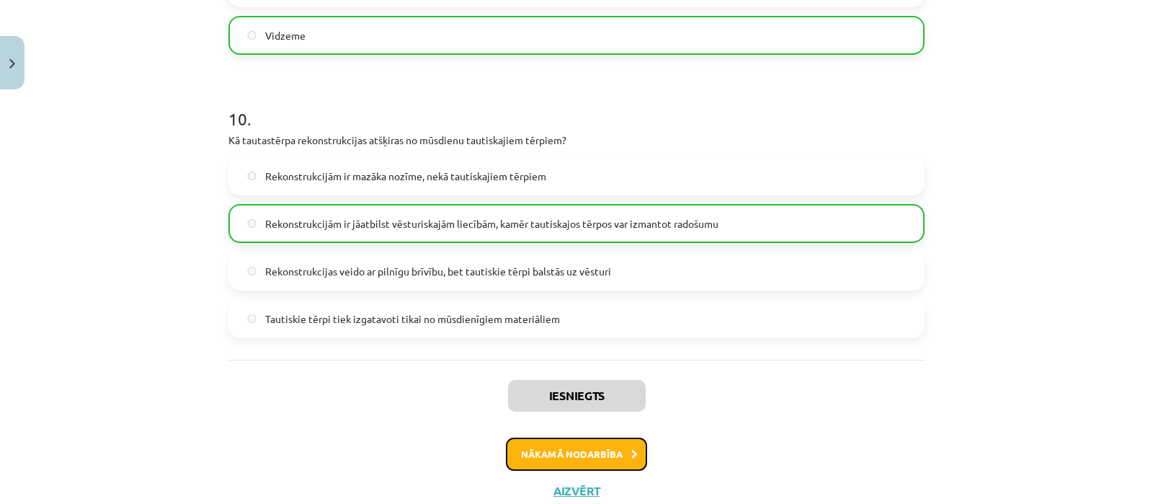
click at [554, 461] on button "Nākamā nodarbība" at bounding box center [576, 454] width 141 height 33
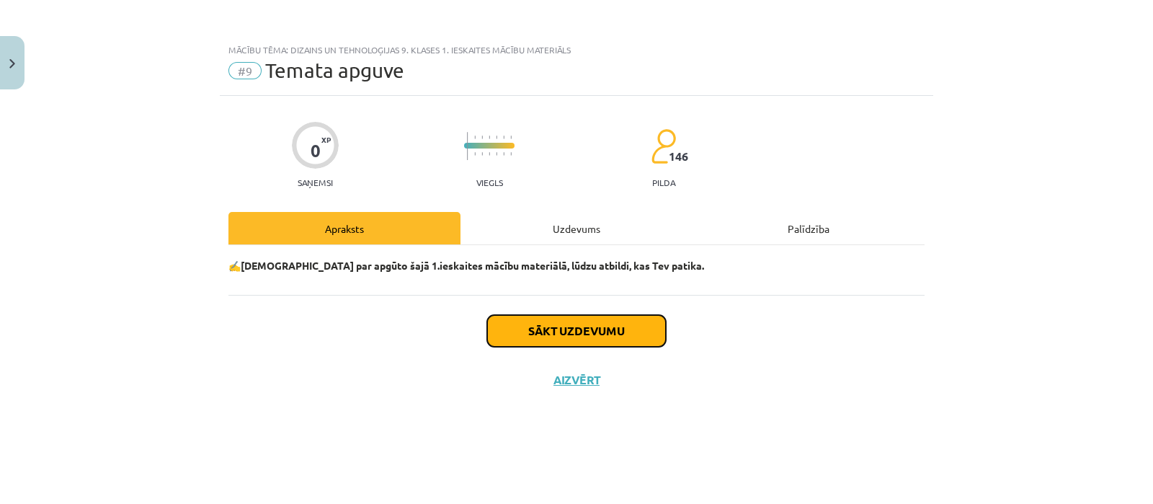
click at [557, 338] on button "Sākt uzdevumu" at bounding box center [576, 331] width 179 height 32
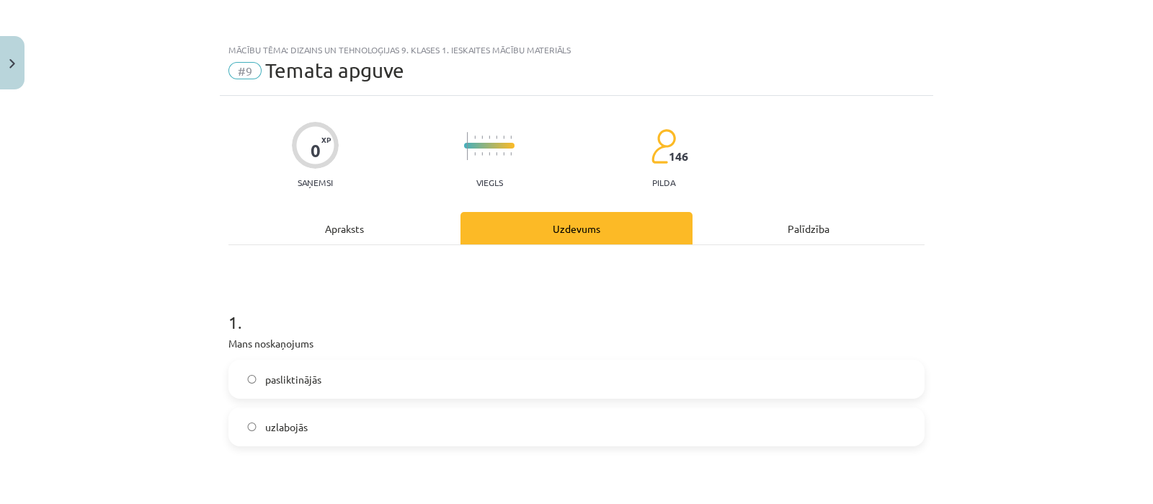
click at [407, 415] on label "uzlabojās" at bounding box center [576, 427] width 693 height 36
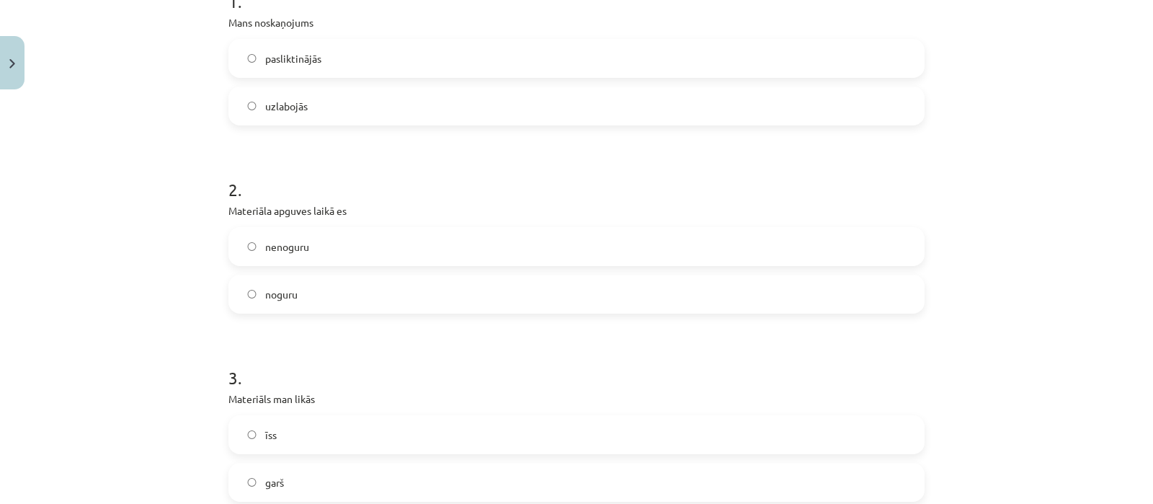
scroll to position [332, 0]
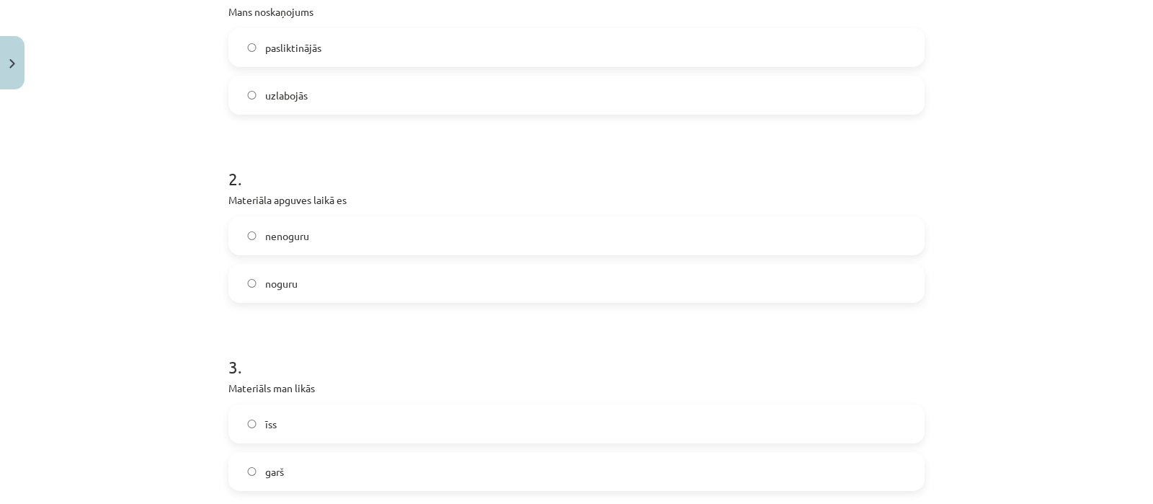
click at [825, 280] on label "noguru" at bounding box center [576, 283] width 693 height 36
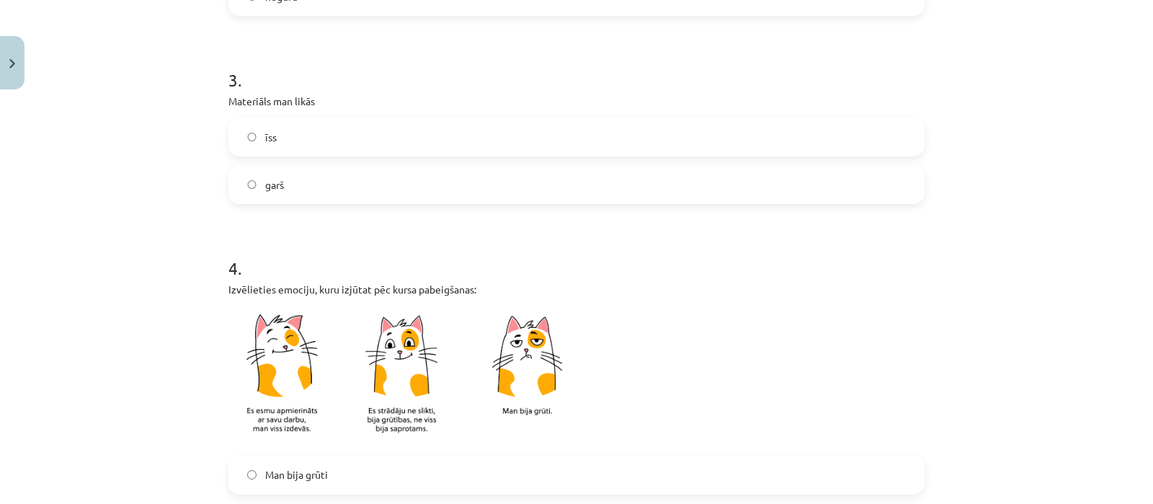
scroll to position [672, 0]
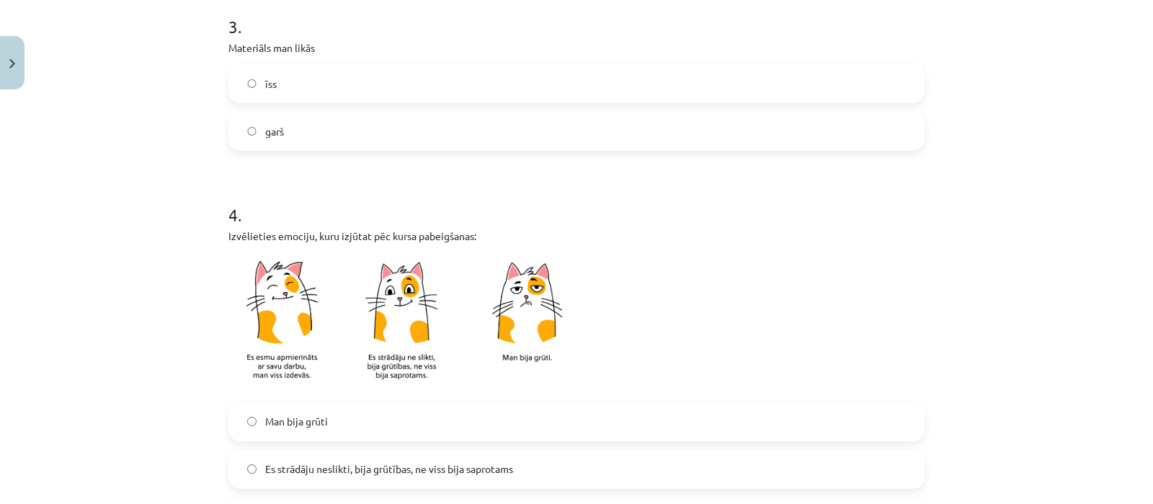
click at [885, 148] on label "garš" at bounding box center [576, 131] width 693 height 36
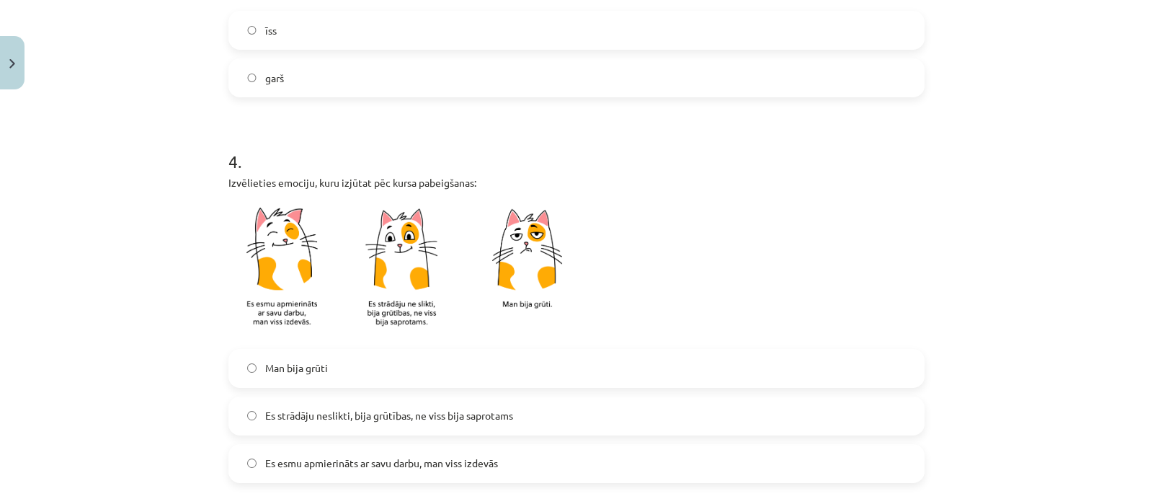
scroll to position [746, 0]
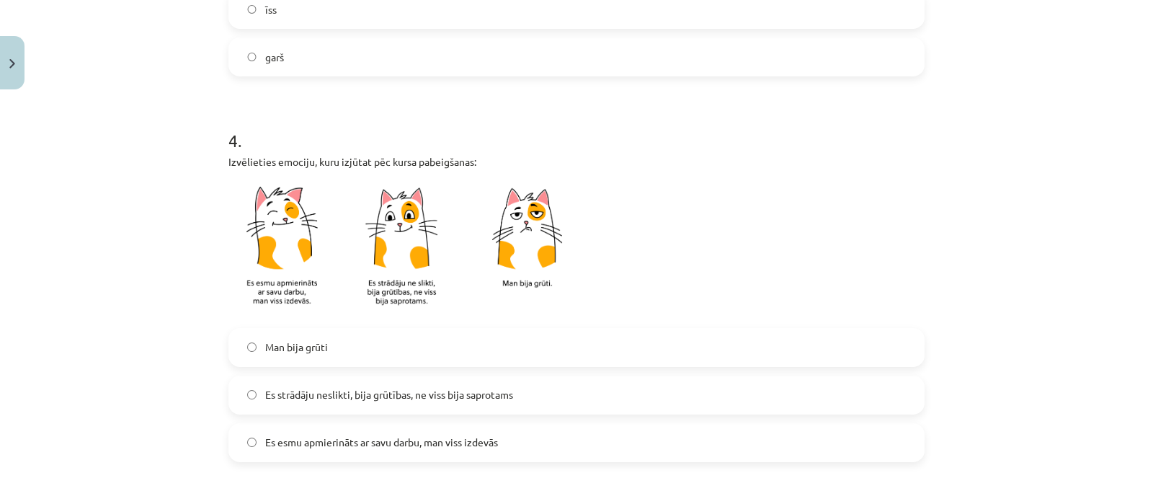
click at [559, 428] on label "Es esmu apmierināts ar savu darbu, man viss izdevās" at bounding box center [576, 443] width 693 height 36
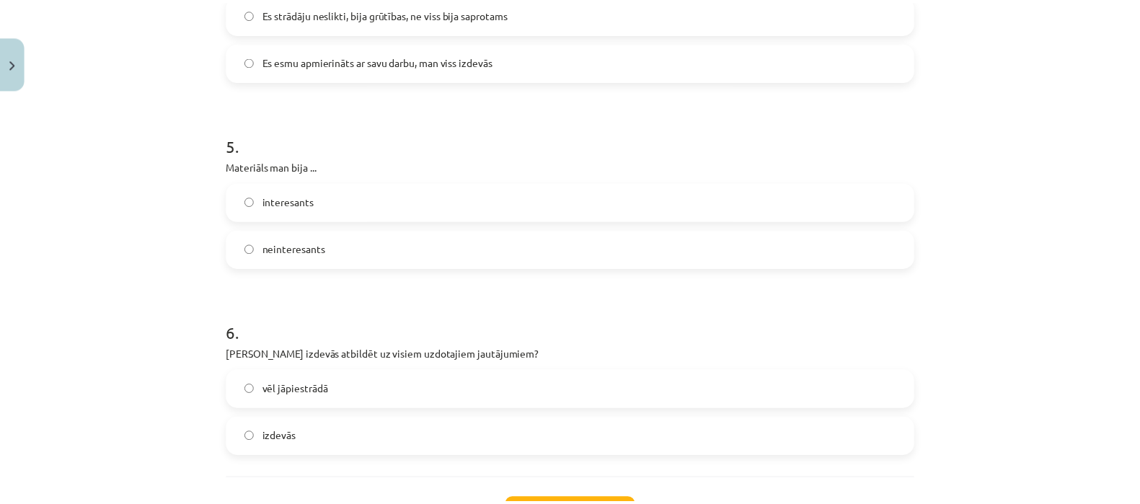
scroll to position [1150, 0]
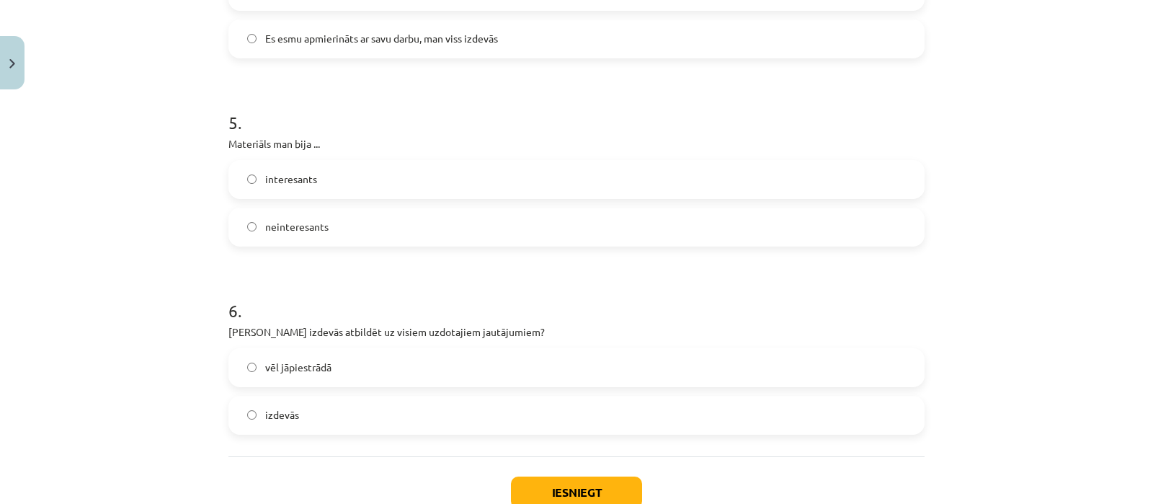
click at [802, 216] on label "neinteresants" at bounding box center [576, 227] width 693 height 36
click at [368, 403] on label "izdevās" at bounding box center [576, 415] width 693 height 36
click at [519, 485] on button "Iesniegt" at bounding box center [576, 492] width 131 height 32
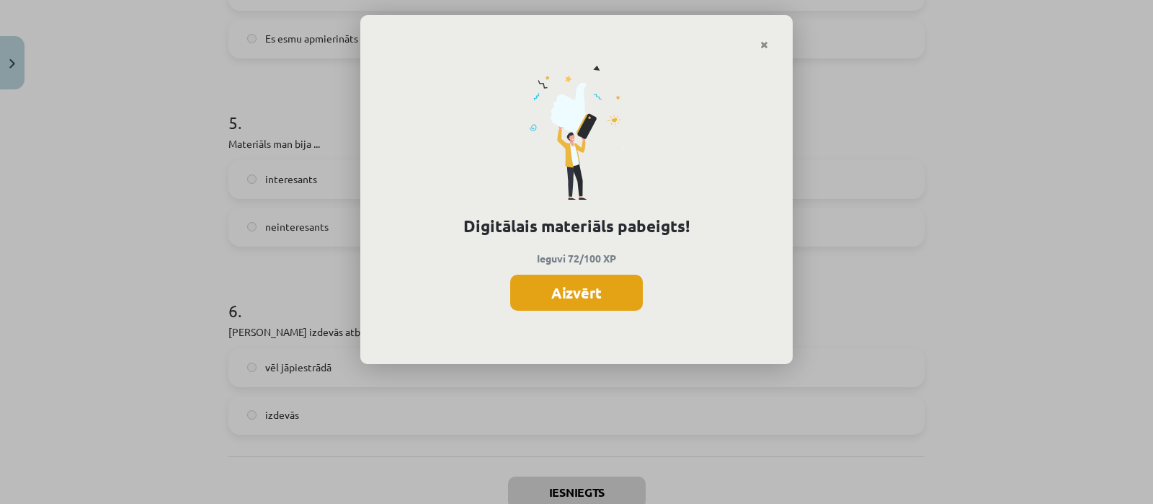
click at [613, 293] on button "Aizvērt" at bounding box center [576, 293] width 133 height 36
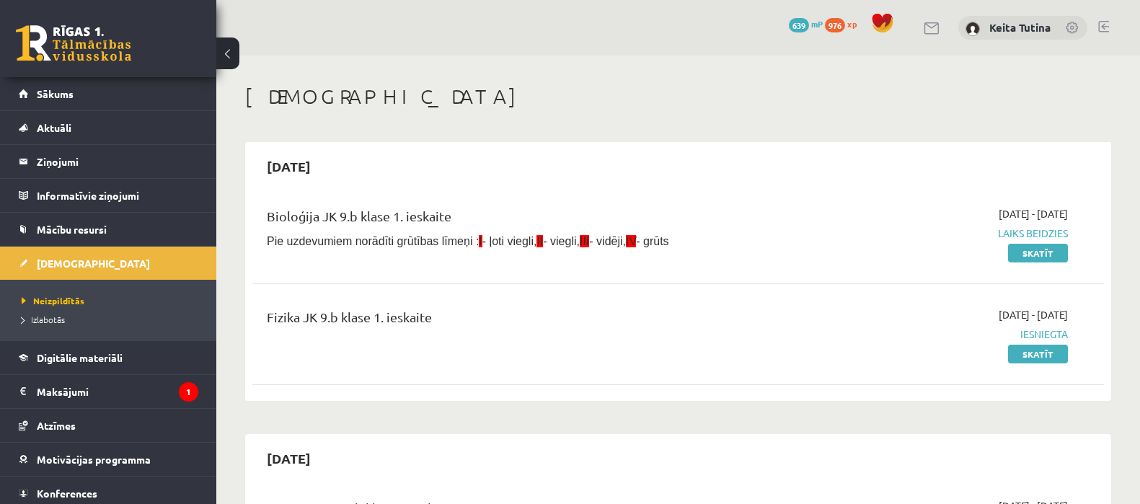
scroll to position [789, 0]
